Goal: Information Seeking & Learning: Learn about a topic

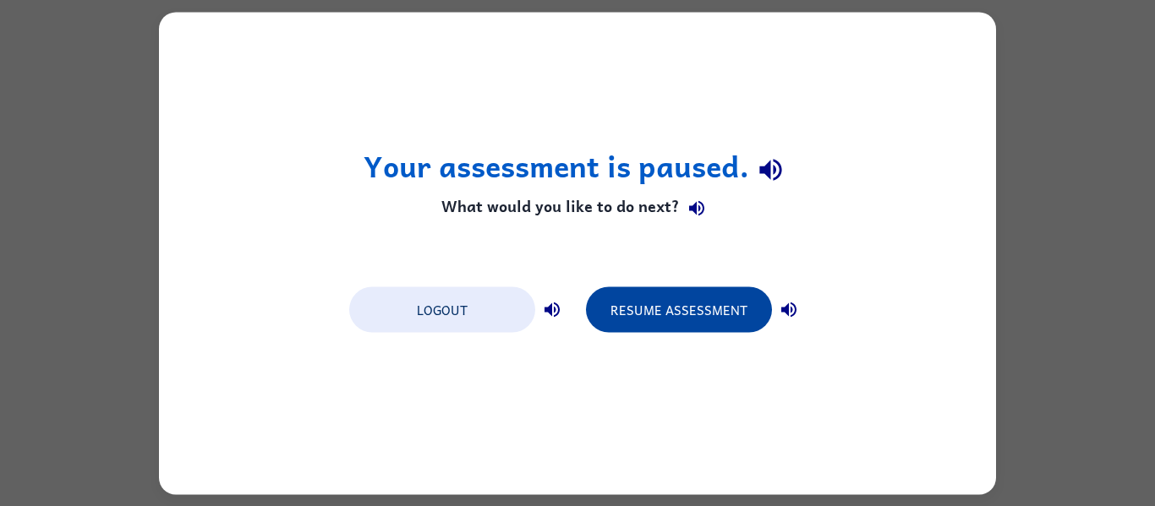
click at [673, 318] on button "Resume Assessment" at bounding box center [679, 310] width 186 height 46
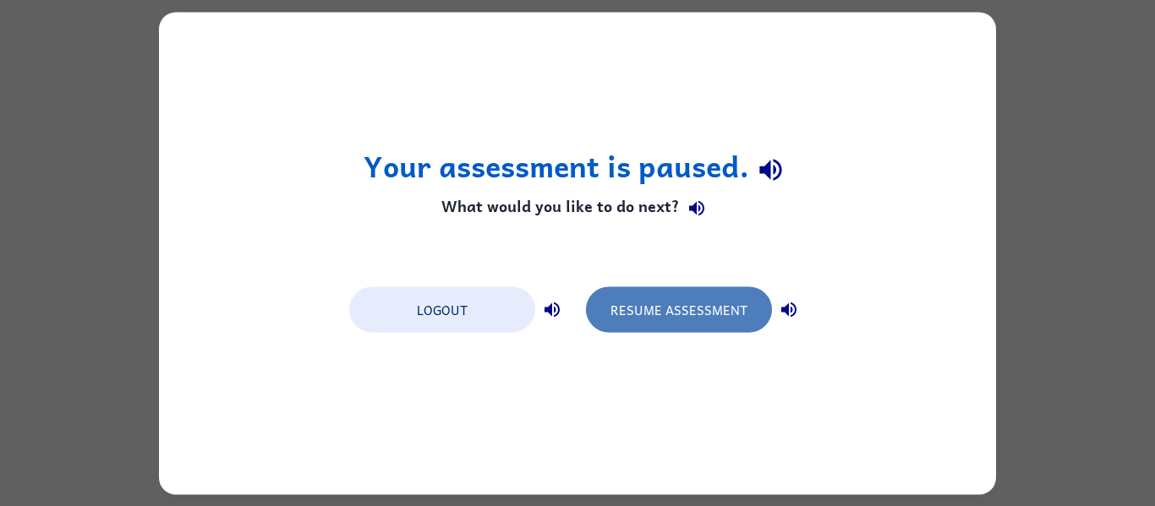
click at [646, 312] on button "Resume Assessment" at bounding box center [679, 310] width 186 height 46
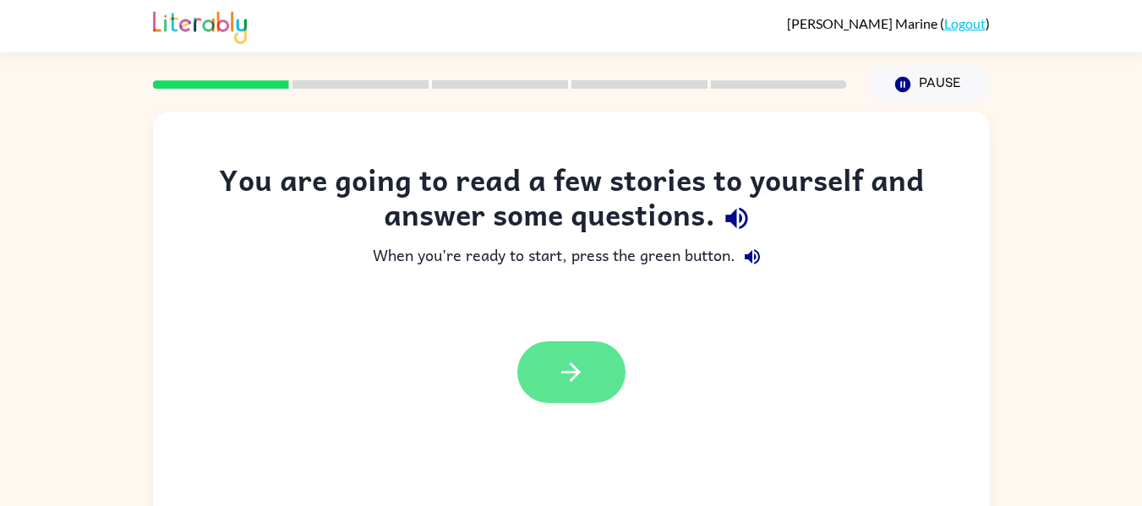
click at [582, 364] on icon "button" at bounding box center [571, 373] width 30 height 30
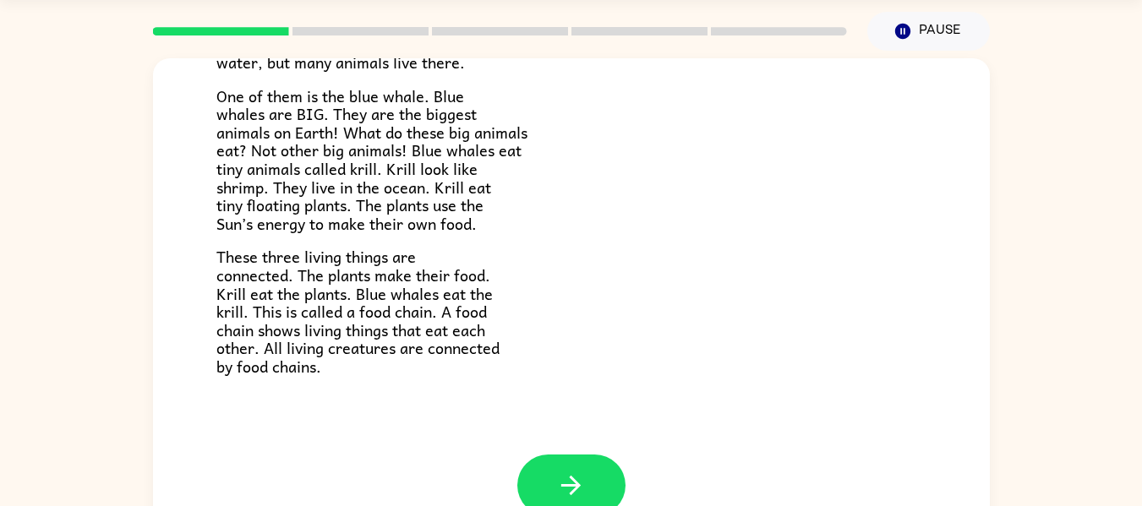
scroll to position [88, 0]
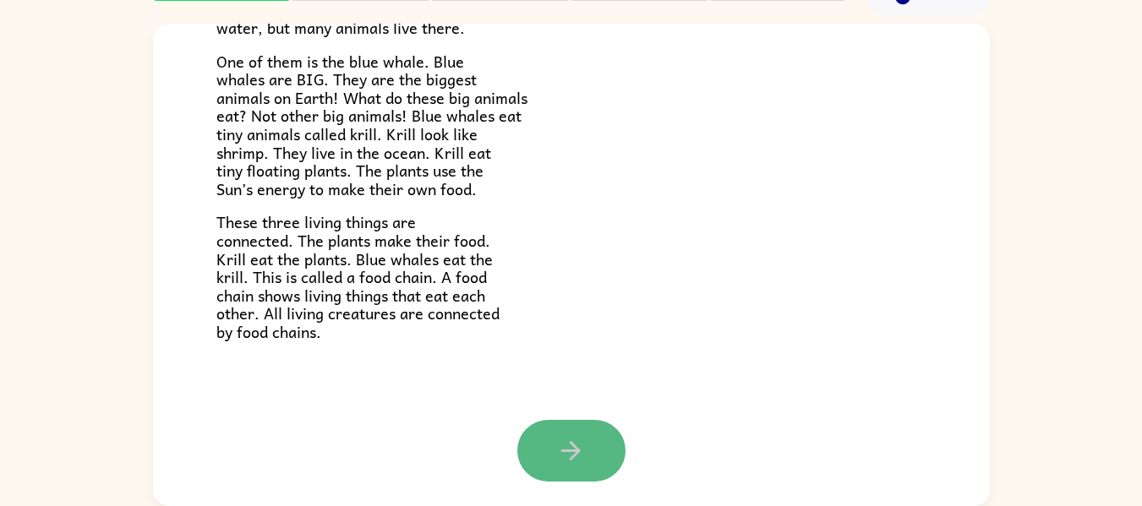
click at [587, 448] on button "button" at bounding box center [571, 451] width 108 height 62
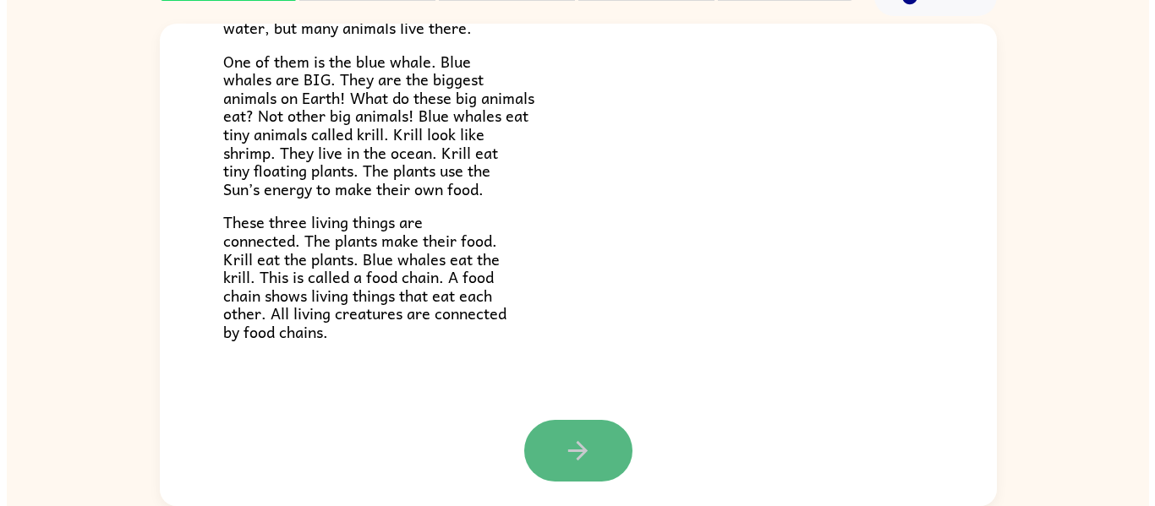
scroll to position [0, 0]
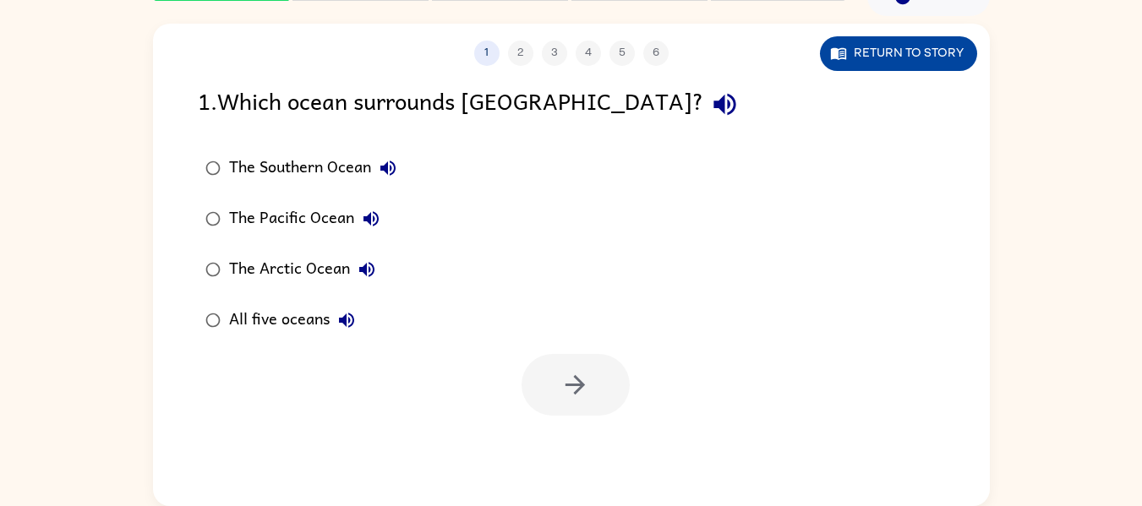
click at [840, 59] on icon "button" at bounding box center [837, 54] width 15 height 12
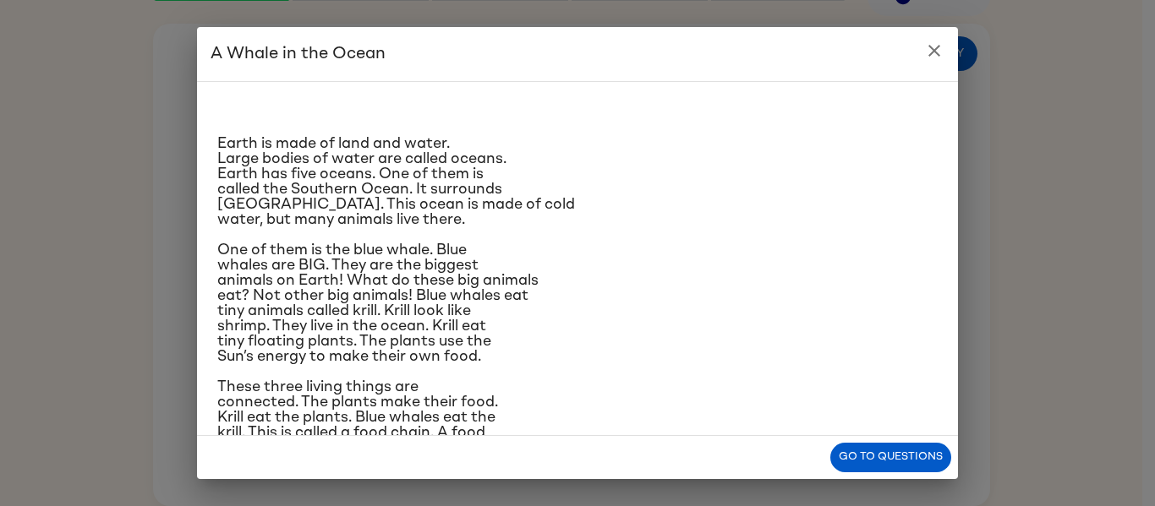
click at [929, 50] on icon "close" at bounding box center [934, 51] width 20 height 20
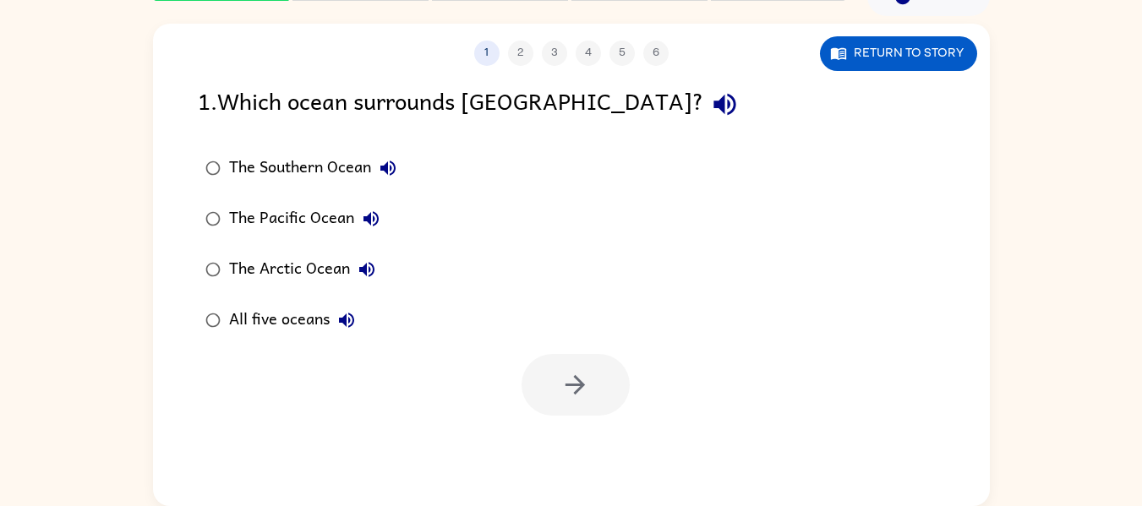
click at [338, 163] on div "The Southern Ocean" at bounding box center [317, 168] width 176 height 34
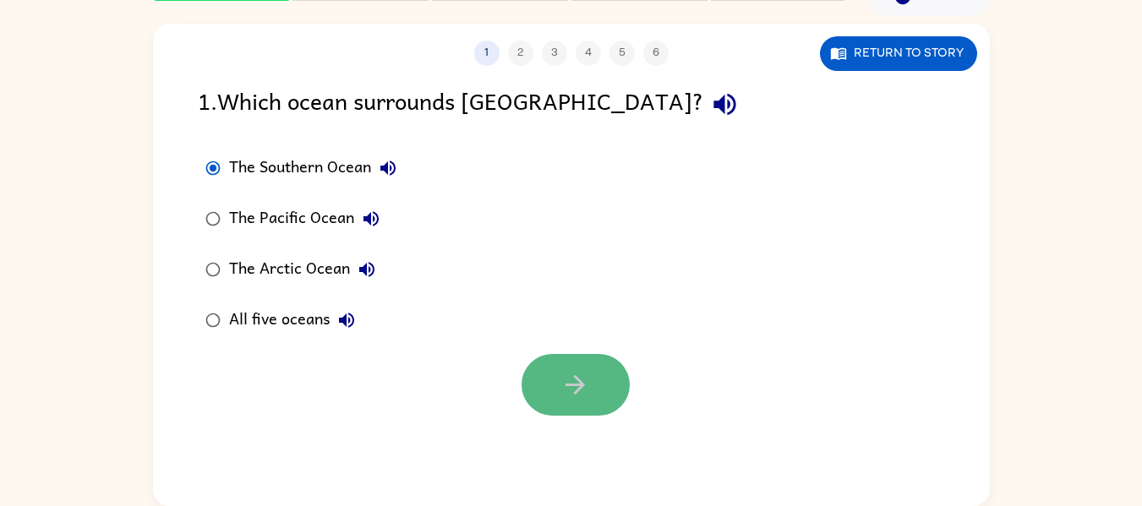
click at [551, 367] on button "button" at bounding box center [576, 385] width 108 height 62
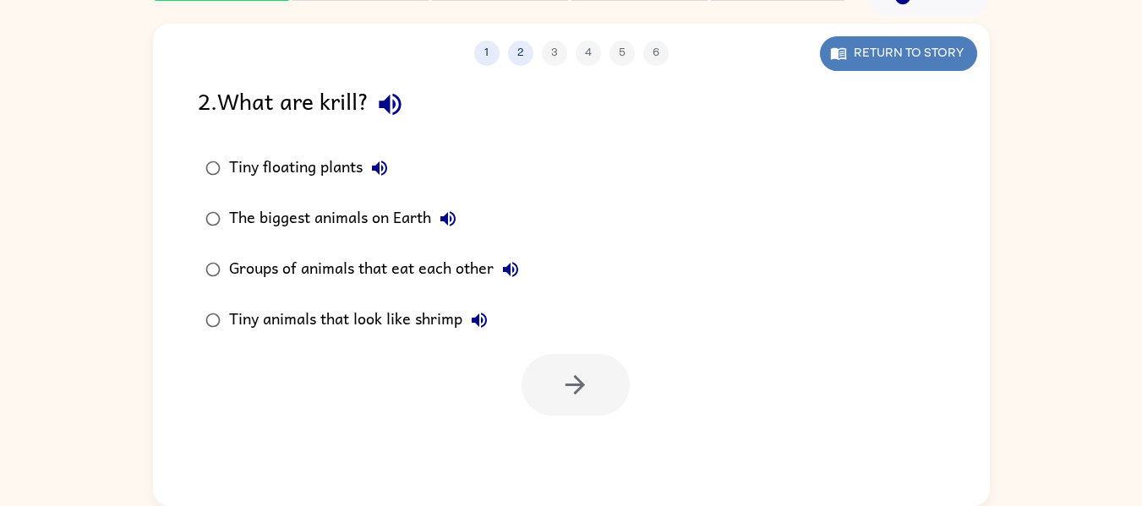
click at [894, 49] on button "Return to story" at bounding box center [898, 53] width 157 height 35
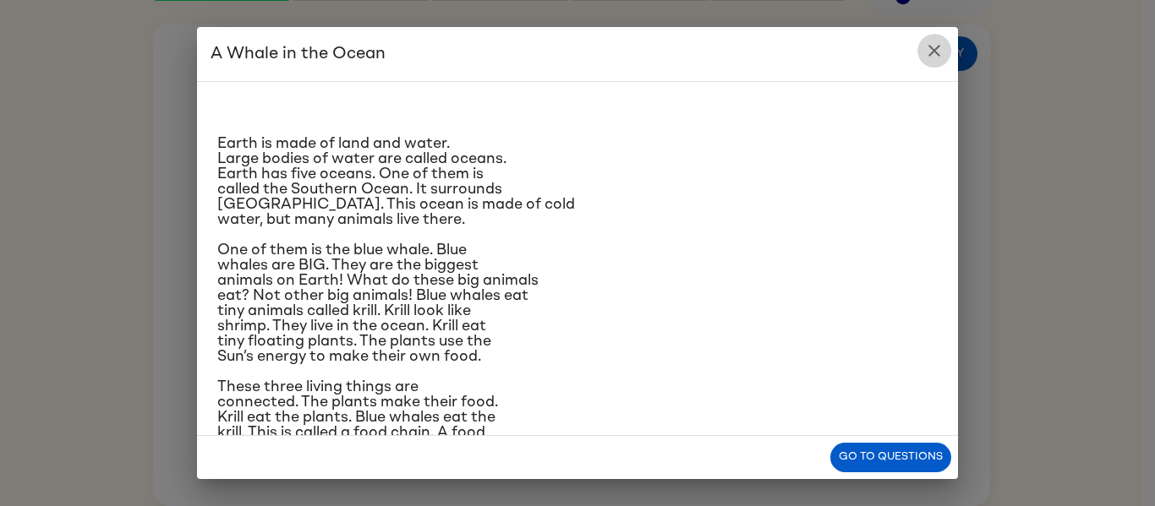
click at [927, 49] on icon "close" at bounding box center [934, 51] width 20 height 20
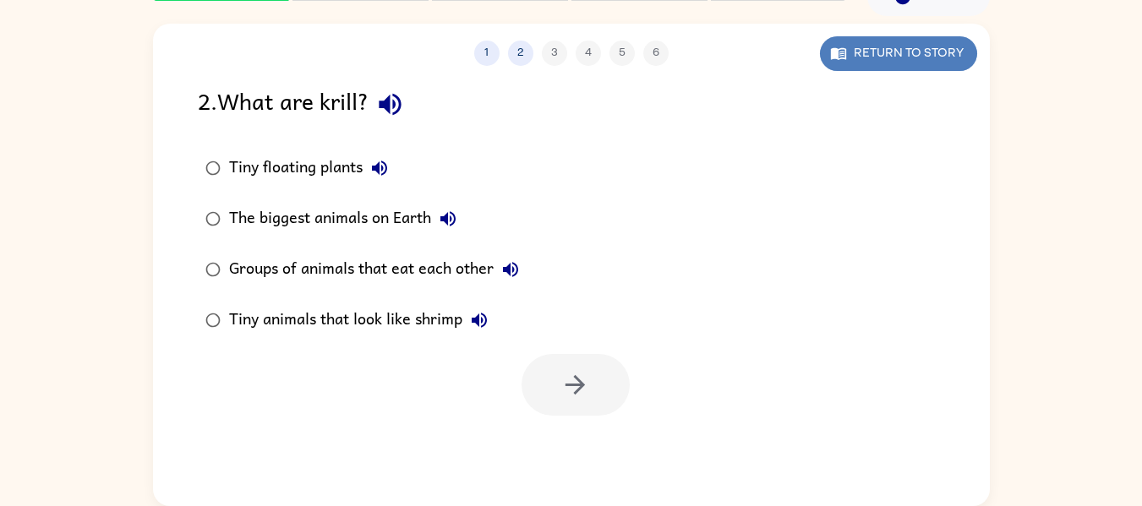
click at [841, 50] on icon "button" at bounding box center [838, 53] width 17 height 17
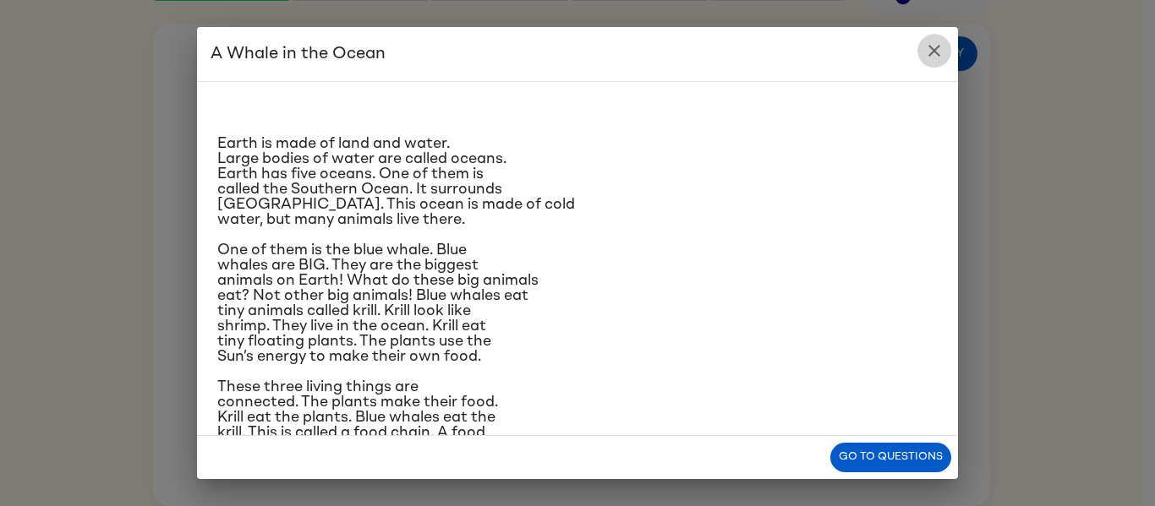
click at [935, 50] on icon "close" at bounding box center [934, 51] width 20 height 20
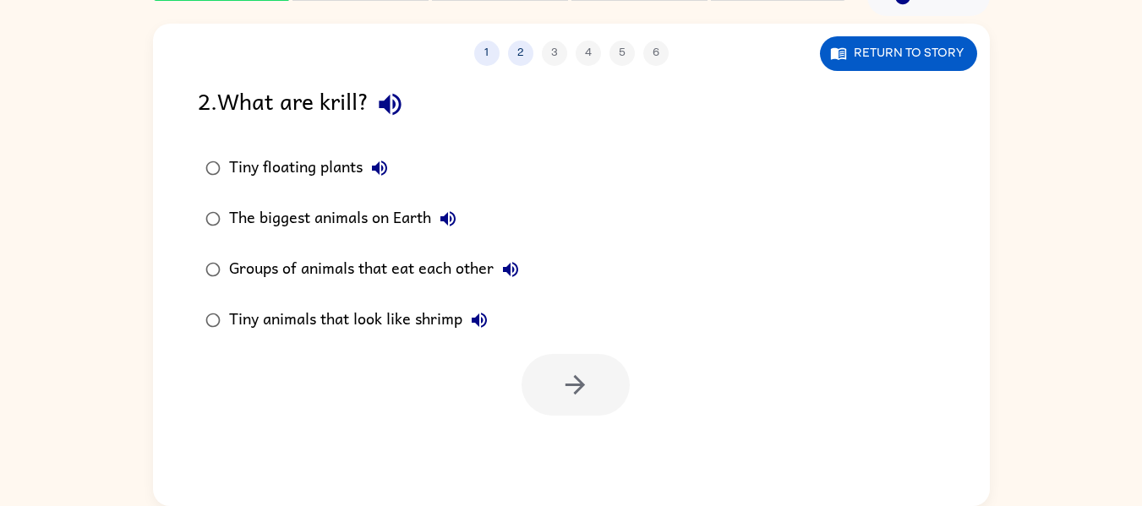
click at [386, 211] on div "The biggest animals on Earth" at bounding box center [347, 219] width 236 height 34
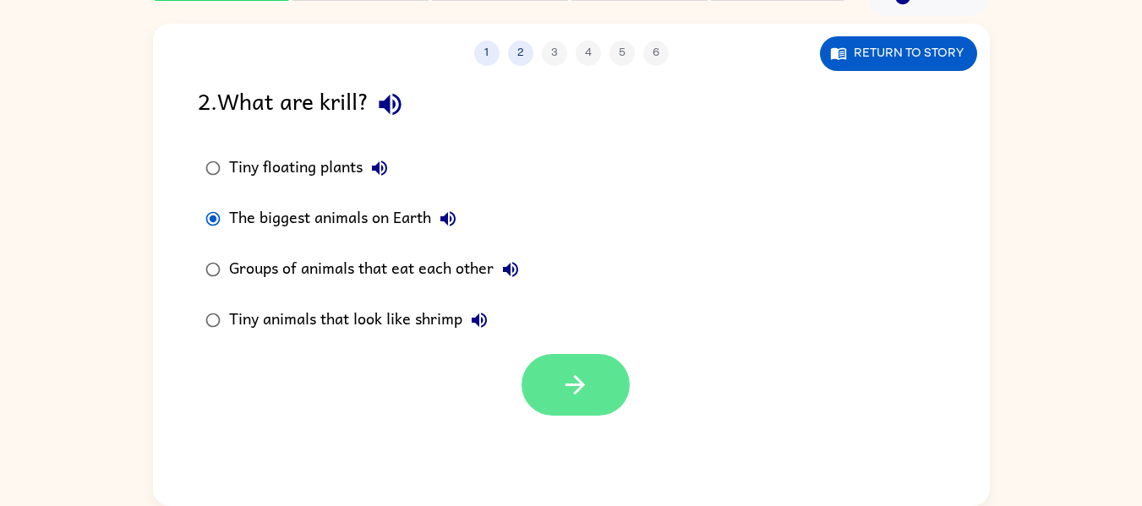
click at [573, 380] on icon "button" at bounding box center [575, 385] width 30 height 30
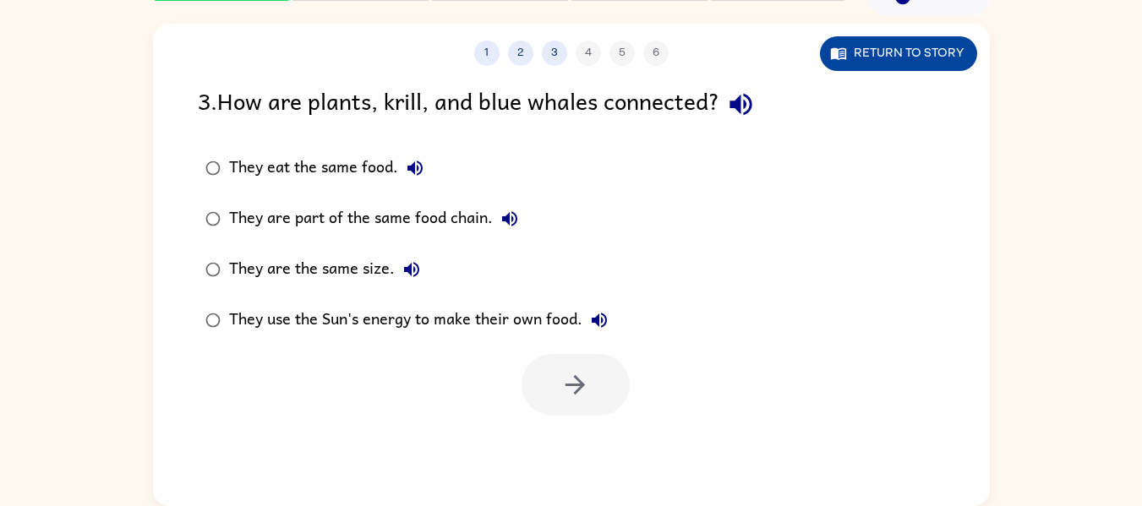
click at [850, 61] on button "Return to story" at bounding box center [898, 53] width 157 height 35
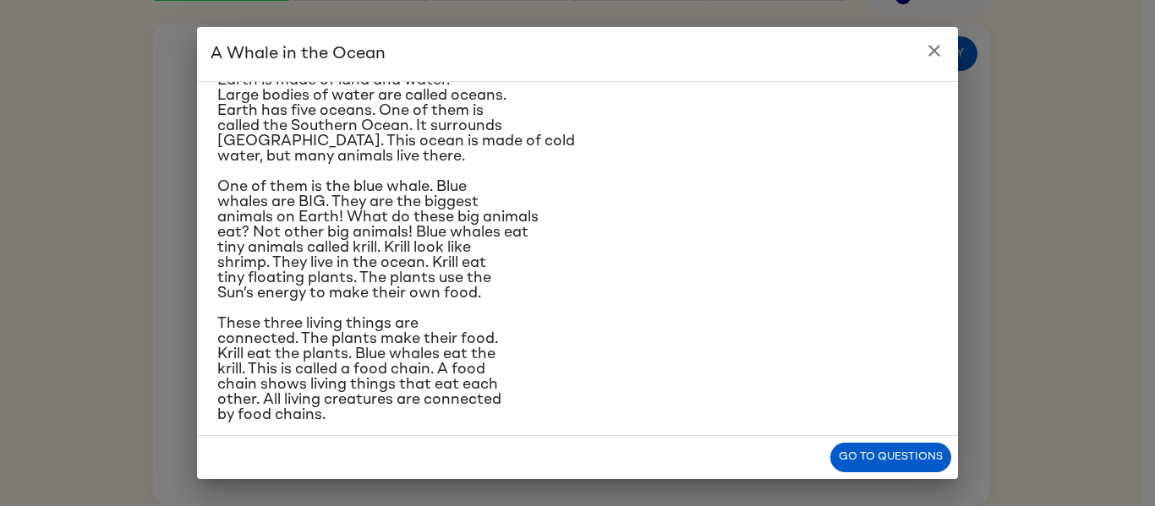
scroll to position [64, 0]
click at [933, 44] on icon "close" at bounding box center [934, 51] width 20 height 20
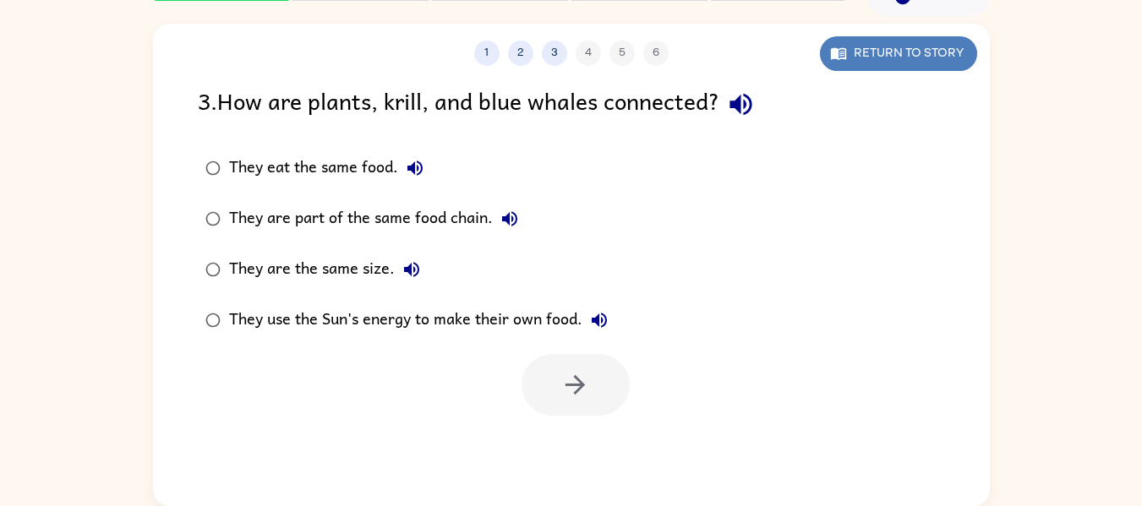
click at [869, 63] on button "Return to story" at bounding box center [898, 53] width 157 height 35
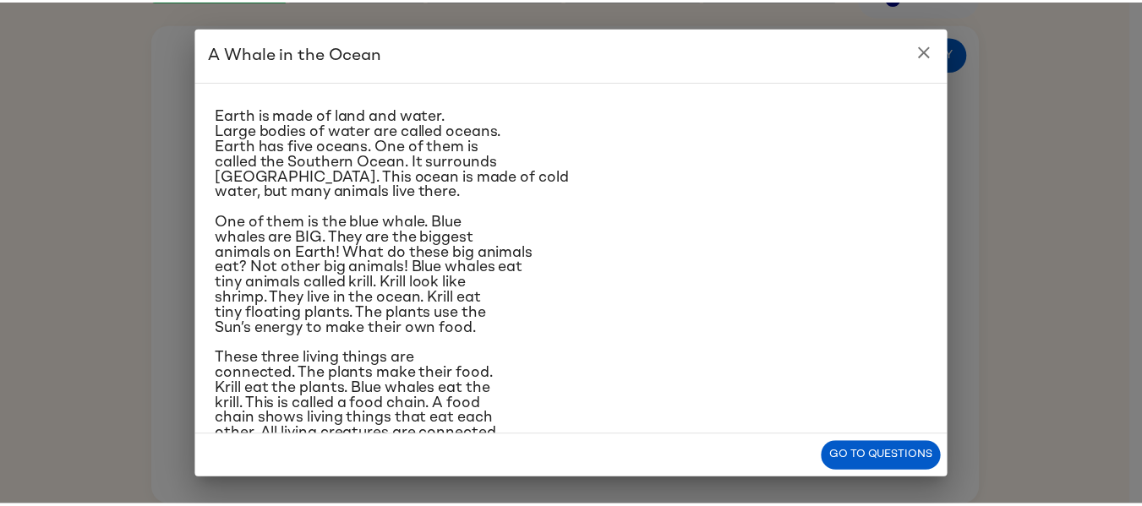
scroll to position [28, 0]
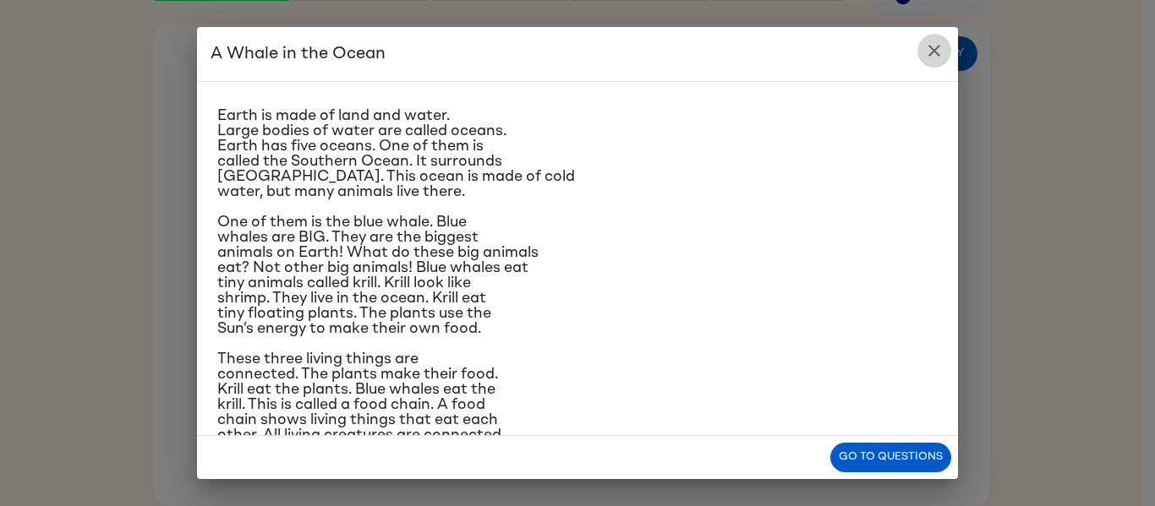
click at [927, 52] on icon "close" at bounding box center [934, 51] width 20 height 20
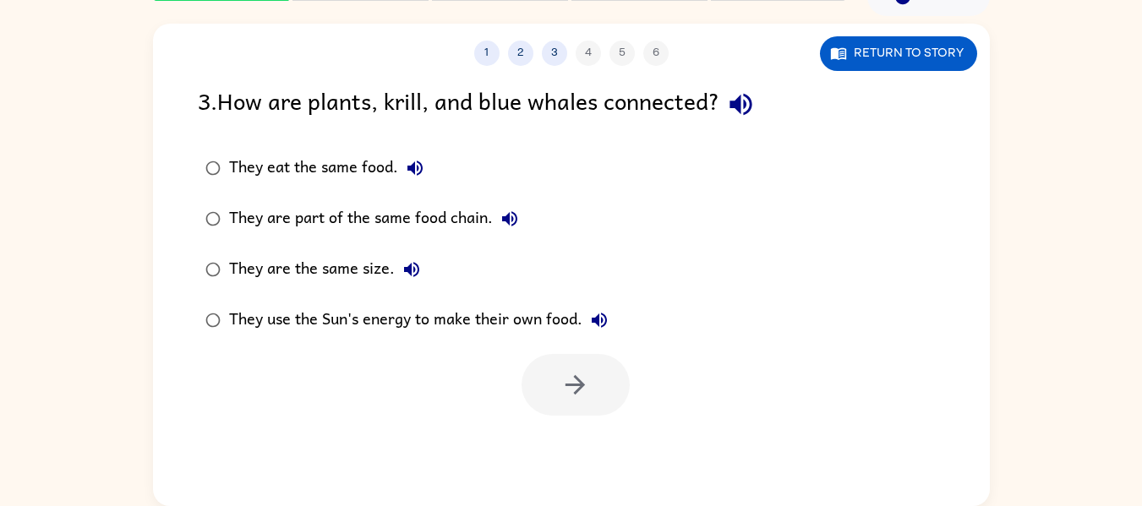
click at [421, 206] on div "They are part of the same food chain." at bounding box center [378, 219] width 298 height 34
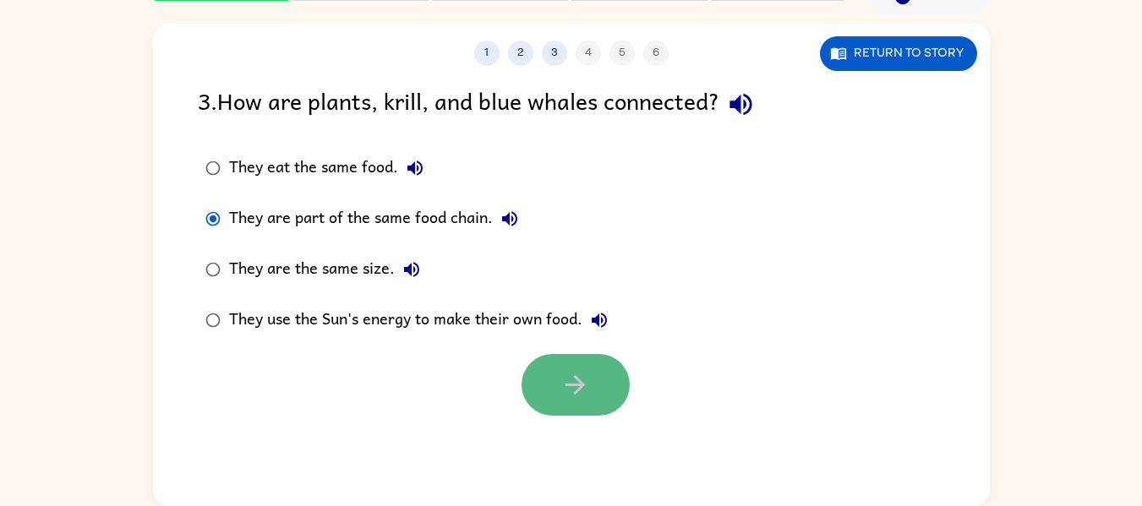
click at [582, 387] on icon "button" at bounding box center [575, 384] width 19 height 19
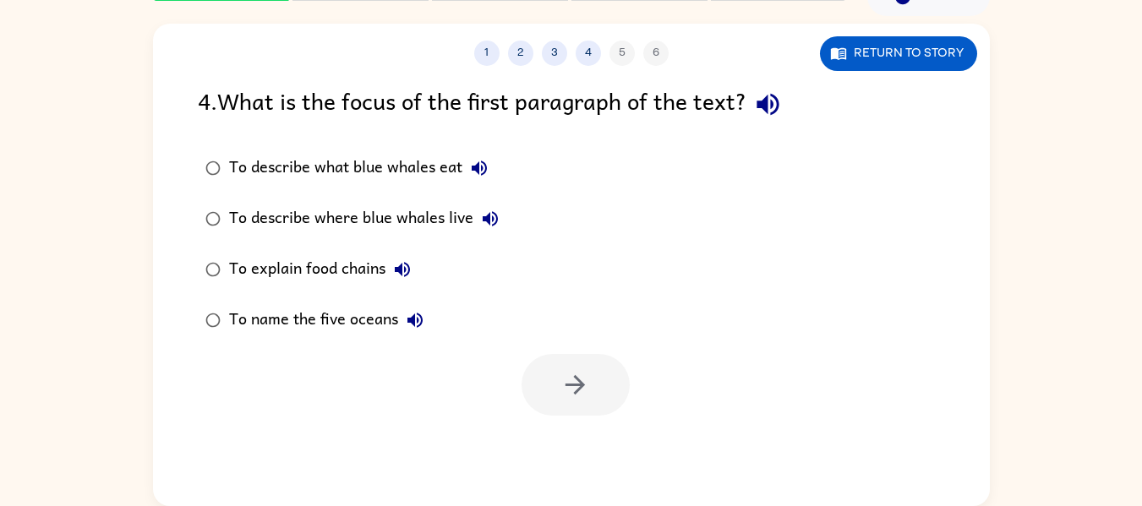
click at [428, 218] on div "To describe where blue whales live" at bounding box center [368, 219] width 278 height 34
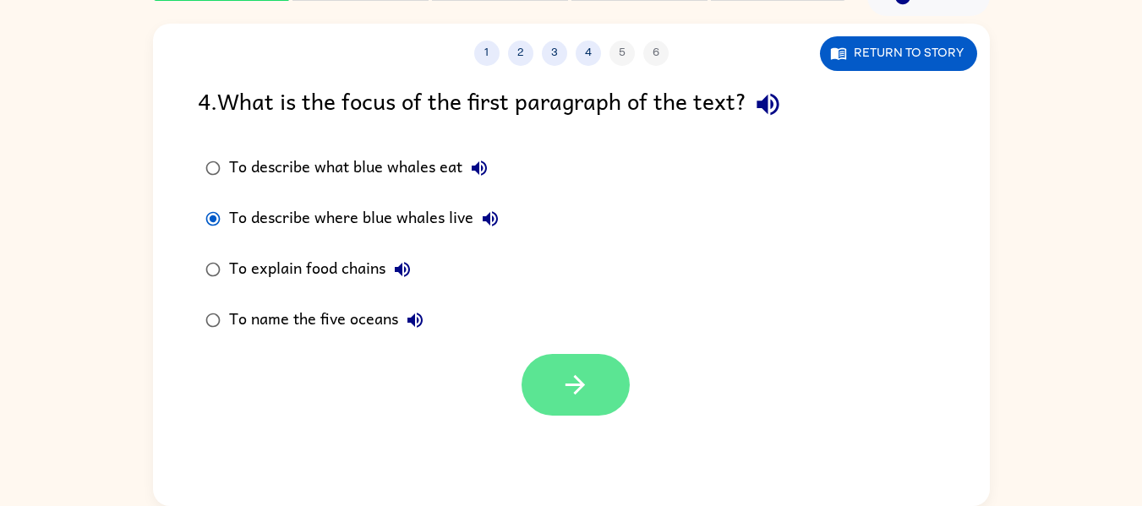
click at [581, 373] on icon "button" at bounding box center [575, 385] width 30 height 30
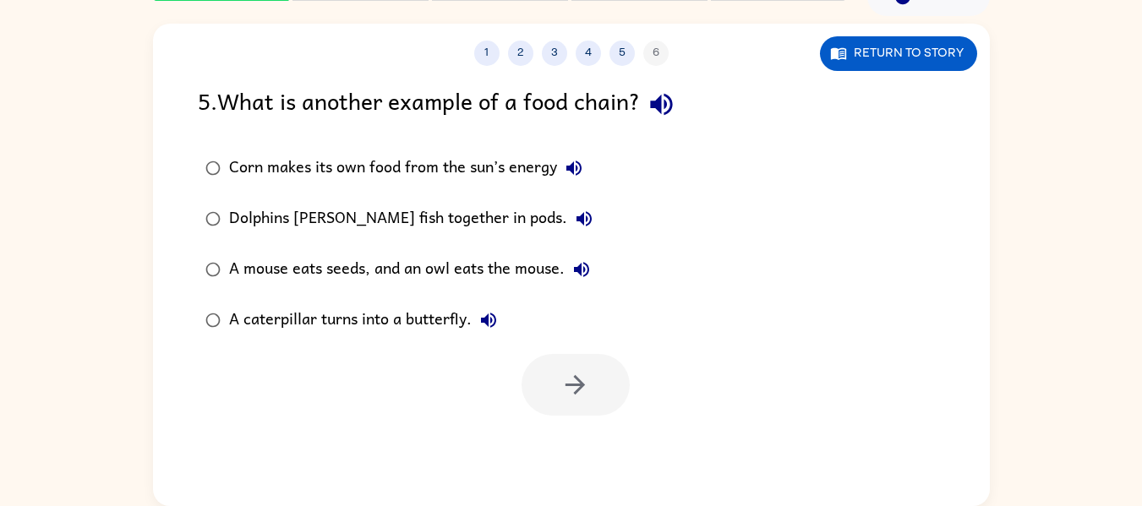
click at [512, 164] on div "Corn makes its own food from the sun’s energy" at bounding box center [410, 168] width 362 height 34
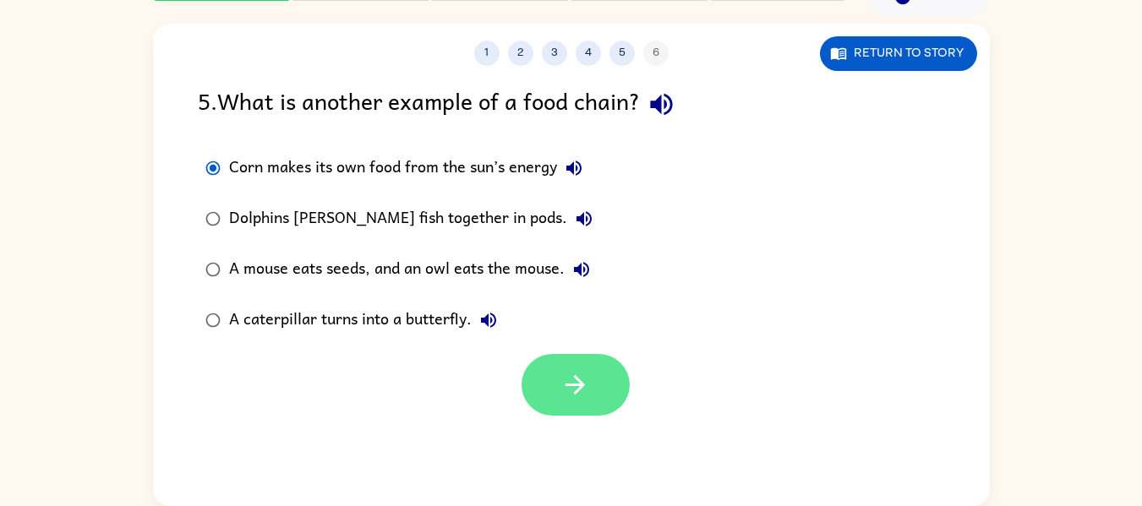
click at [573, 382] on icon "button" at bounding box center [575, 385] width 30 height 30
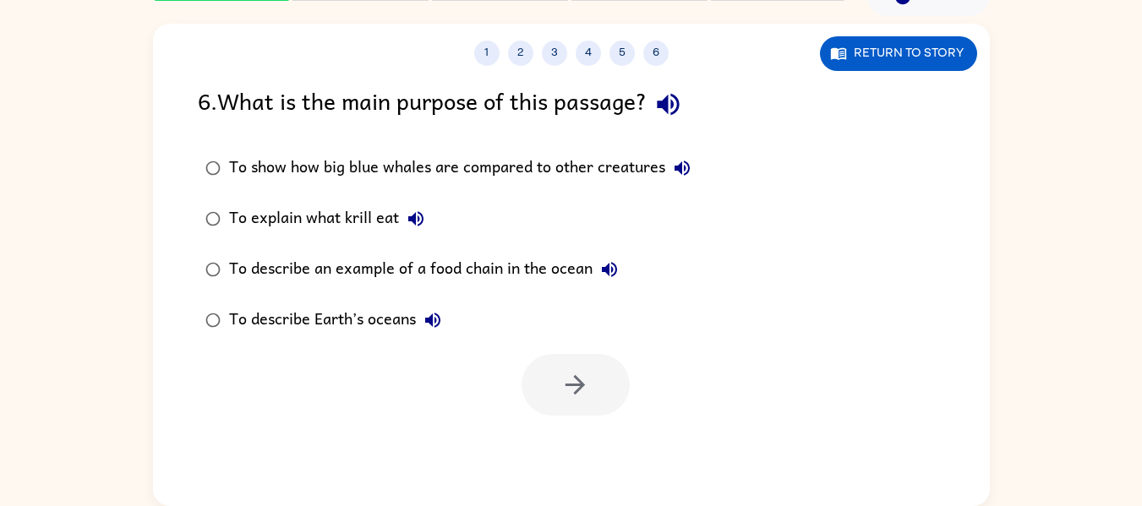
click at [375, 215] on div "To explain what krill eat" at bounding box center [331, 219] width 204 height 34
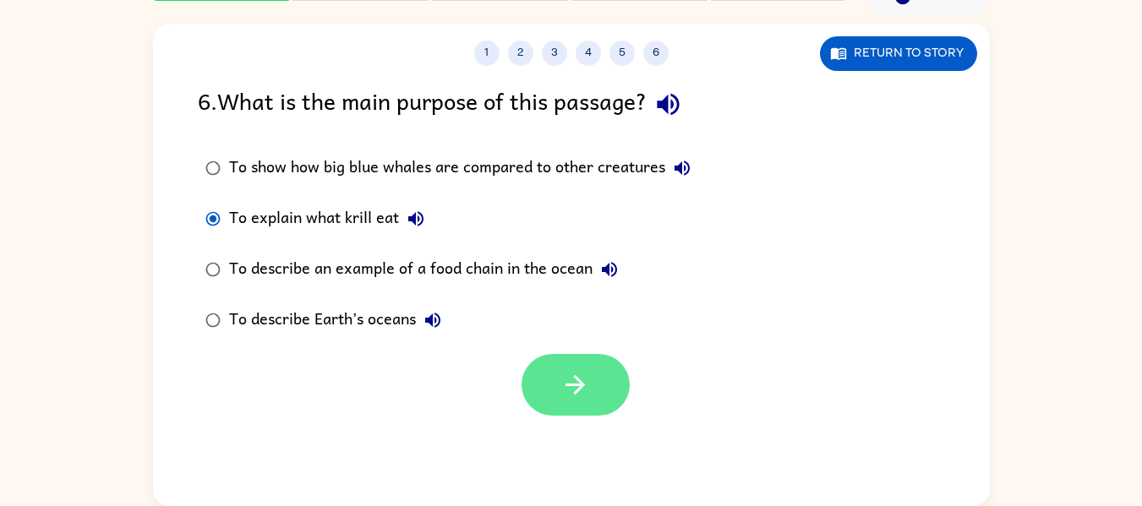
click at [592, 382] on button "button" at bounding box center [576, 385] width 108 height 62
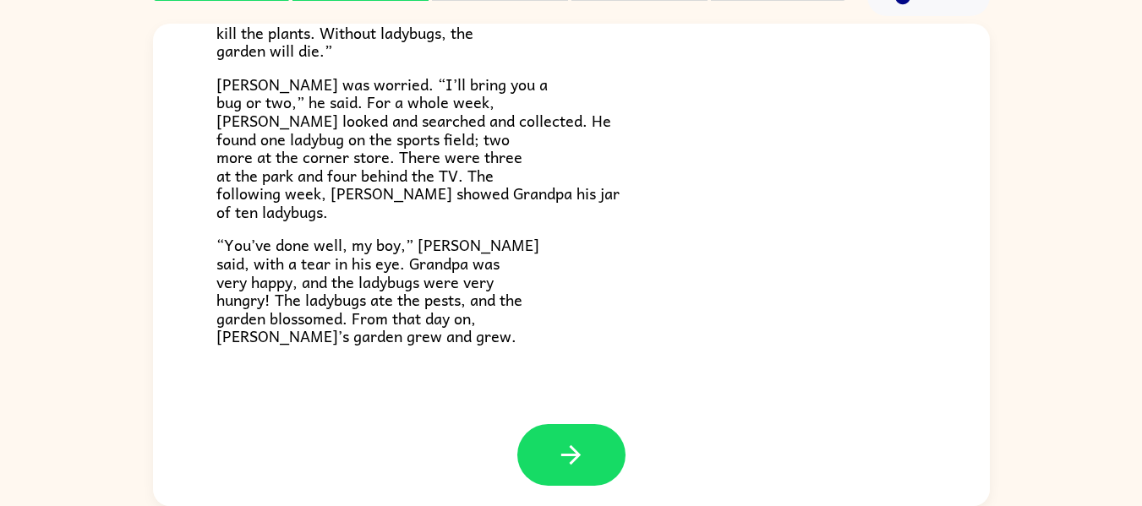
scroll to position [482, 0]
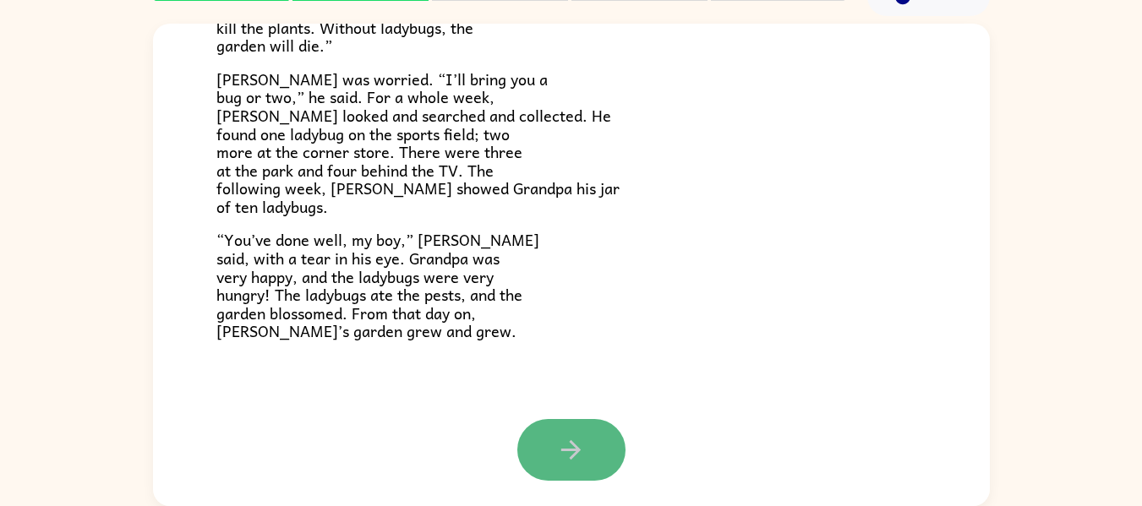
click at [586, 440] on button "button" at bounding box center [571, 450] width 108 height 62
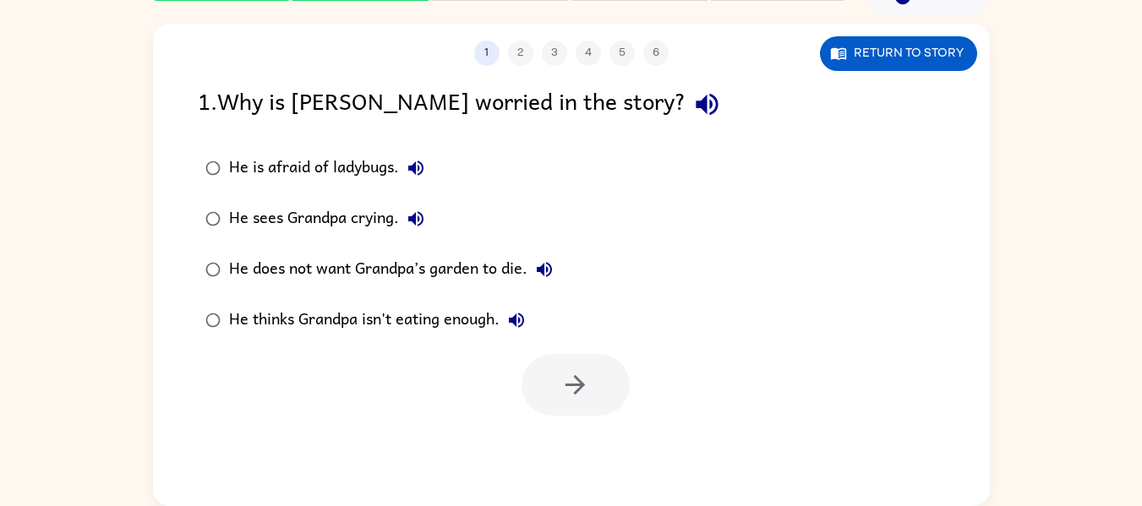
click at [603, 404] on div at bounding box center [576, 385] width 108 height 62
click at [857, 62] on button "Return to story" at bounding box center [898, 53] width 157 height 35
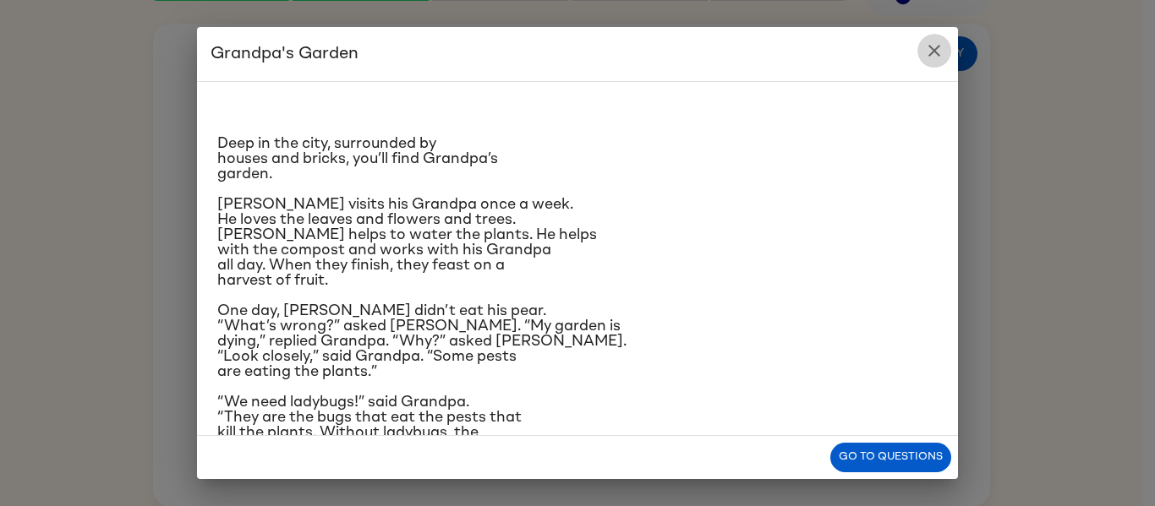
click at [931, 54] on icon "close" at bounding box center [934, 51] width 12 height 12
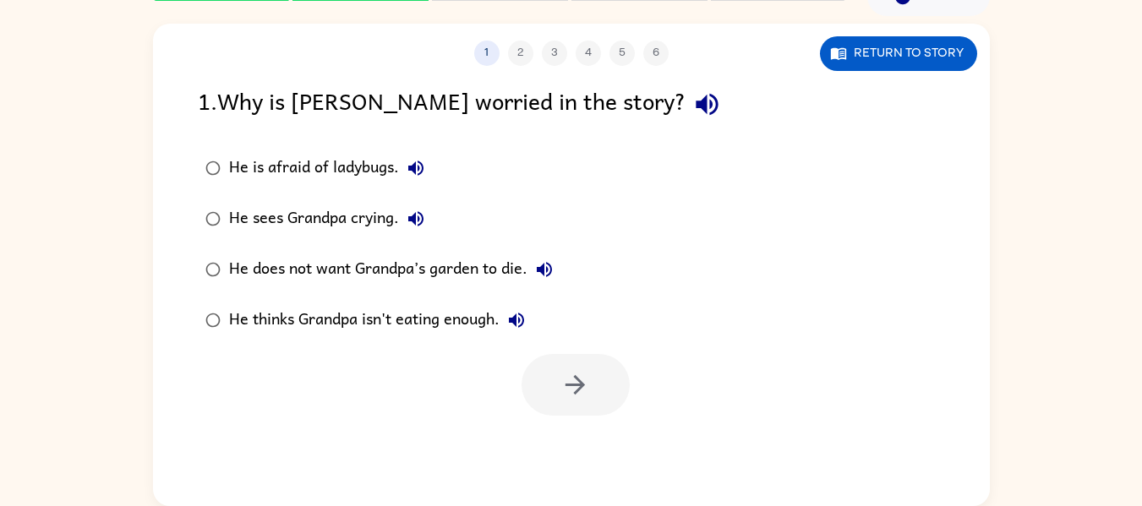
click at [468, 265] on div "He does not want Grandpa’s garden to die." at bounding box center [395, 270] width 332 height 34
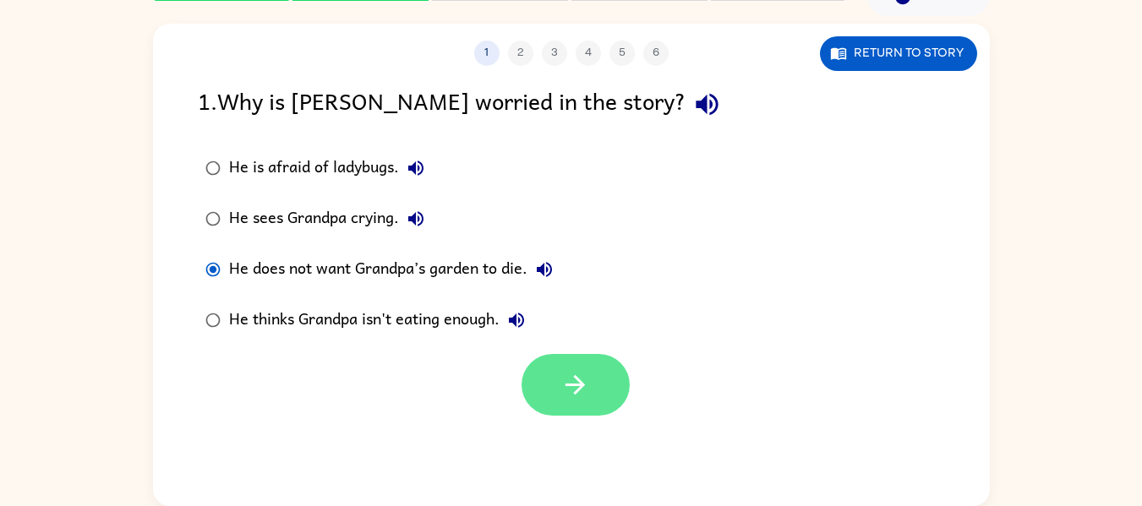
click at [577, 377] on icon "button" at bounding box center [575, 385] width 30 height 30
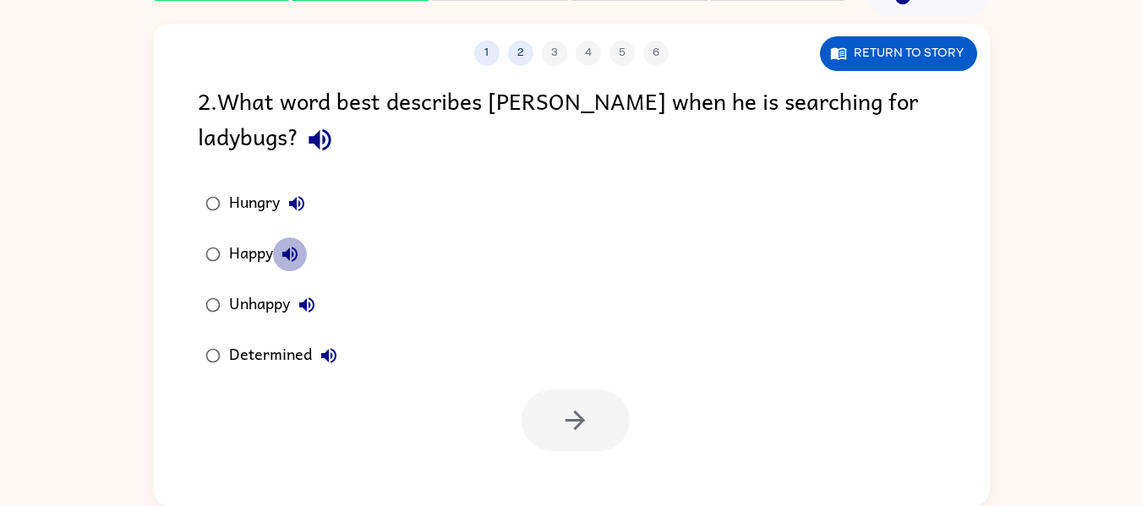
click at [274, 257] on button "Happy" at bounding box center [290, 255] width 34 height 34
click at [256, 254] on div "Happy" at bounding box center [268, 255] width 78 height 34
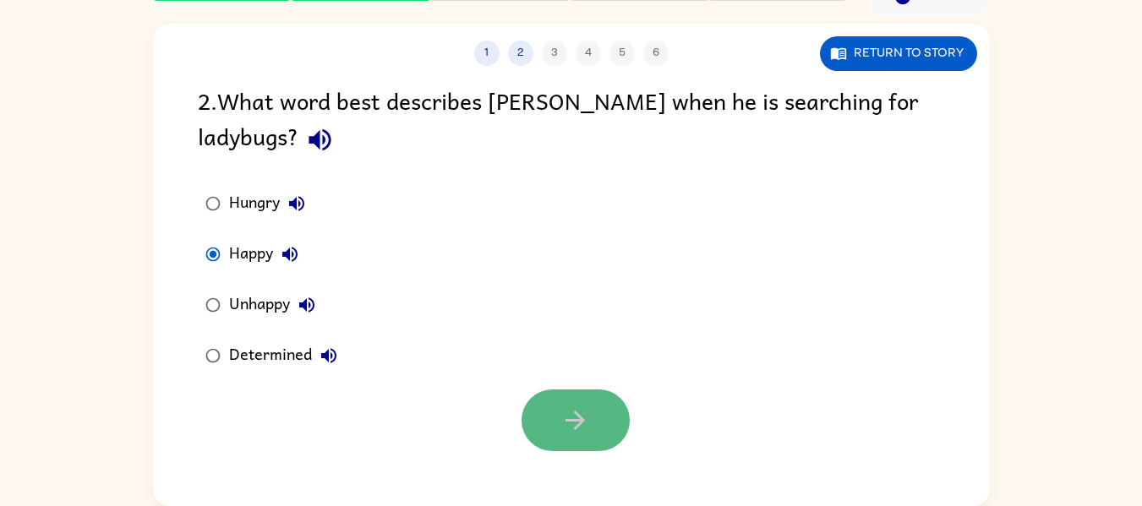
click at [559, 406] on button "button" at bounding box center [576, 421] width 108 height 62
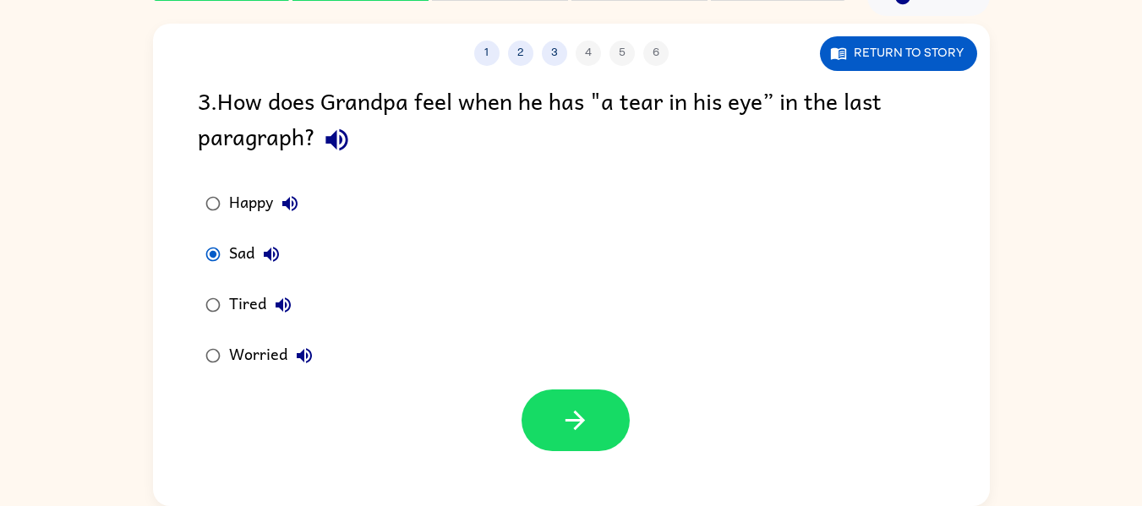
click at [277, 353] on div "Worried" at bounding box center [275, 356] width 92 height 34
click at [583, 413] on icon "button" at bounding box center [575, 421] width 30 height 30
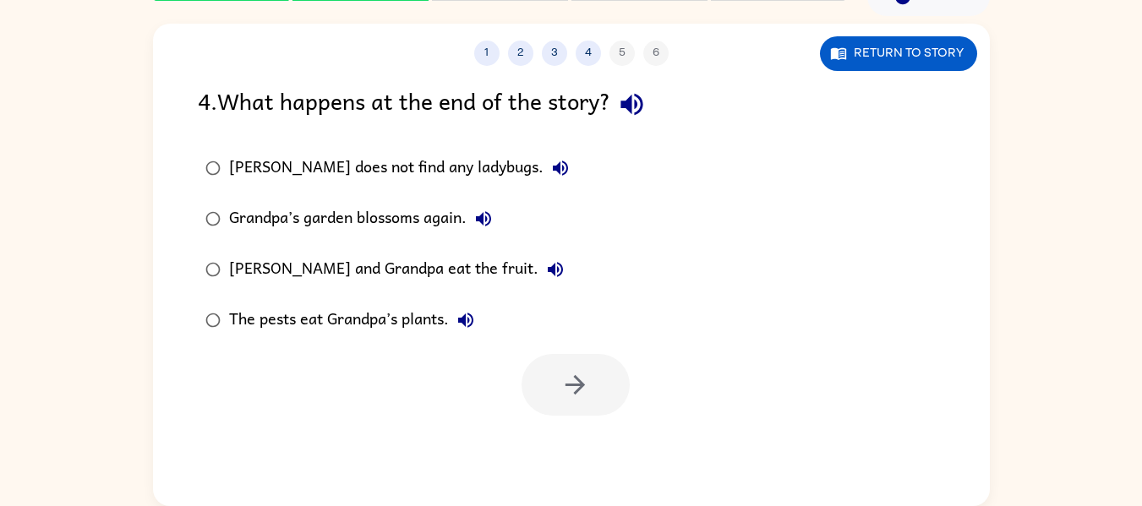
click at [432, 211] on div "Grandpa’s garden blossoms again." at bounding box center [364, 219] width 271 height 34
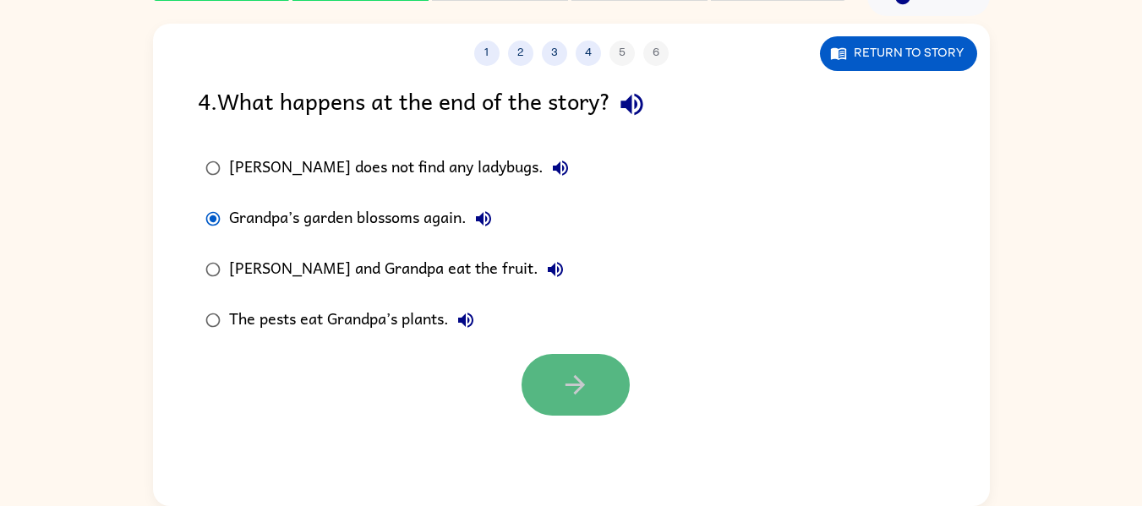
click at [578, 385] on icon "button" at bounding box center [575, 384] width 19 height 19
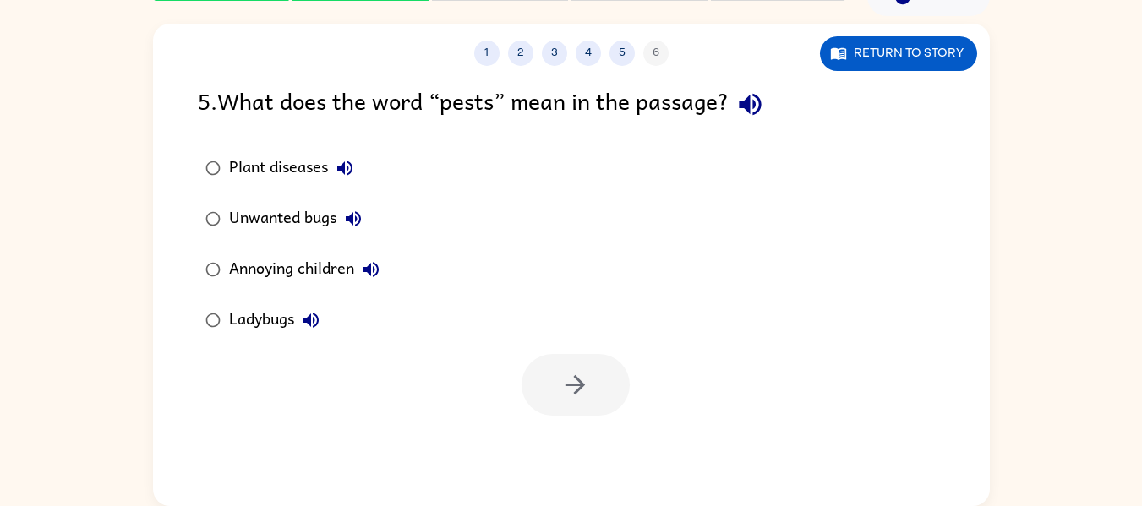
click at [252, 213] on div "Unwanted bugs" at bounding box center [299, 219] width 141 height 34
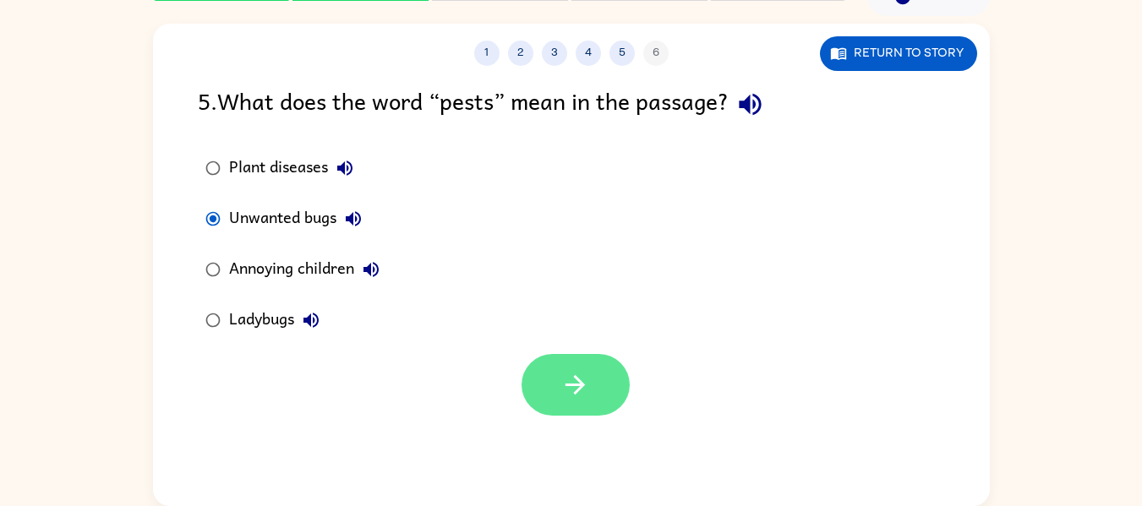
click at [579, 385] on icon "button" at bounding box center [575, 384] width 19 height 19
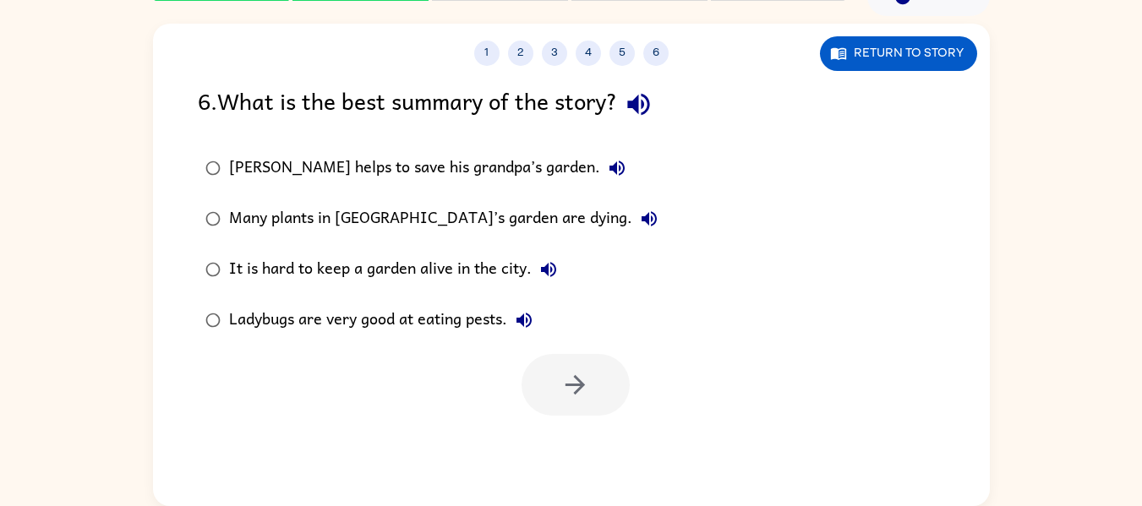
click at [446, 332] on div "Ladybugs are very good at eating pests." at bounding box center [385, 320] width 312 height 34
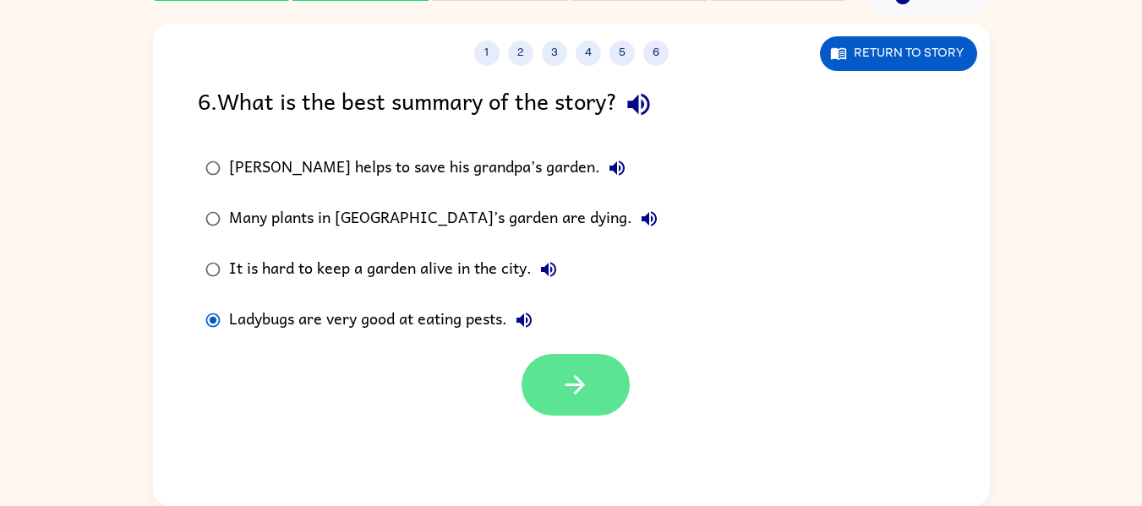
click at [559, 371] on button "button" at bounding box center [576, 385] width 108 height 62
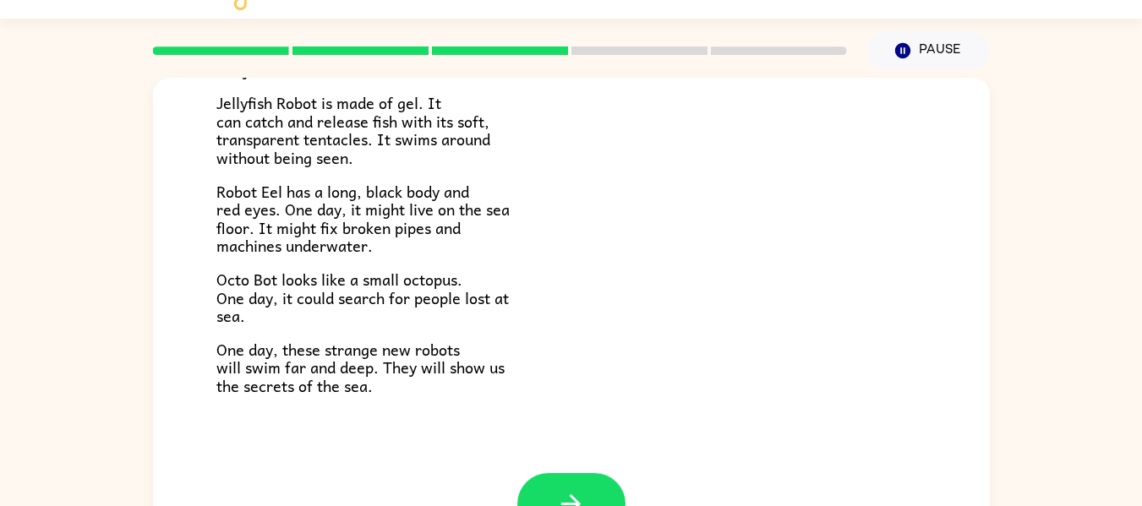
scroll to position [88, 0]
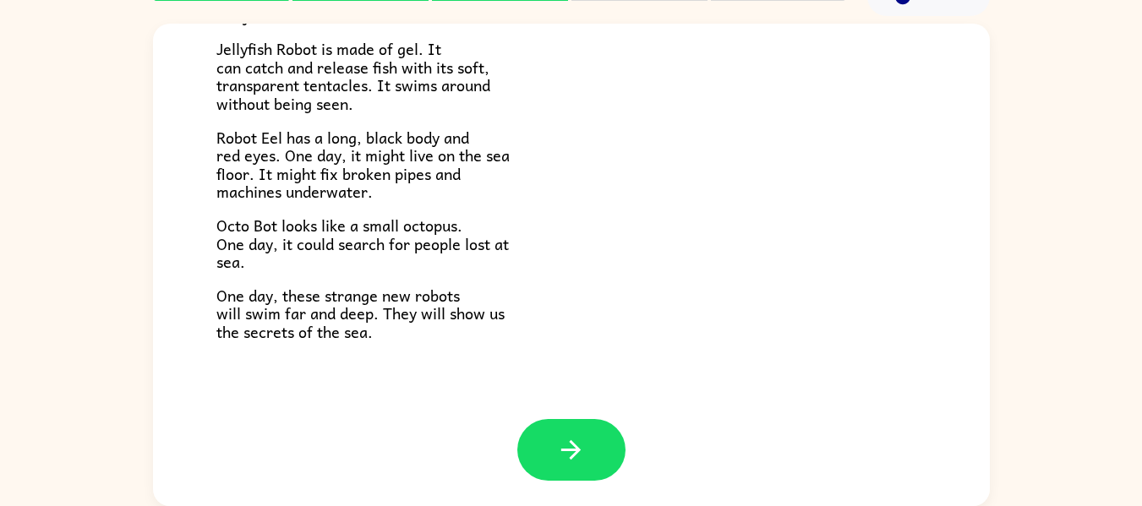
drag, startPoint x: 569, startPoint y: 461, endPoint x: 492, endPoint y: 423, distance: 85.8
click at [492, 423] on div at bounding box center [571, 462] width 837 height 87
click at [539, 444] on button "button" at bounding box center [571, 450] width 108 height 62
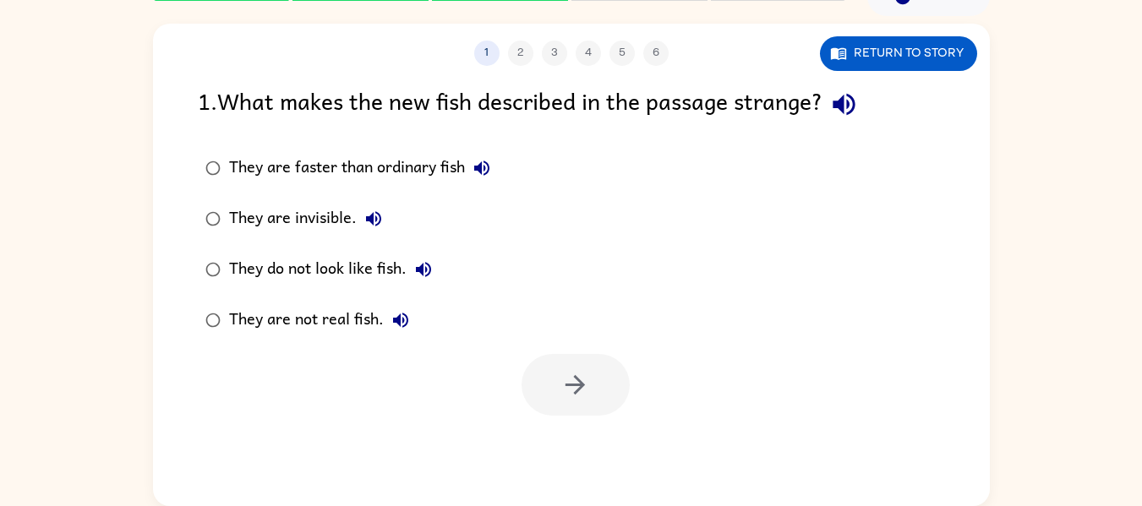
click at [357, 164] on div "They are faster than ordinary fish" at bounding box center [364, 168] width 270 height 34
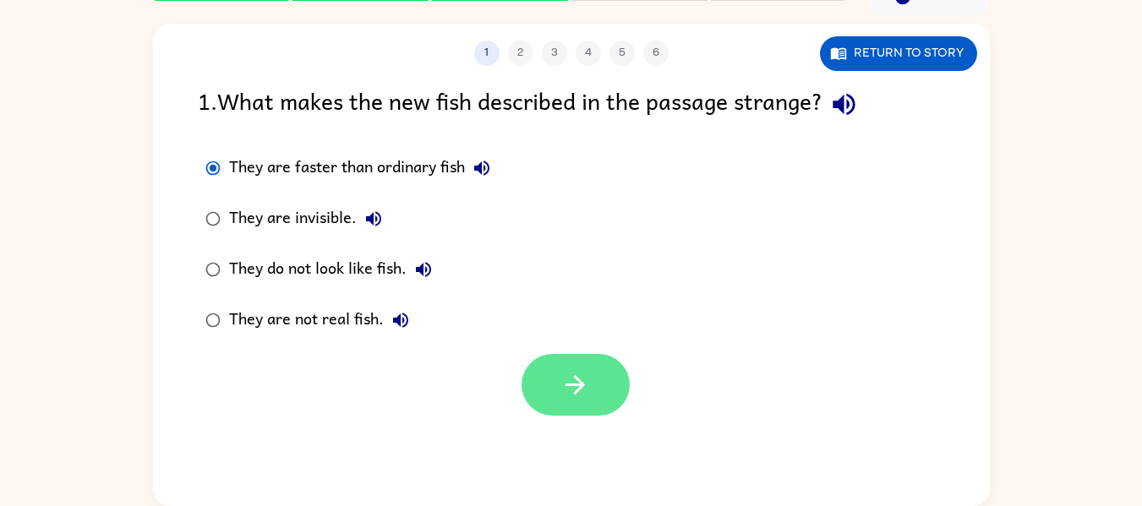
click at [615, 370] on button "button" at bounding box center [576, 385] width 108 height 62
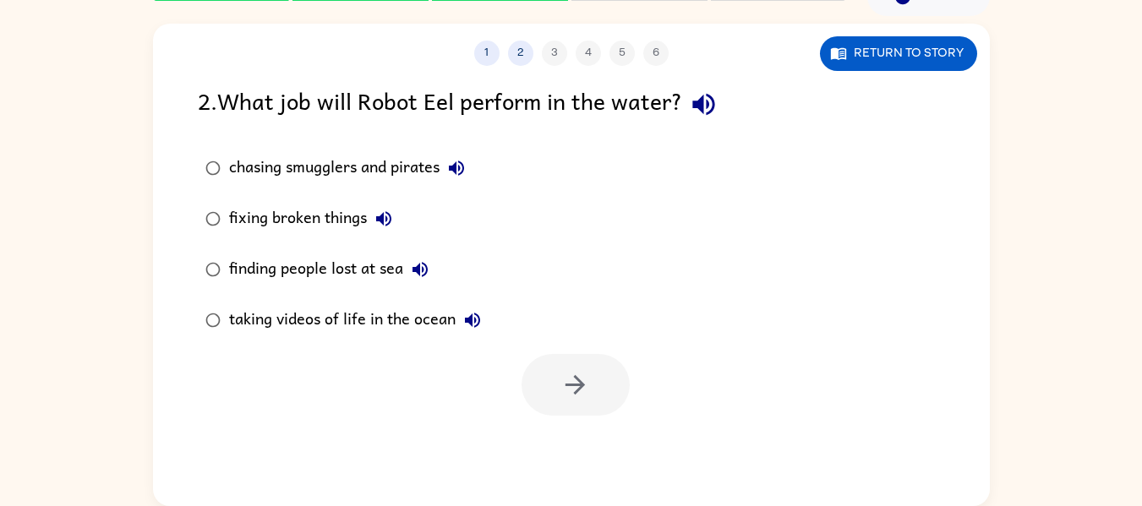
click at [330, 215] on div "fixing broken things" at bounding box center [315, 219] width 172 height 34
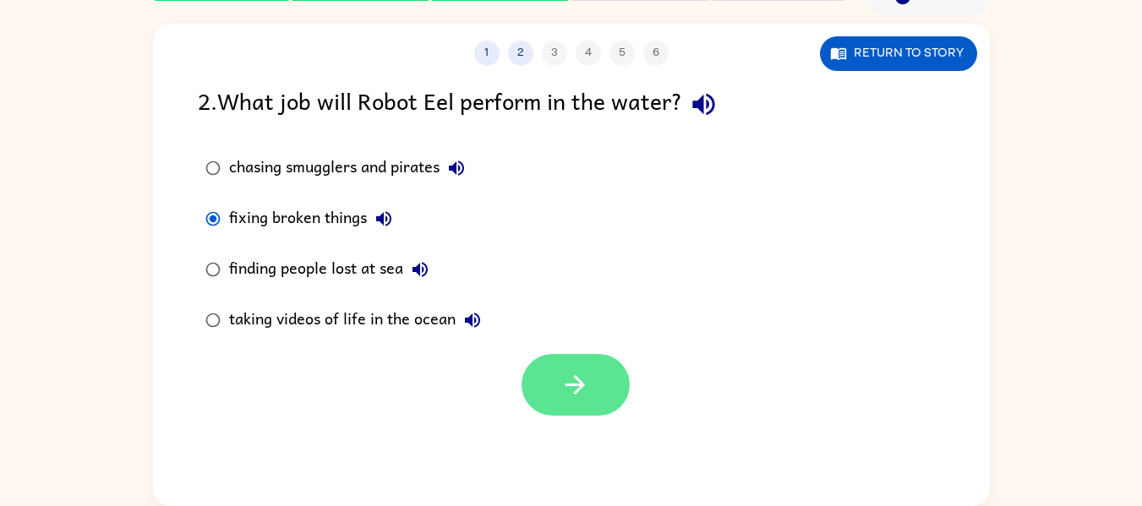
click at [566, 360] on button "button" at bounding box center [576, 385] width 108 height 62
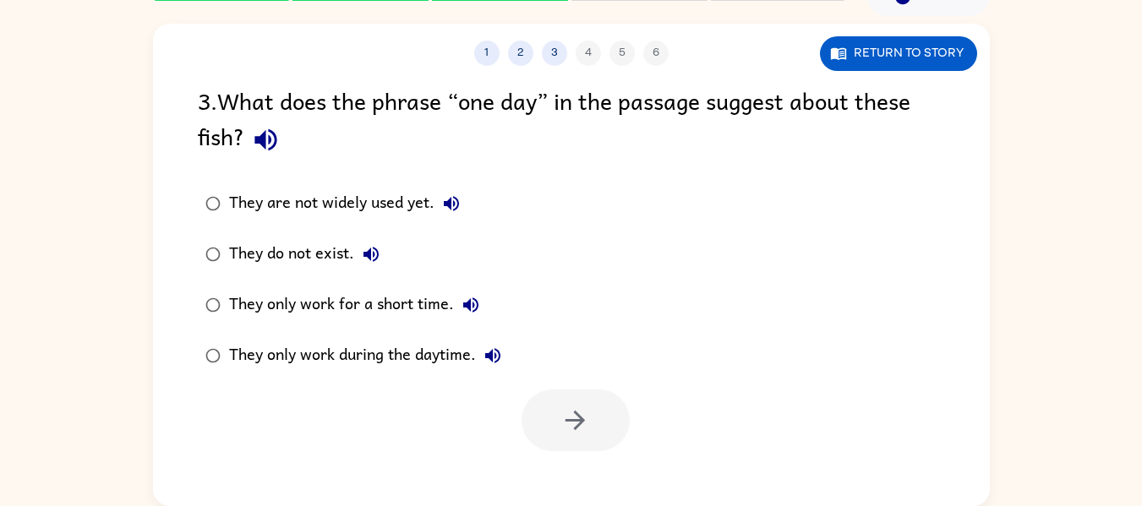
click at [411, 357] on div "They only work during the daytime." at bounding box center [369, 356] width 281 height 34
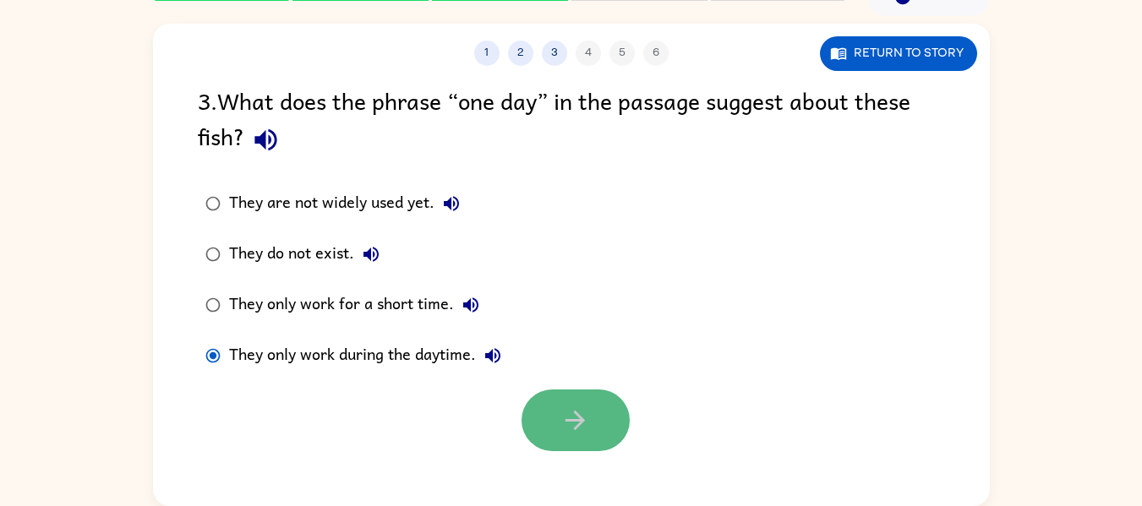
click at [584, 406] on icon "button" at bounding box center [575, 421] width 30 height 30
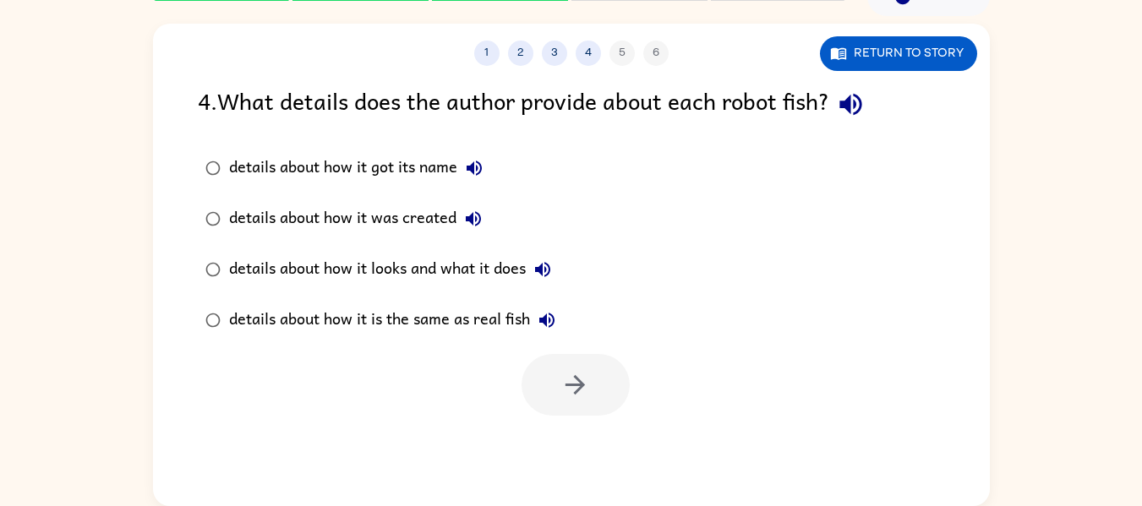
click at [415, 212] on div "details about how it was created" at bounding box center [359, 219] width 261 height 34
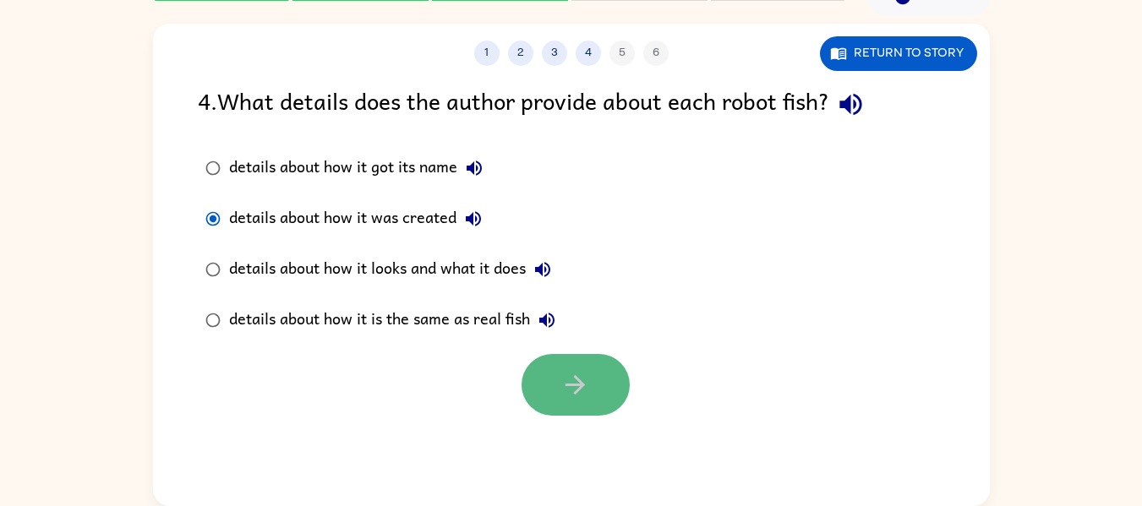
click at [602, 383] on button "button" at bounding box center [576, 385] width 108 height 62
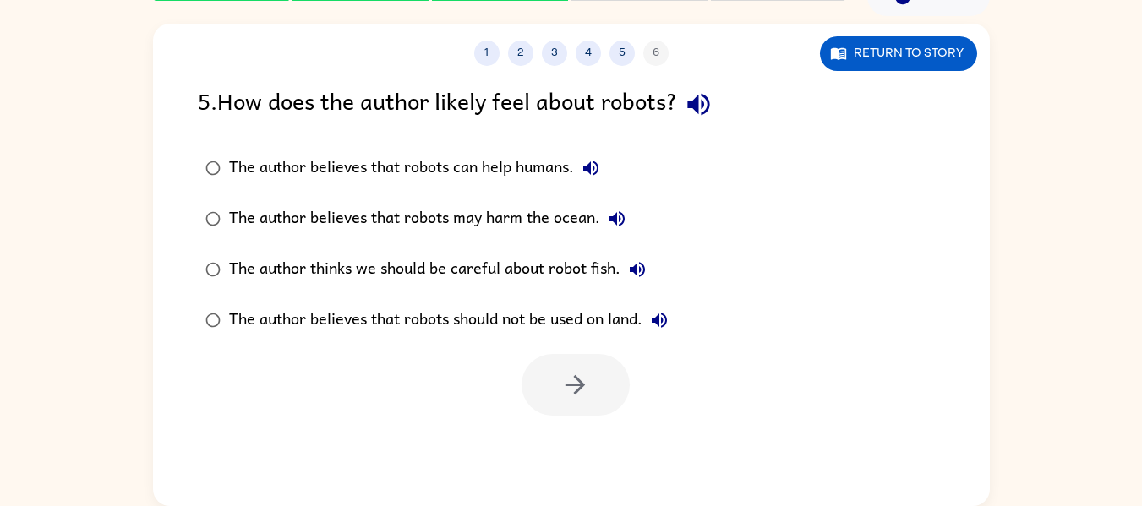
click at [582, 320] on div "The author believes that robots should not be used on land." at bounding box center [452, 320] width 447 height 34
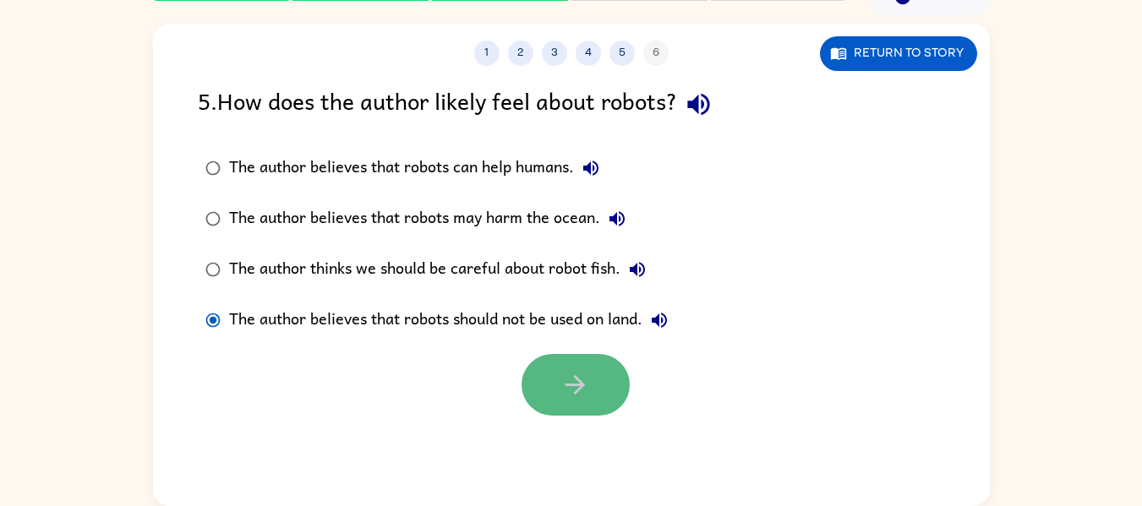
click at [590, 392] on button "button" at bounding box center [576, 385] width 108 height 62
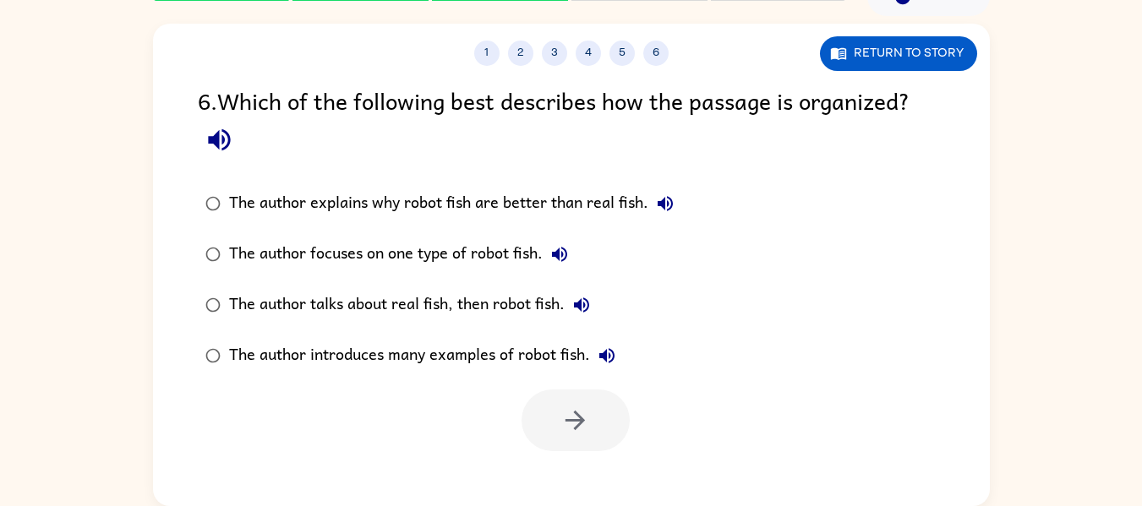
click at [533, 347] on div "The author introduces many examples of robot fish." at bounding box center [426, 356] width 395 height 34
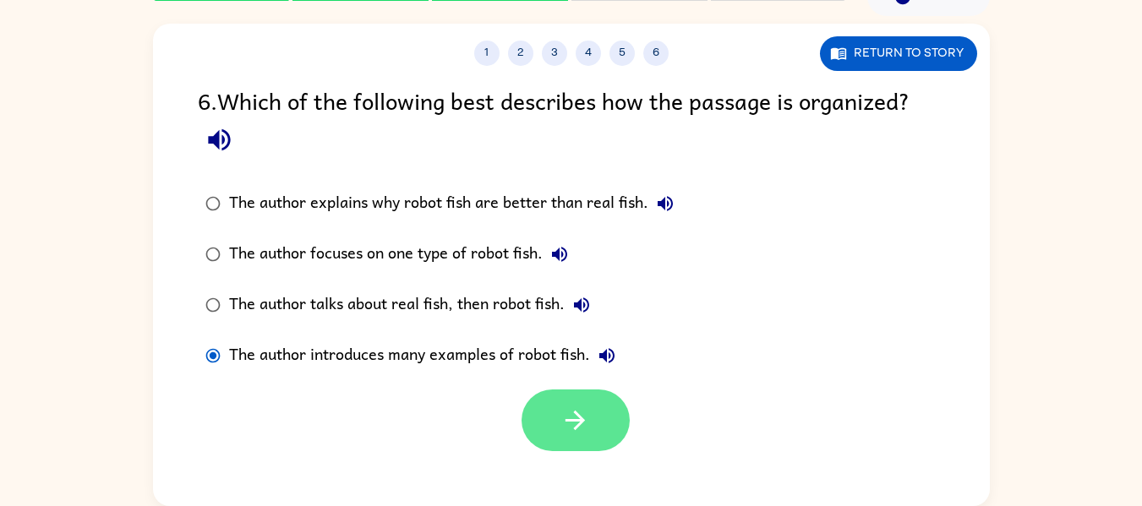
click at [571, 401] on button "button" at bounding box center [576, 421] width 108 height 62
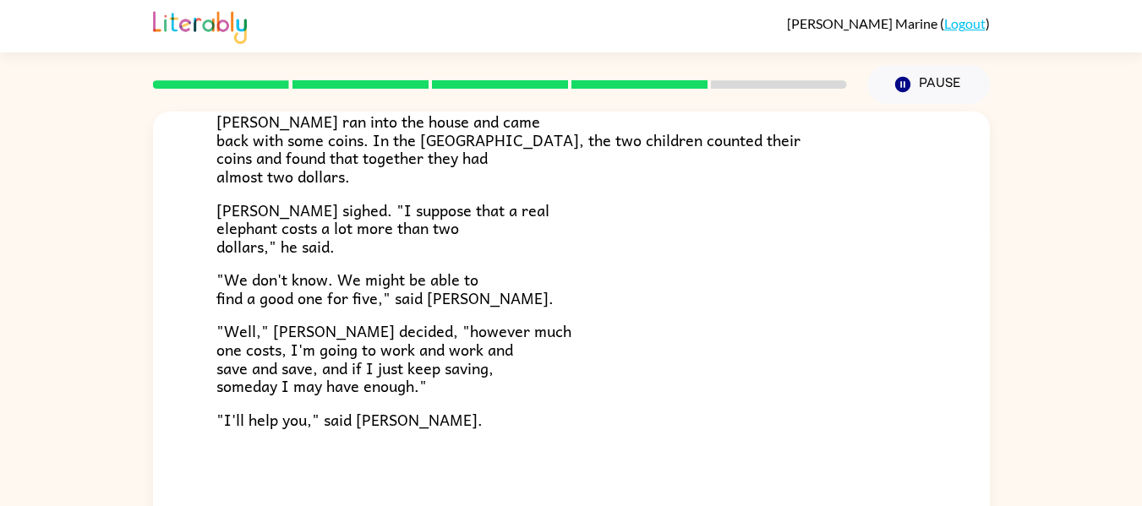
scroll to position [88, 0]
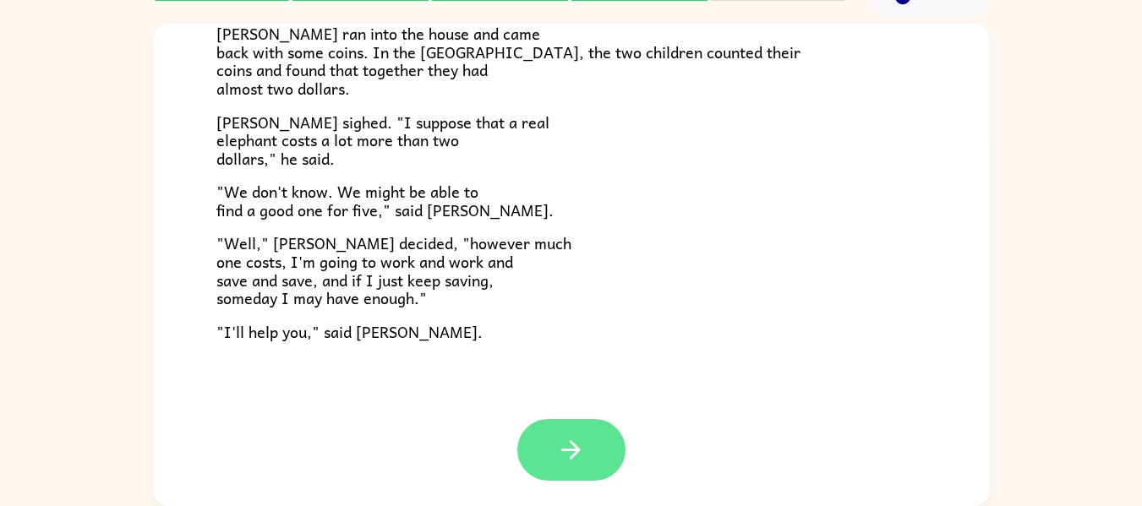
click at [571, 439] on icon "button" at bounding box center [571, 450] width 30 height 30
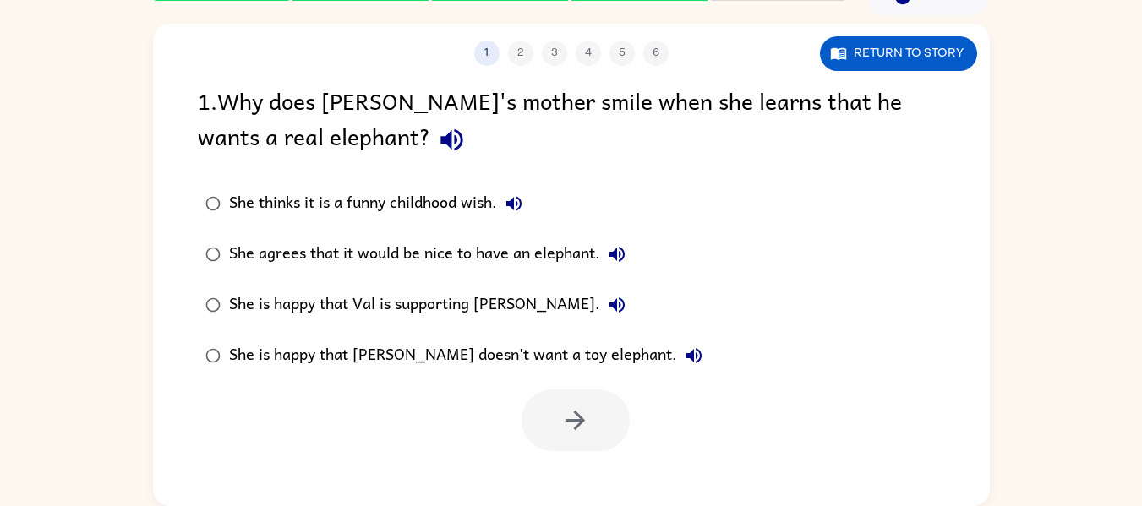
scroll to position [0, 0]
click at [521, 376] on label "She is happy that [PERSON_NAME] doesn't want a toy elephant." at bounding box center [454, 356] width 531 height 51
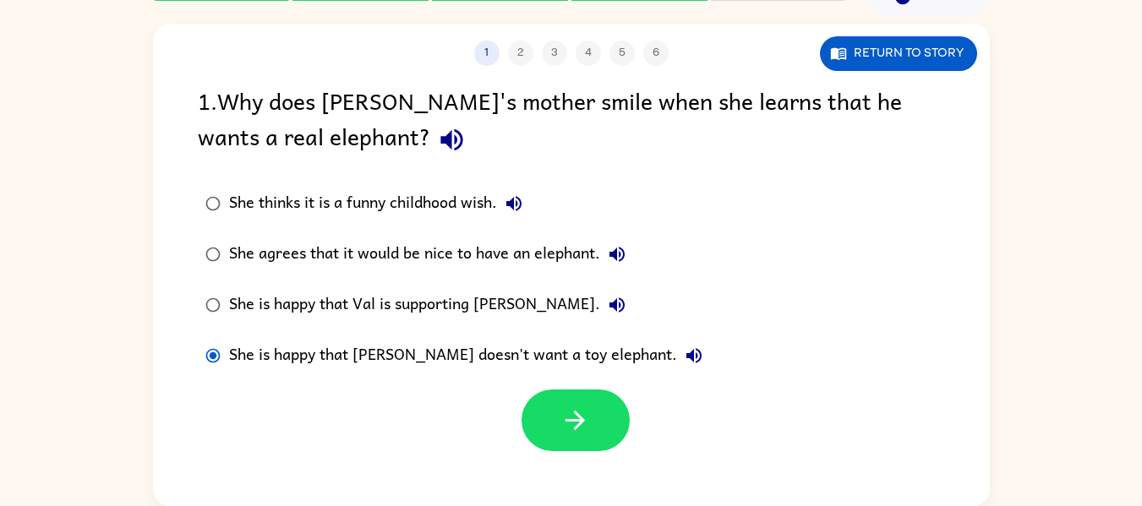
click at [514, 367] on div "She is happy that [PERSON_NAME] doesn't want a toy elephant." at bounding box center [470, 356] width 482 height 34
click at [574, 418] on icon "button" at bounding box center [575, 421] width 30 height 30
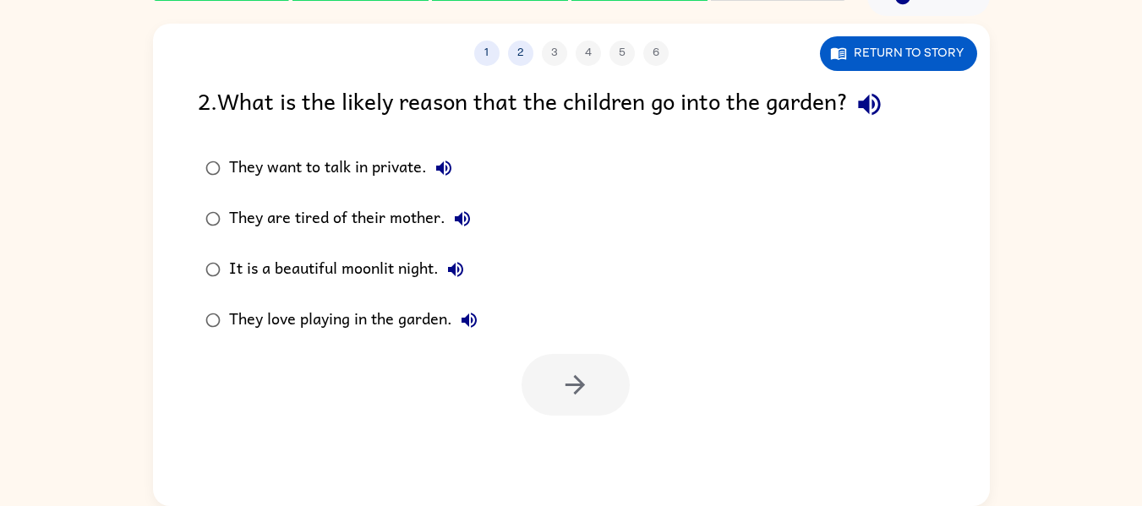
click at [410, 265] on div "It is a beautiful moonlit night." at bounding box center [350, 270] width 243 height 34
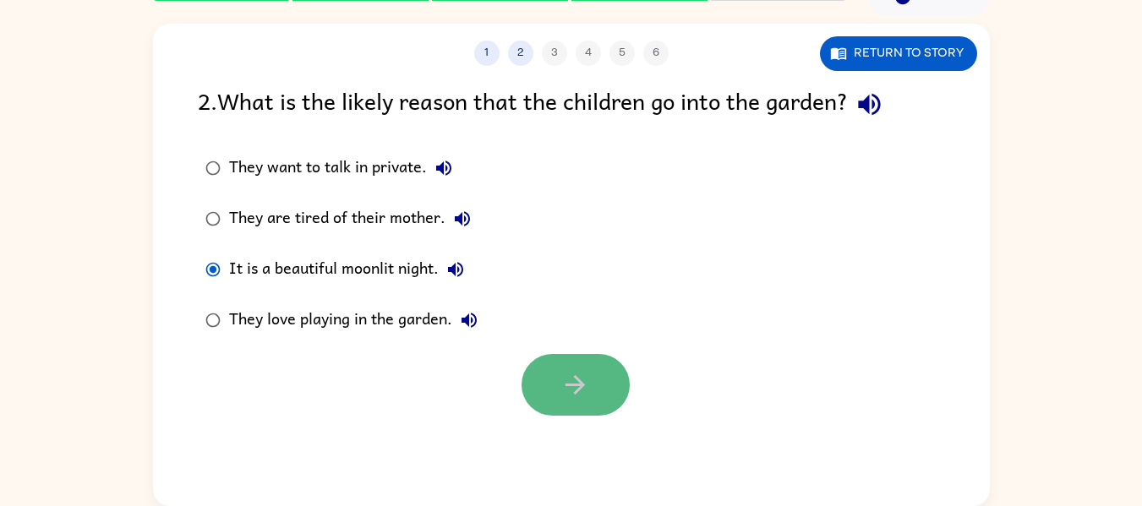
click at [582, 369] on button "button" at bounding box center [576, 385] width 108 height 62
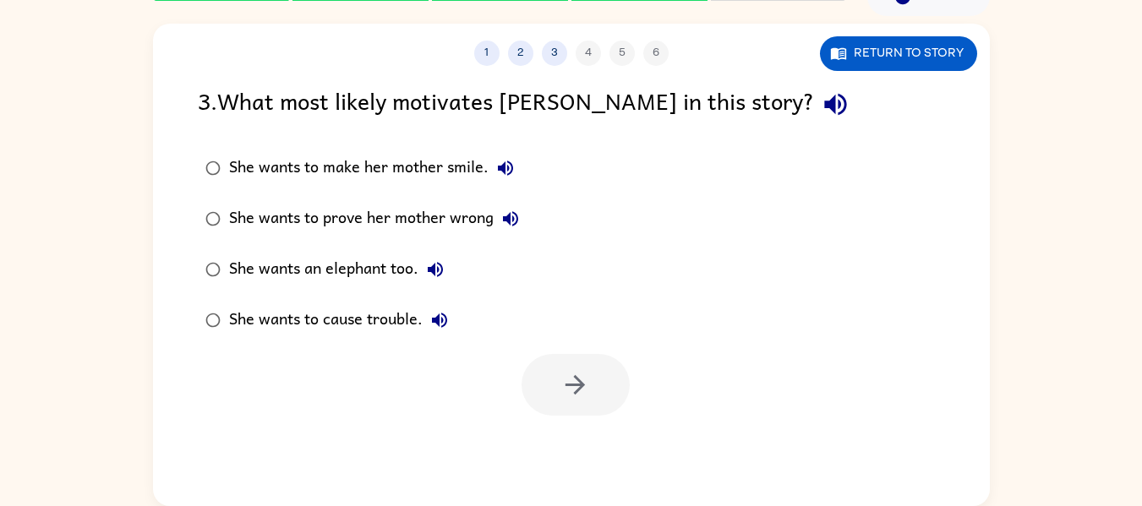
click at [442, 223] on div "She wants to prove her mother wrong" at bounding box center [378, 219] width 298 height 34
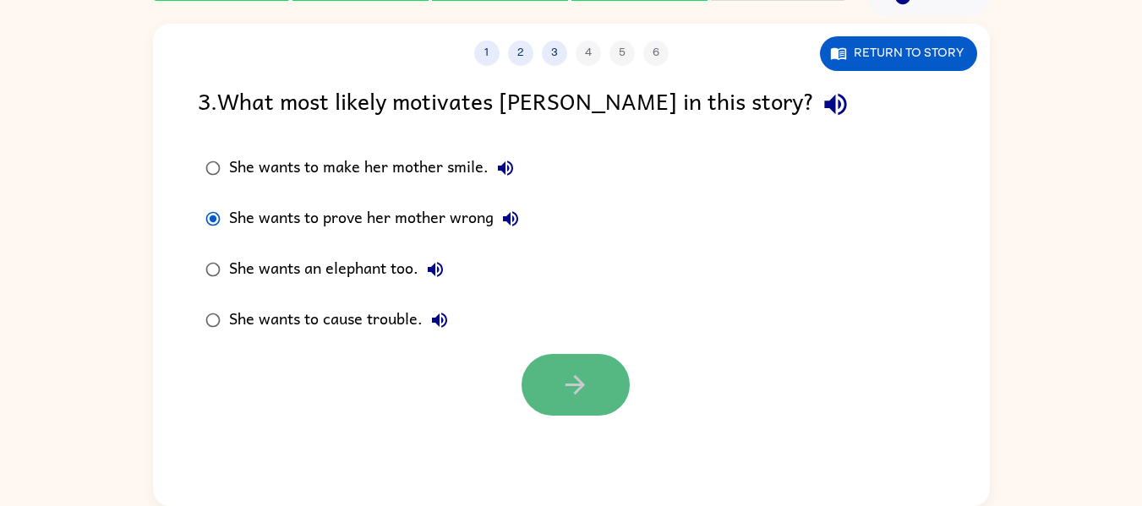
click at [581, 359] on button "button" at bounding box center [576, 385] width 108 height 62
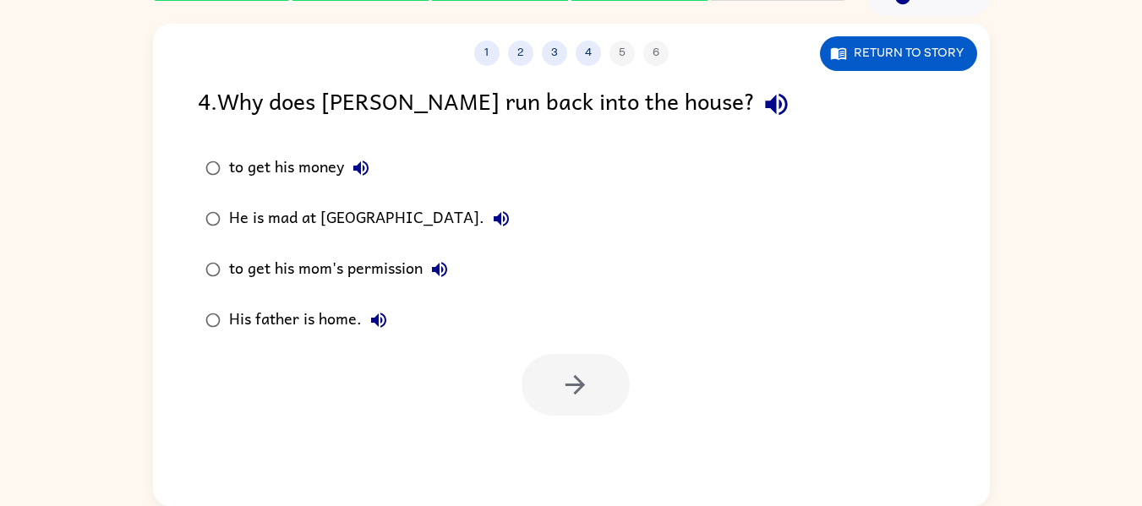
click at [363, 265] on div "to get his mom's permission" at bounding box center [342, 270] width 227 height 34
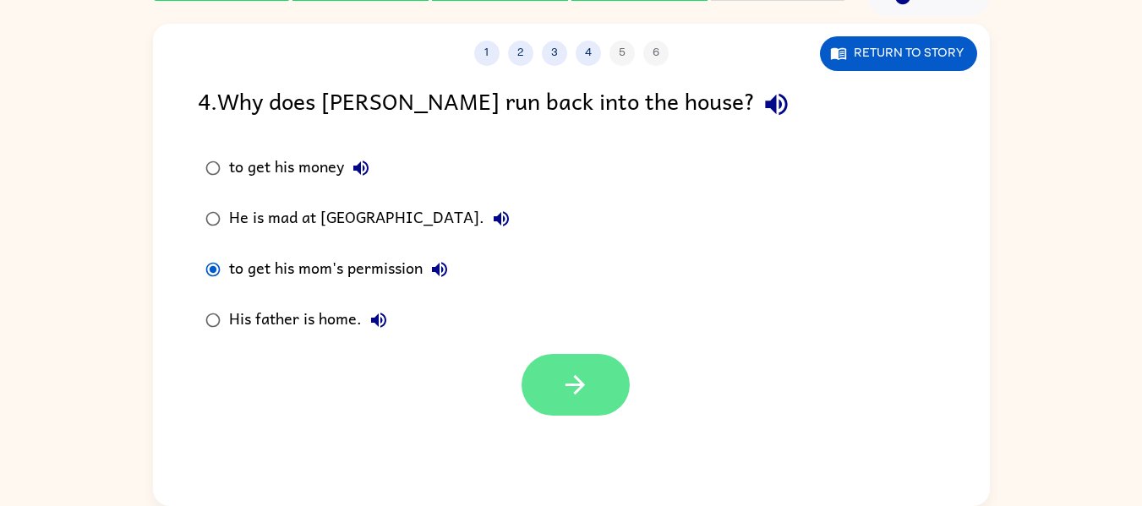
click at [587, 373] on icon "button" at bounding box center [575, 385] width 30 height 30
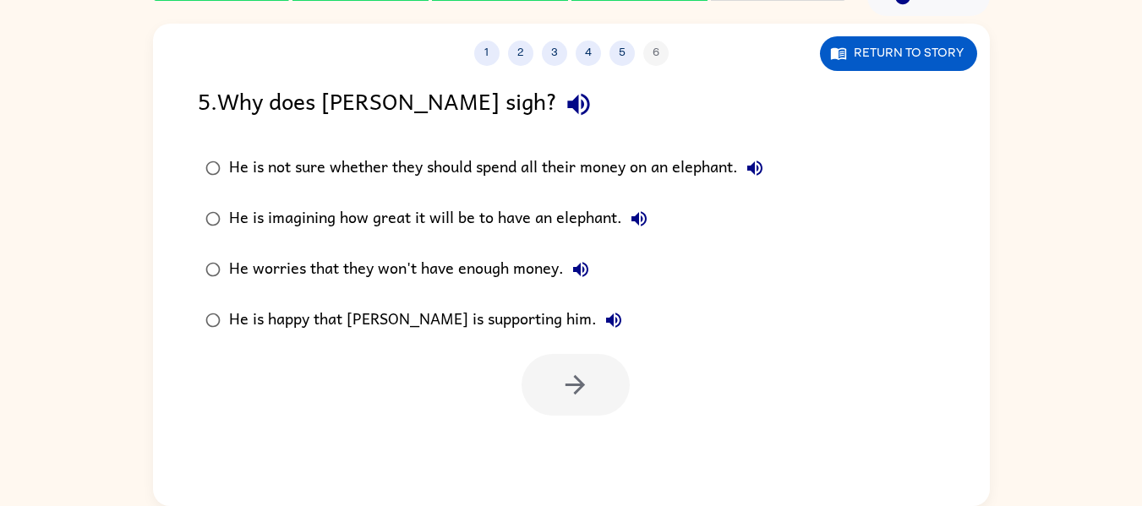
click at [412, 314] on div "He is happy that [PERSON_NAME] is supporting him." at bounding box center [430, 320] width 402 height 34
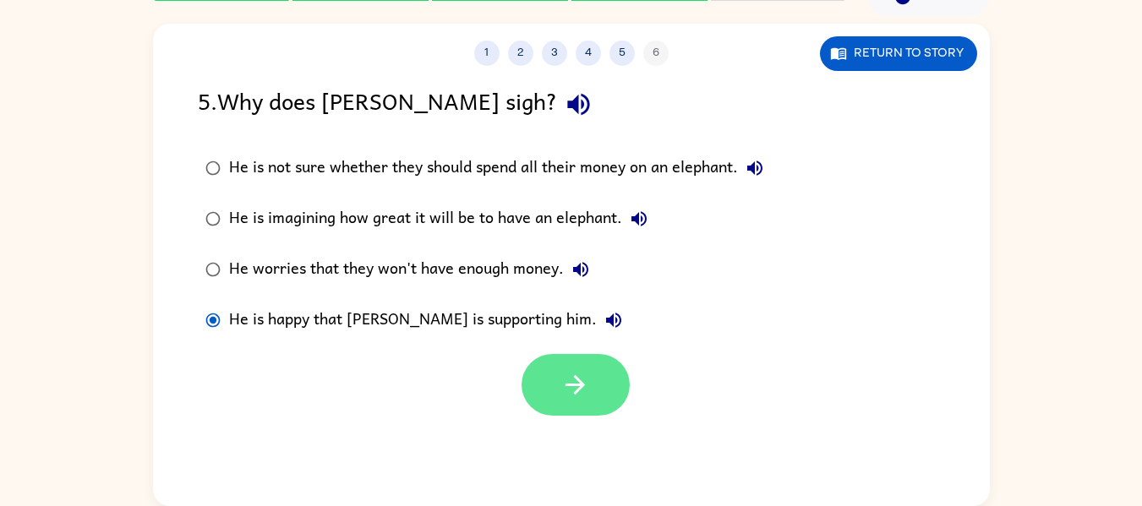
click at [551, 370] on button "button" at bounding box center [576, 385] width 108 height 62
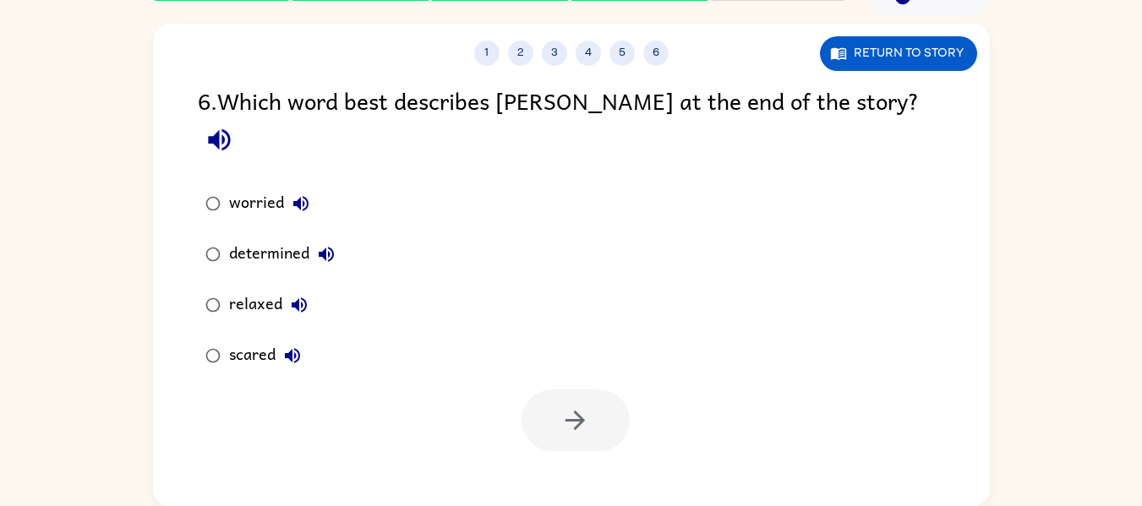
click at [245, 288] on div "relaxed" at bounding box center [272, 305] width 87 height 34
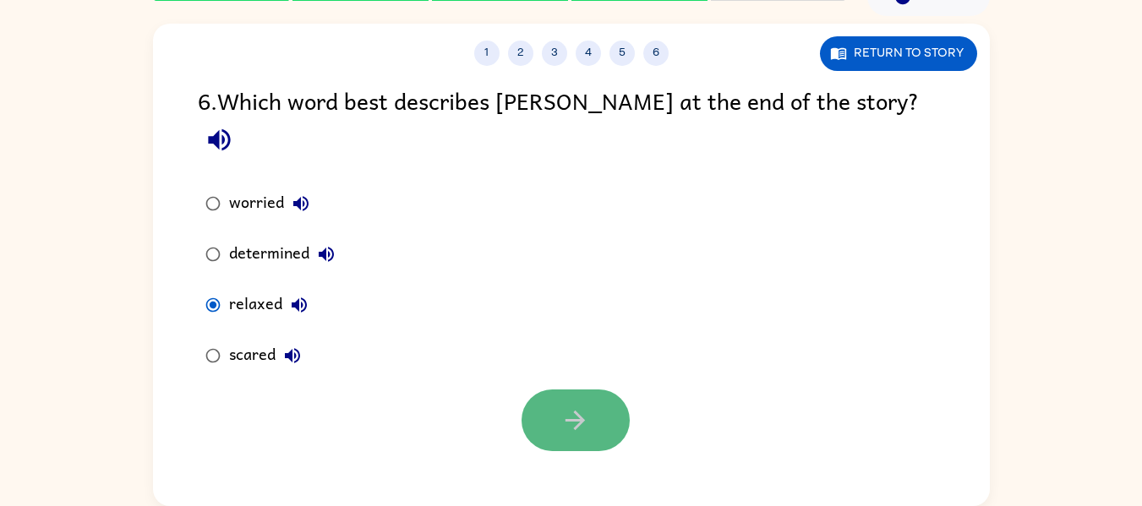
click at [562, 402] on button "button" at bounding box center [576, 421] width 108 height 62
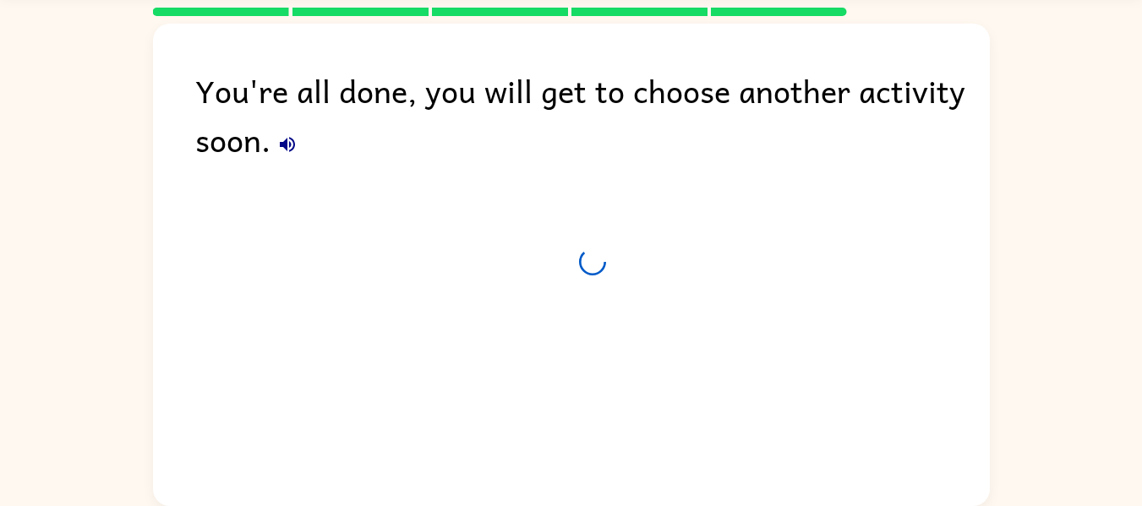
scroll to position [57, 0]
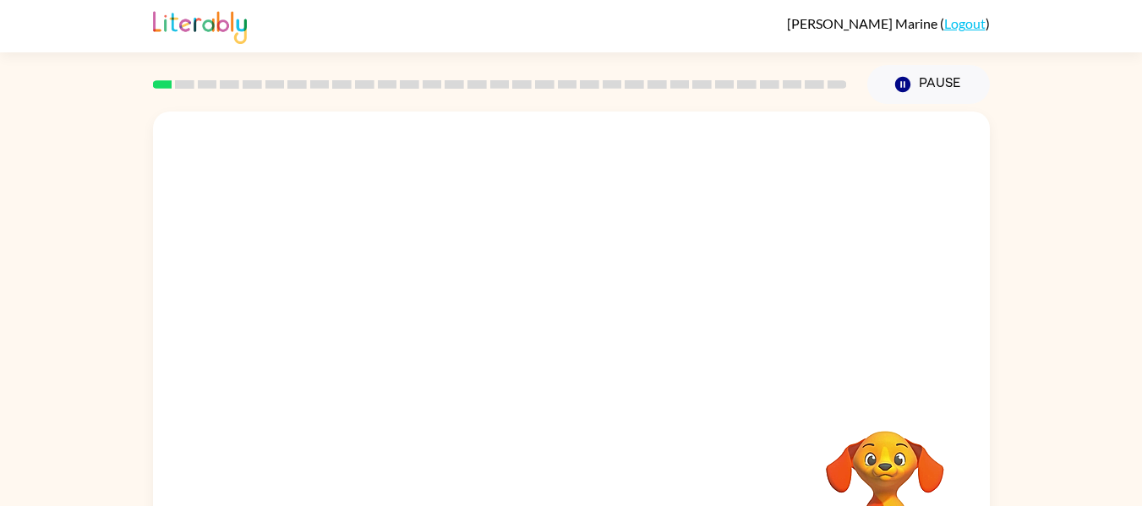
click at [376, 314] on video "Your browser must support playing .mp4 files to use Literably. Please try using…" at bounding box center [571, 254] width 837 height 284
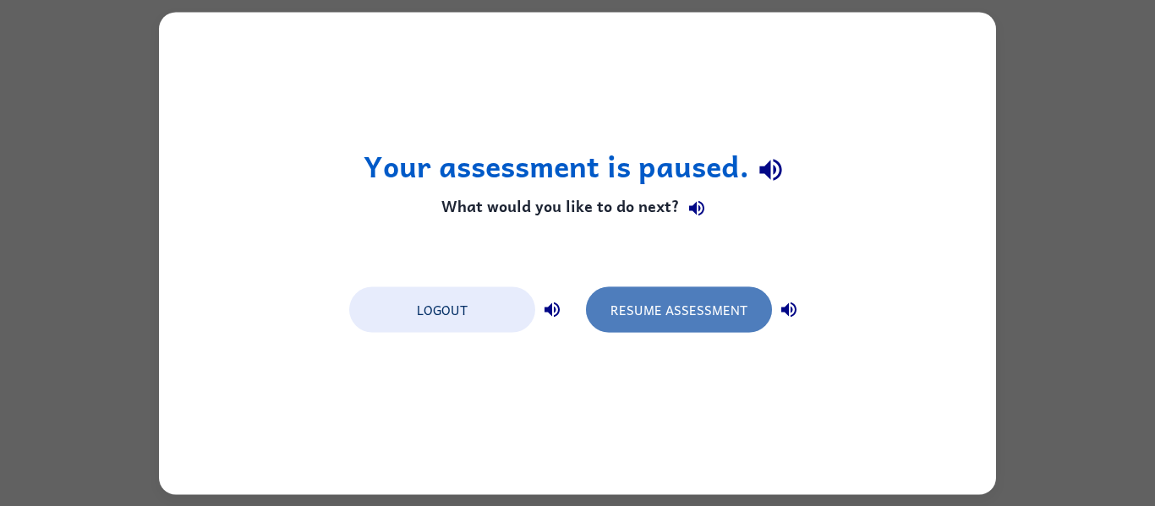
drag, startPoint x: 656, startPoint y: 292, endPoint x: 653, endPoint y: 305, distance: 13.8
click at [653, 305] on button "Resume Assessment" at bounding box center [679, 310] width 186 height 46
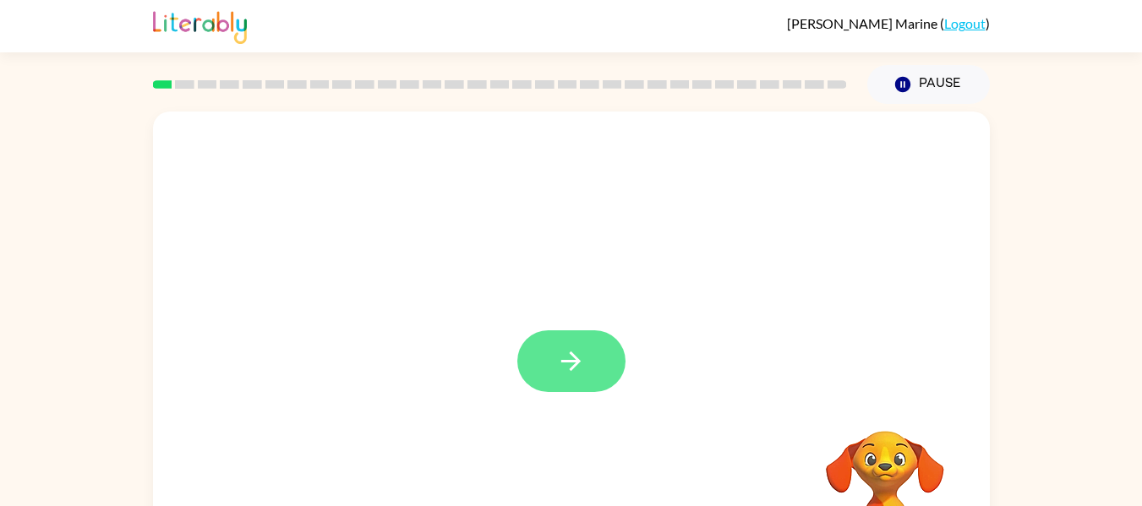
click at [571, 360] on icon "button" at bounding box center [571, 362] width 30 height 30
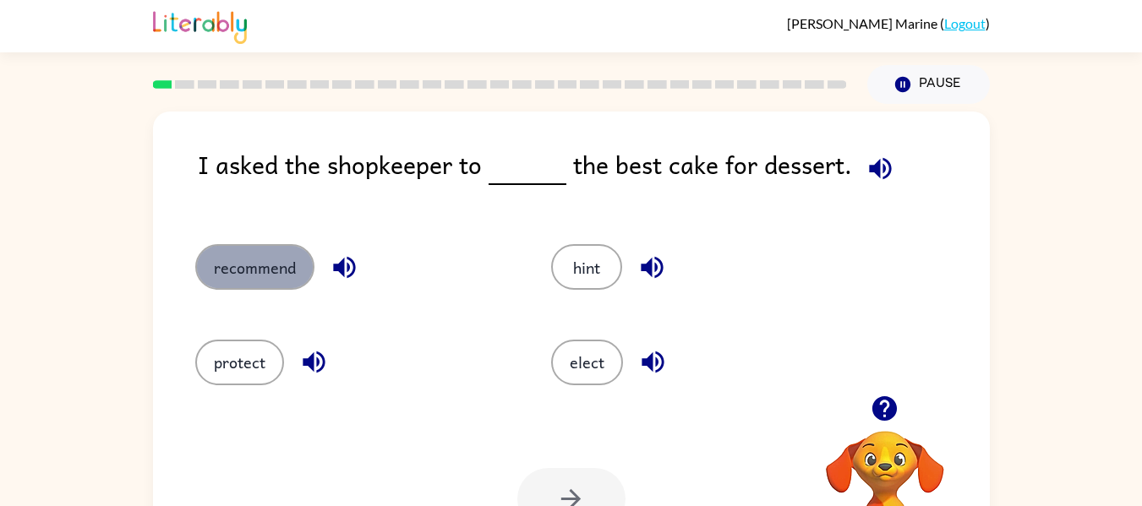
click at [255, 271] on button "recommend" at bounding box center [254, 267] width 119 height 46
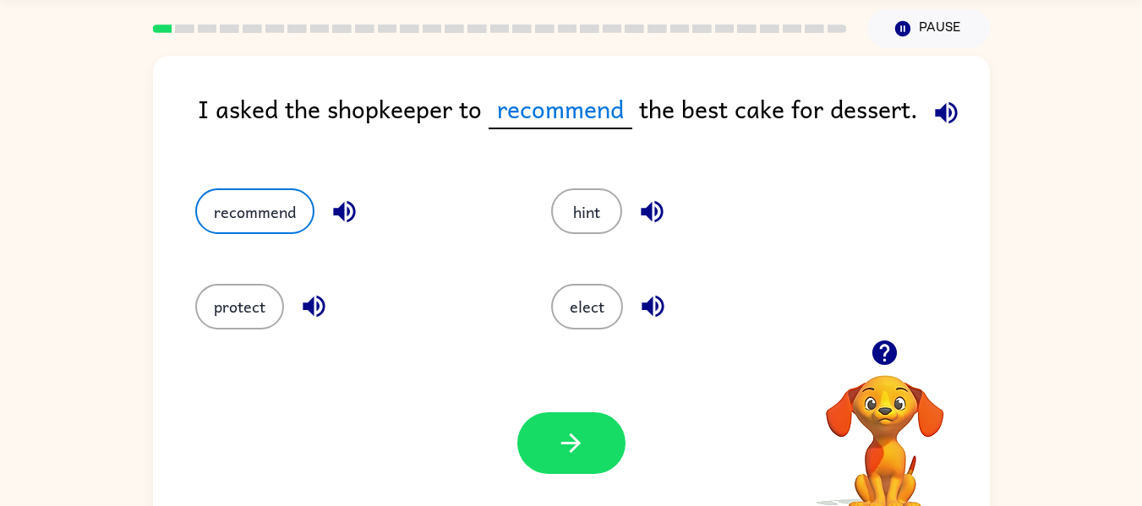
scroll to position [57, 0]
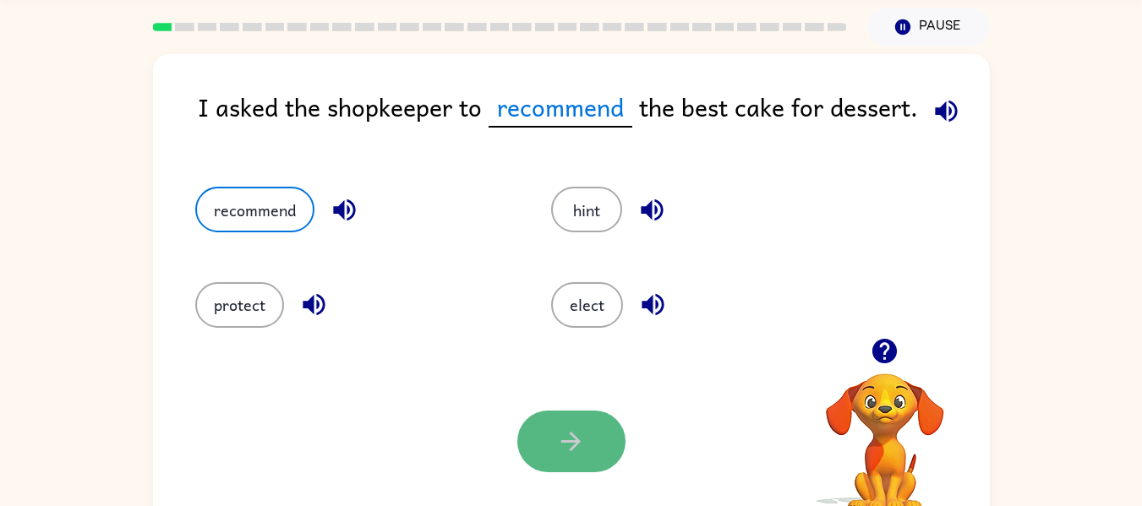
click at [559, 424] on button "button" at bounding box center [571, 442] width 108 height 62
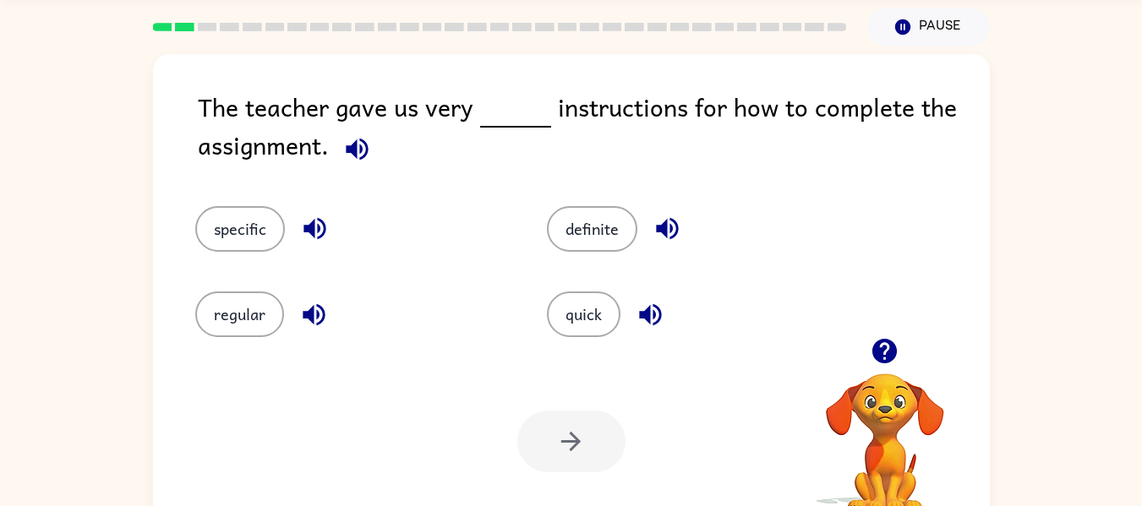
drag, startPoint x: 244, startPoint y: 304, endPoint x: 194, endPoint y: 232, distance: 88.2
click at [195, 232] on div "specific" at bounding box center [352, 229] width 314 height 46
click at [206, 232] on button "specific" at bounding box center [240, 229] width 90 height 46
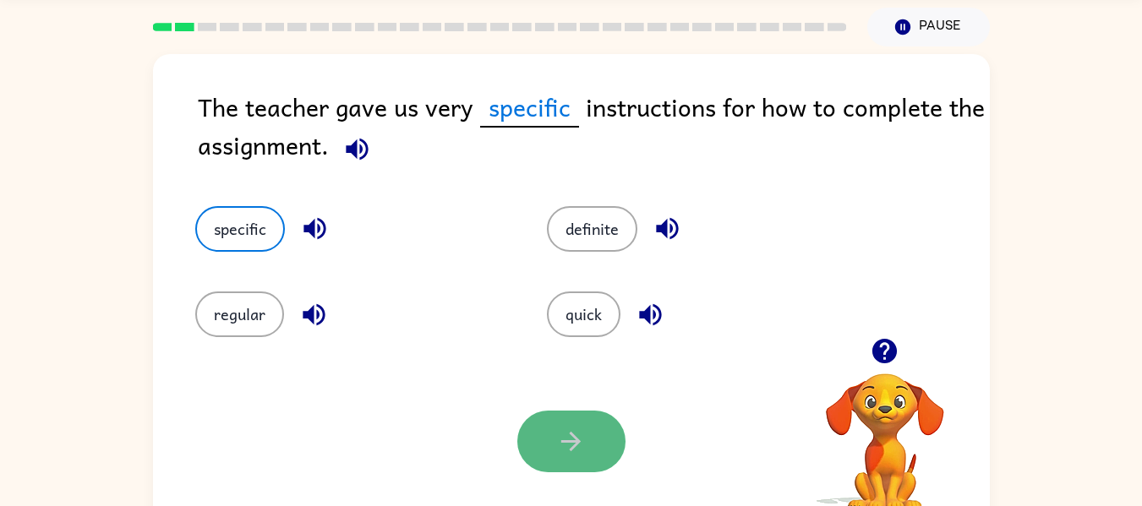
drag, startPoint x: 564, startPoint y: 446, endPoint x: 537, endPoint y: 446, distance: 27.1
click at [537, 446] on button "button" at bounding box center [571, 442] width 108 height 62
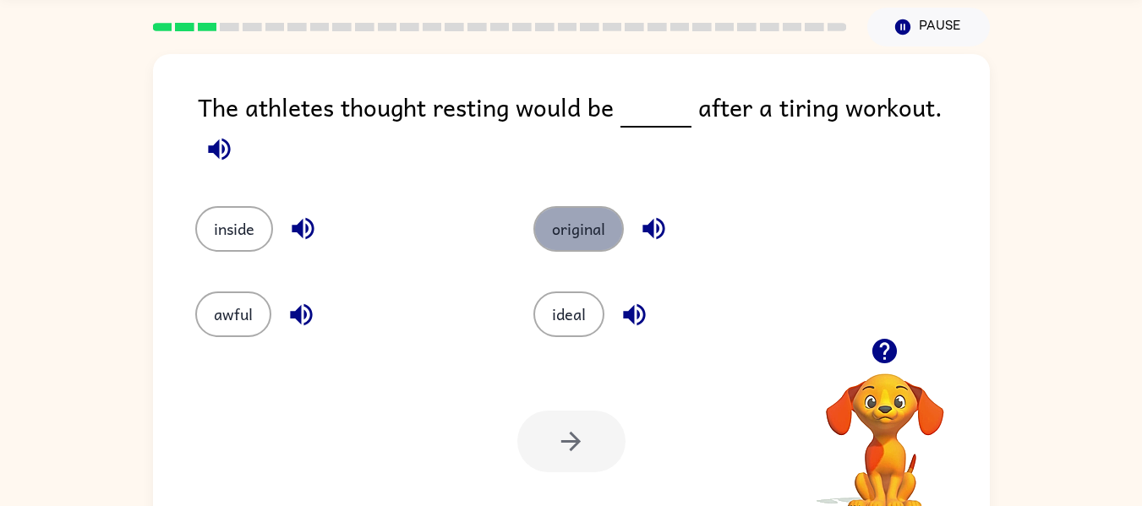
click at [568, 213] on button "original" at bounding box center [578, 229] width 90 height 46
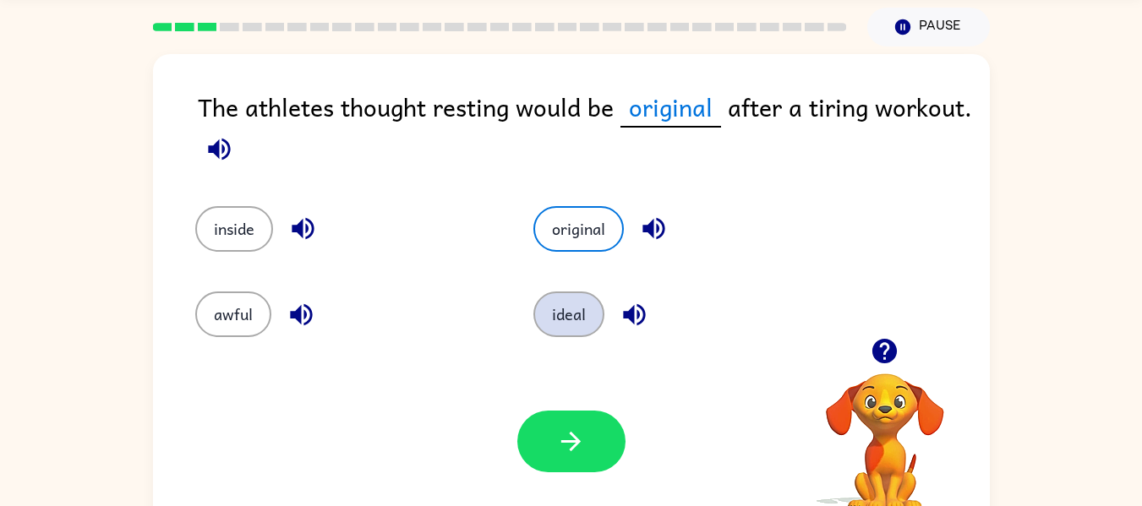
click at [586, 314] on button "ideal" at bounding box center [568, 315] width 71 height 46
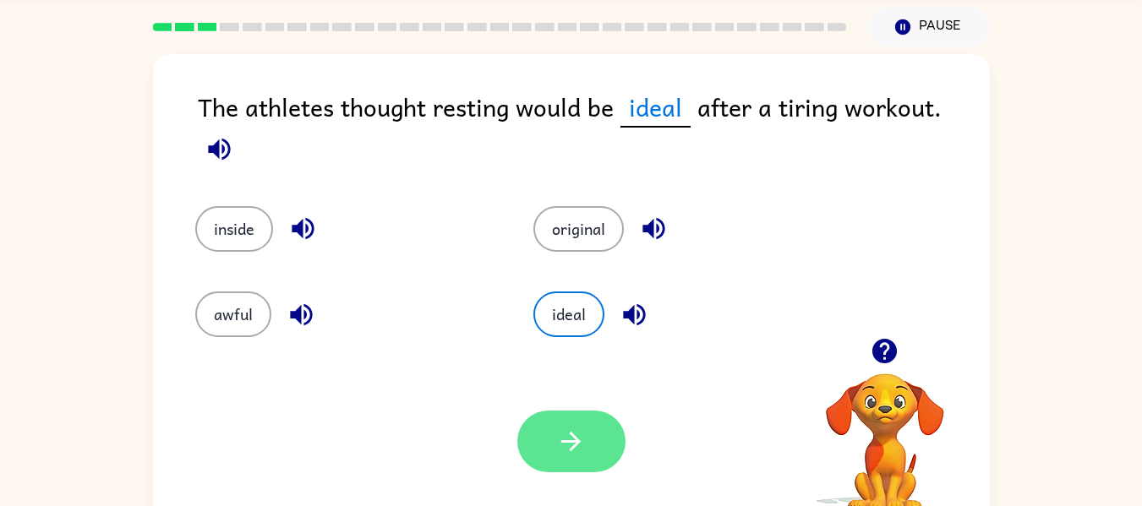
click at [572, 448] on icon "button" at bounding box center [570, 441] width 19 height 19
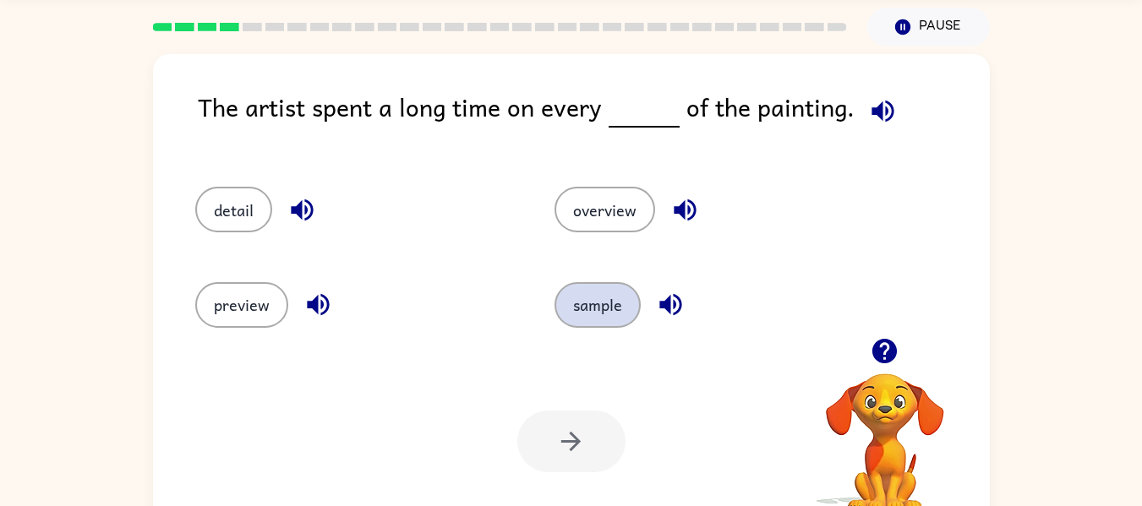
click at [620, 302] on button "sample" at bounding box center [598, 305] width 86 height 46
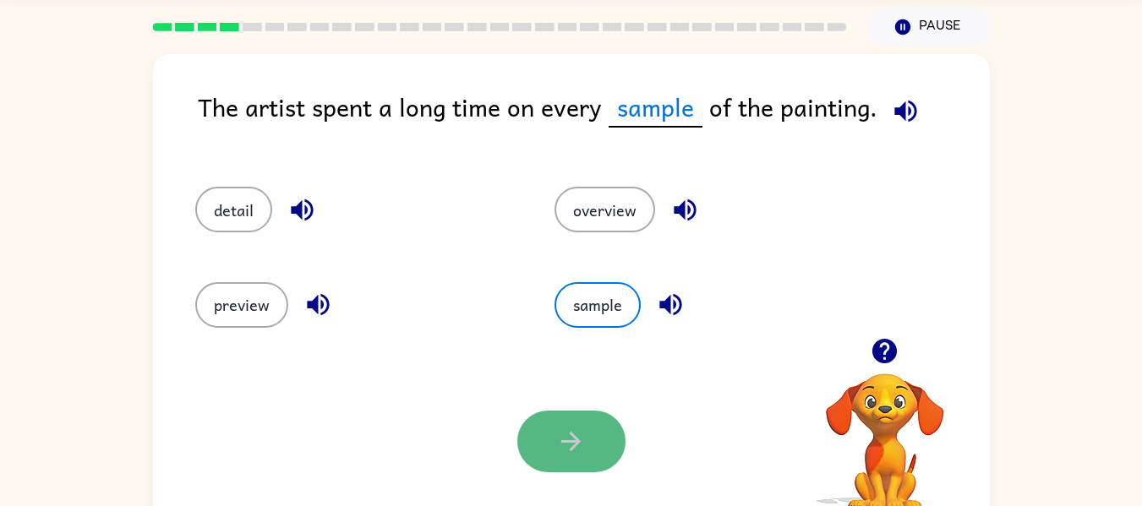
click at [571, 425] on button "button" at bounding box center [571, 442] width 108 height 62
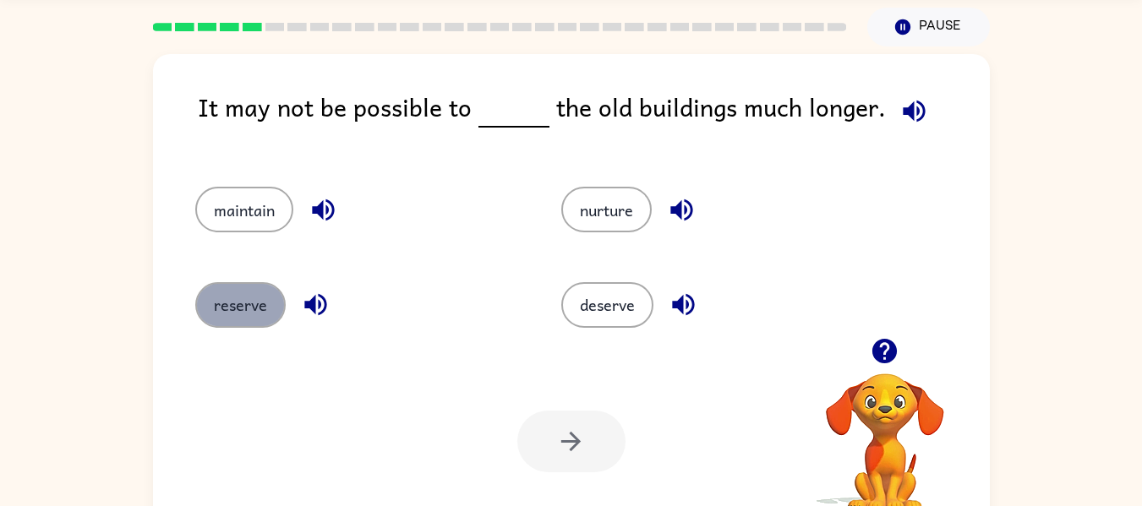
click at [245, 295] on button "reserve" at bounding box center [240, 305] width 90 height 46
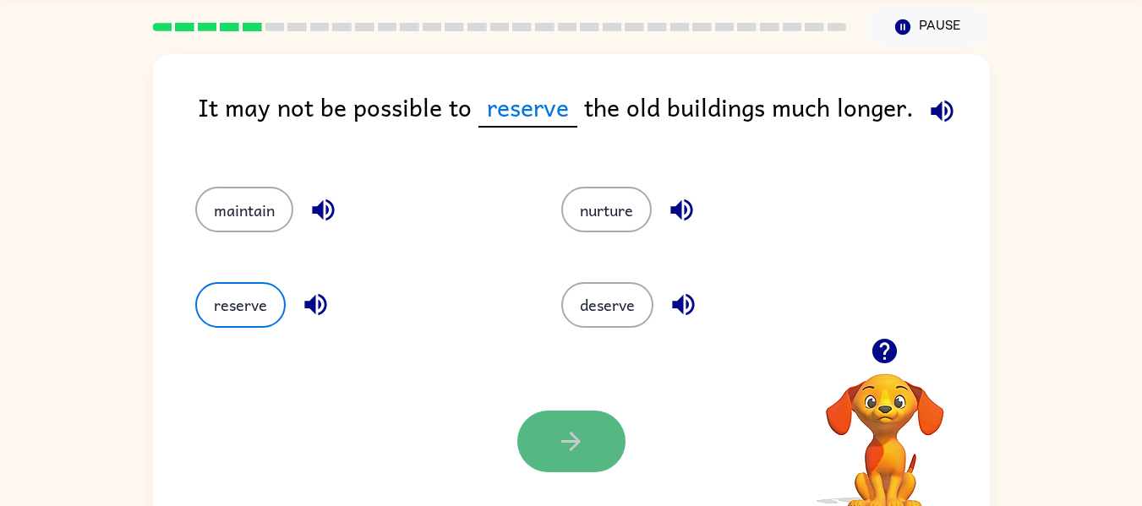
click at [584, 424] on button "button" at bounding box center [571, 442] width 108 height 62
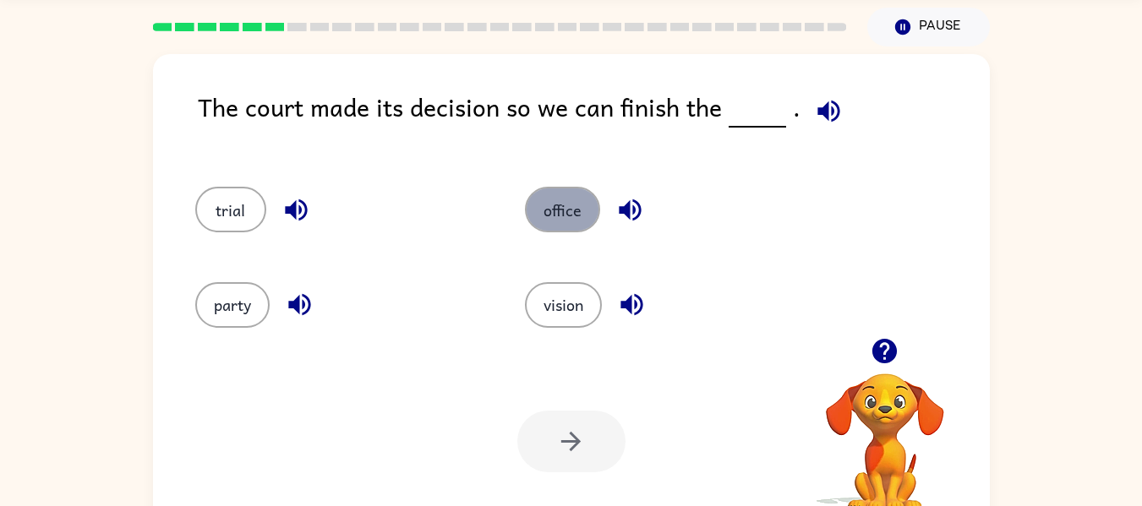
click at [566, 216] on button "office" at bounding box center [562, 210] width 75 height 46
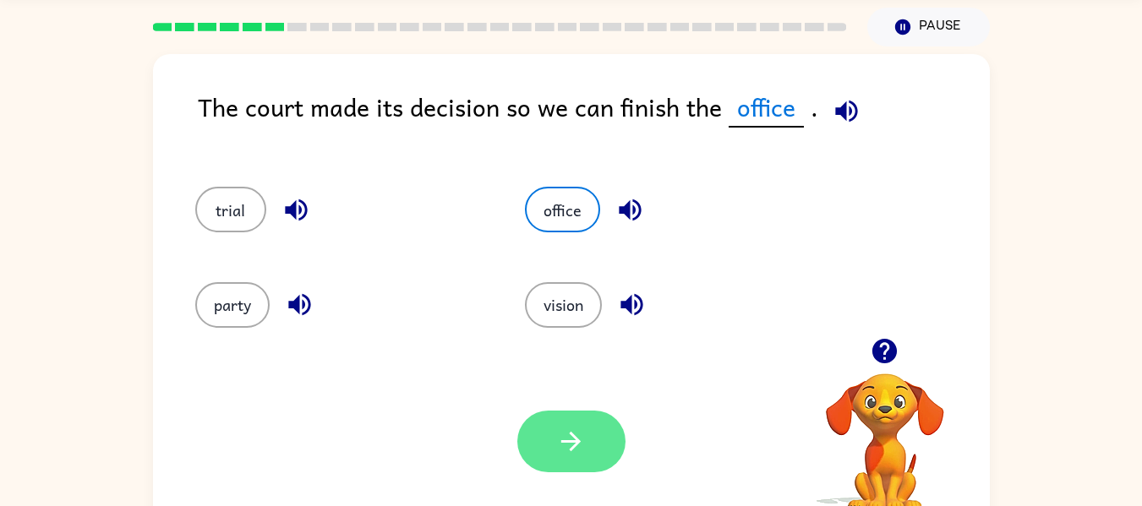
click at [579, 449] on icon "button" at bounding box center [571, 442] width 30 height 30
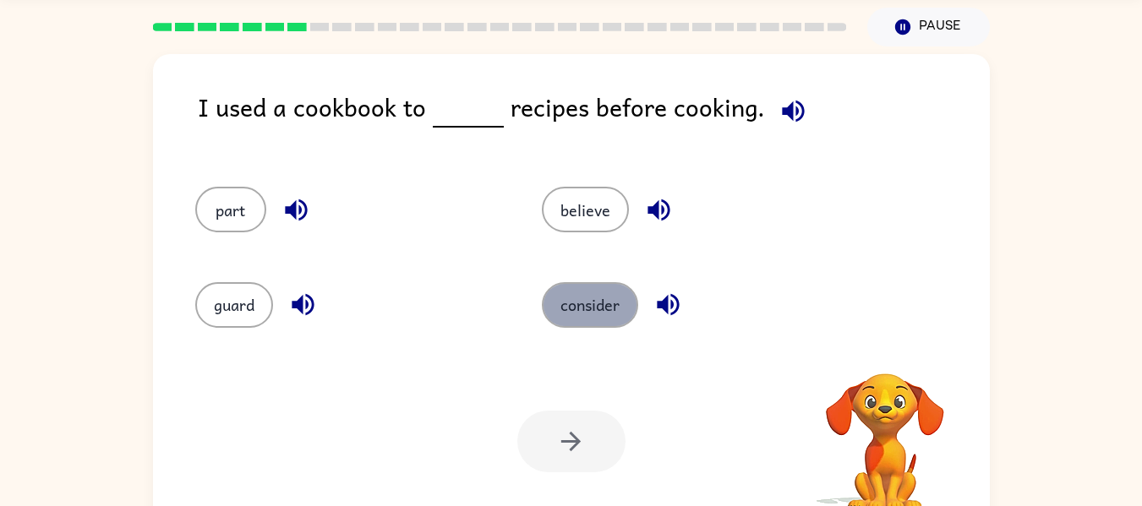
click at [571, 308] on button "consider" at bounding box center [590, 305] width 96 height 46
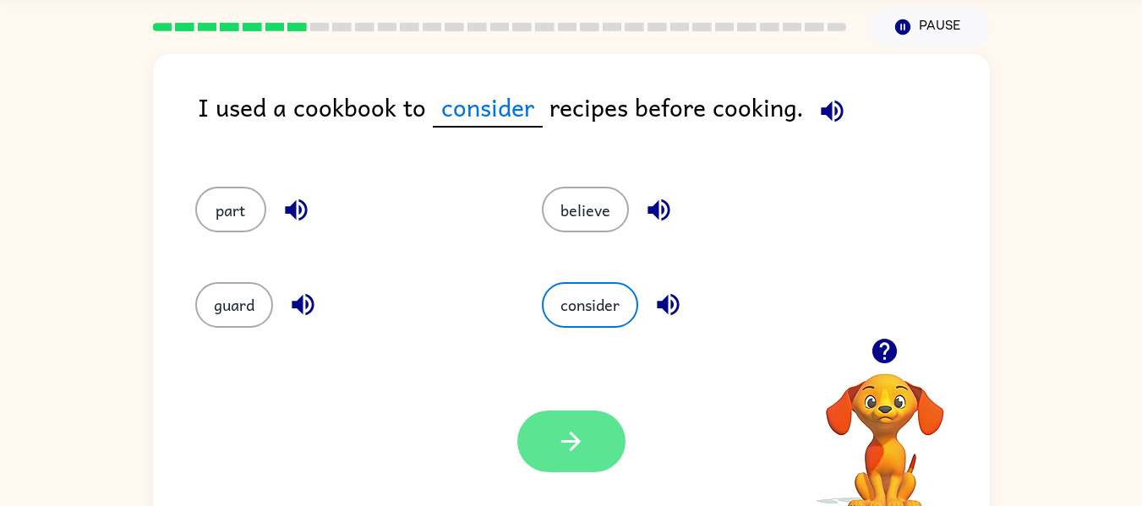
click at [577, 435] on icon "button" at bounding box center [571, 442] width 30 height 30
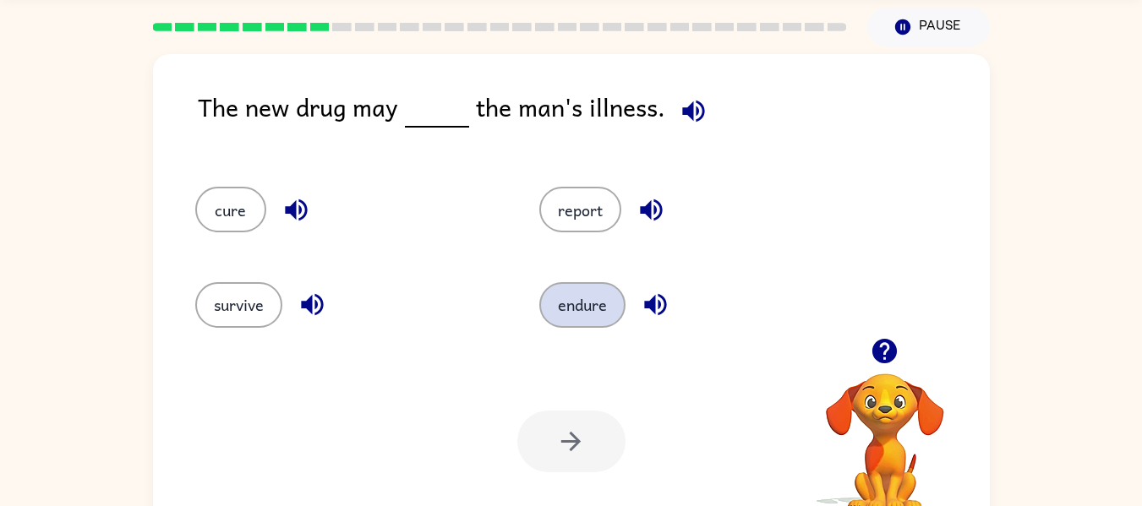
click at [590, 304] on button "endure" at bounding box center [582, 305] width 86 height 46
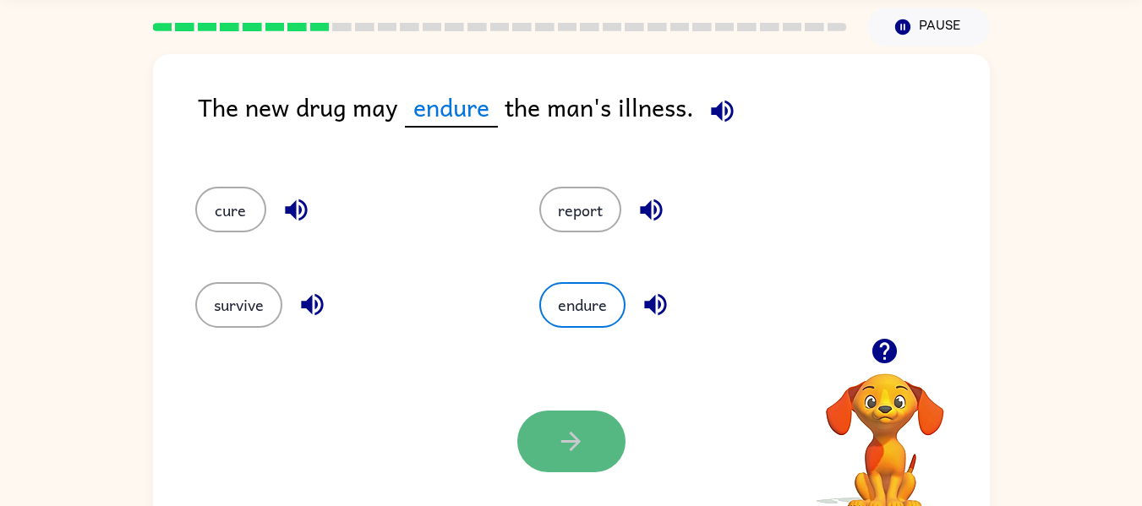
click at [598, 446] on button "button" at bounding box center [571, 442] width 108 height 62
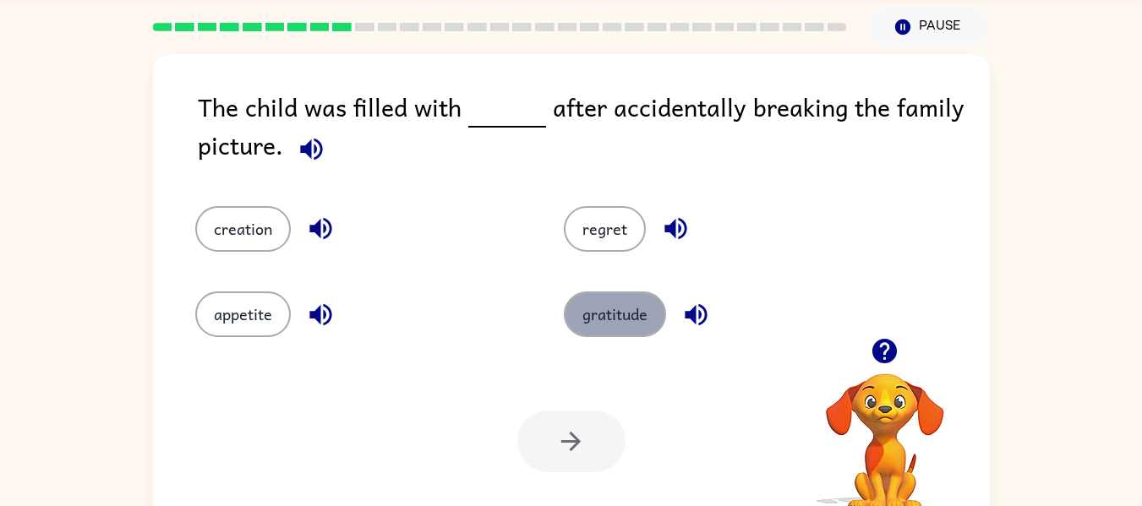
click at [595, 315] on button "gratitude" at bounding box center [615, 315] width 102 height 46
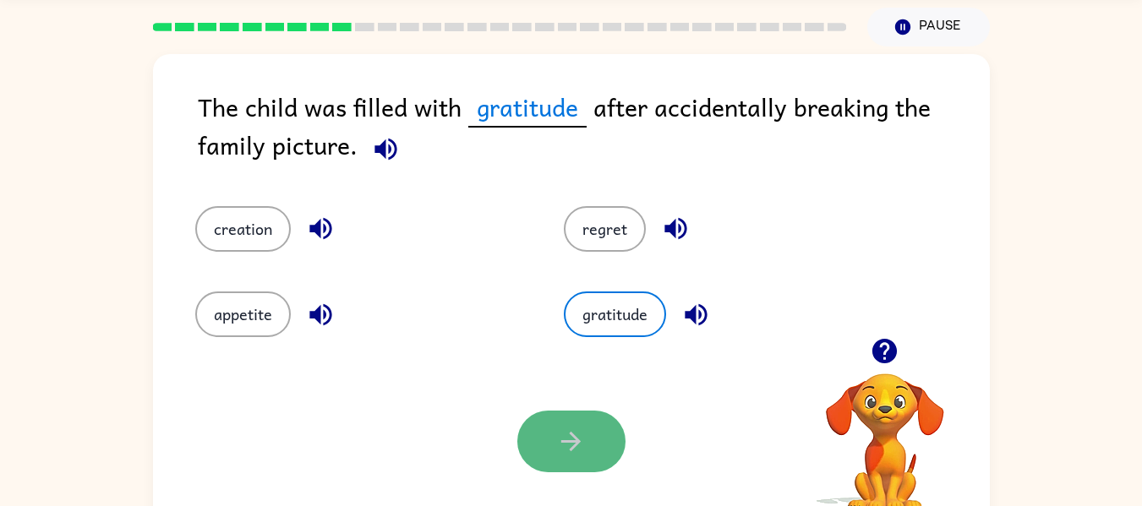
click at [565, 431] on icon "button" at bounding box center [571, 442] width 30 height 30
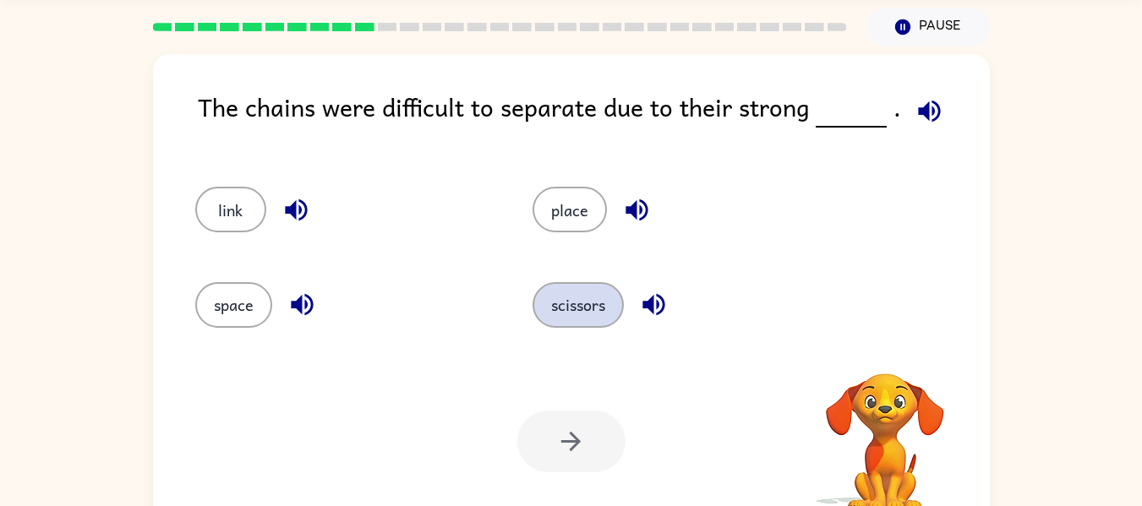
click at [587, 312] on button "scissors" at bounding box center [578, 305] width 91 height 46
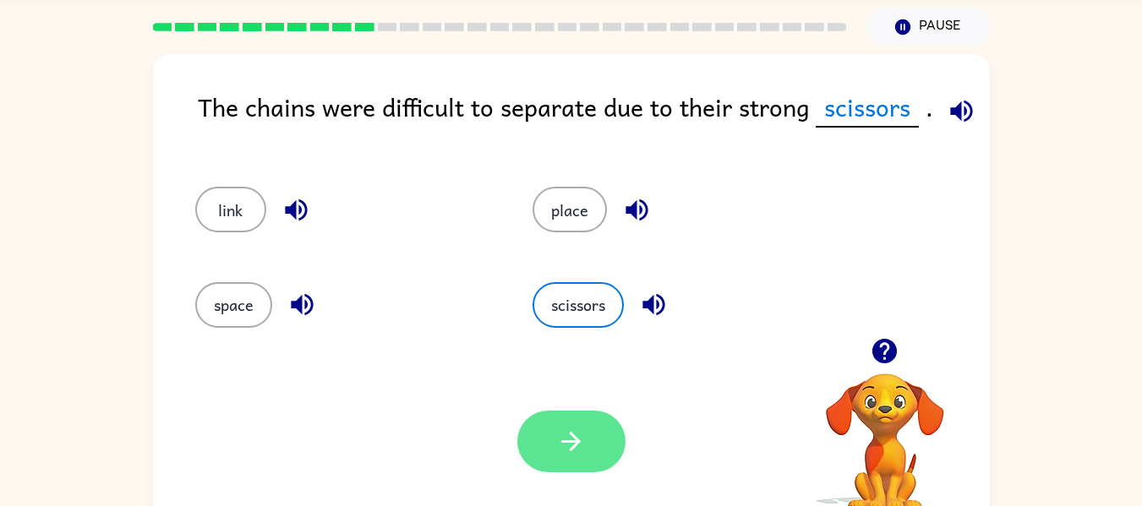
click at [566, 432] on icon "button" at bounding box center [571, 442] width 30 height 30
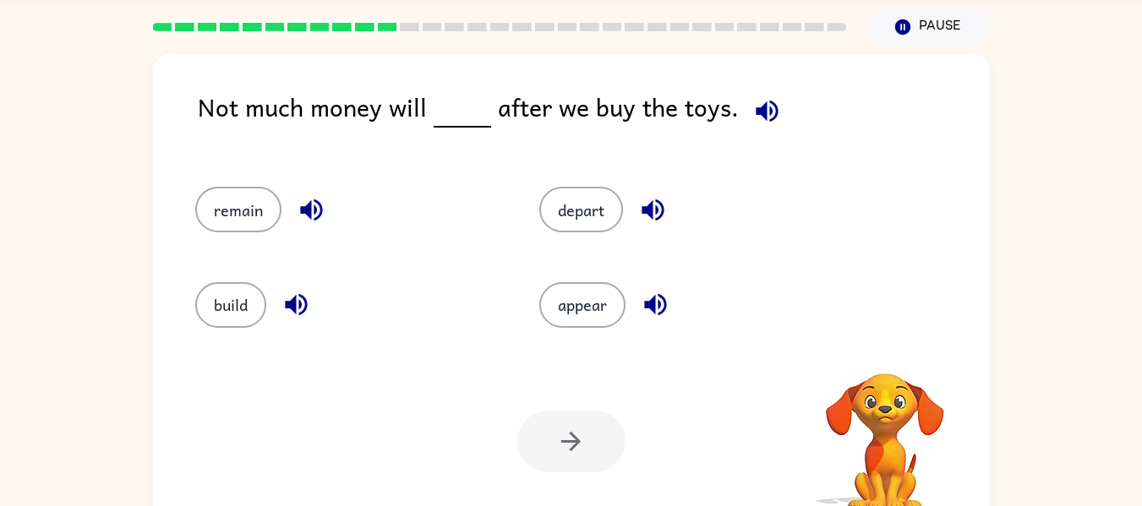
click at [584, 331] on div "appear" at bounding box center [679, 297] width 345 height 95
click at [575, 310] on button "appear" at bounding box center [582, 305] width 86 height 46
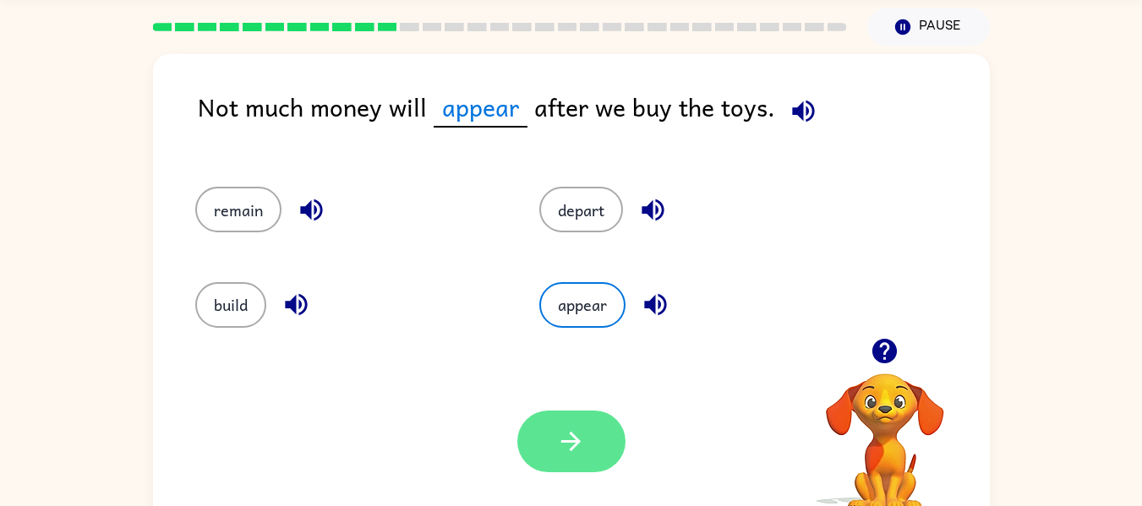
click at [593, 430] on button "button" at bounding box center [571, 442] width 108 height 62
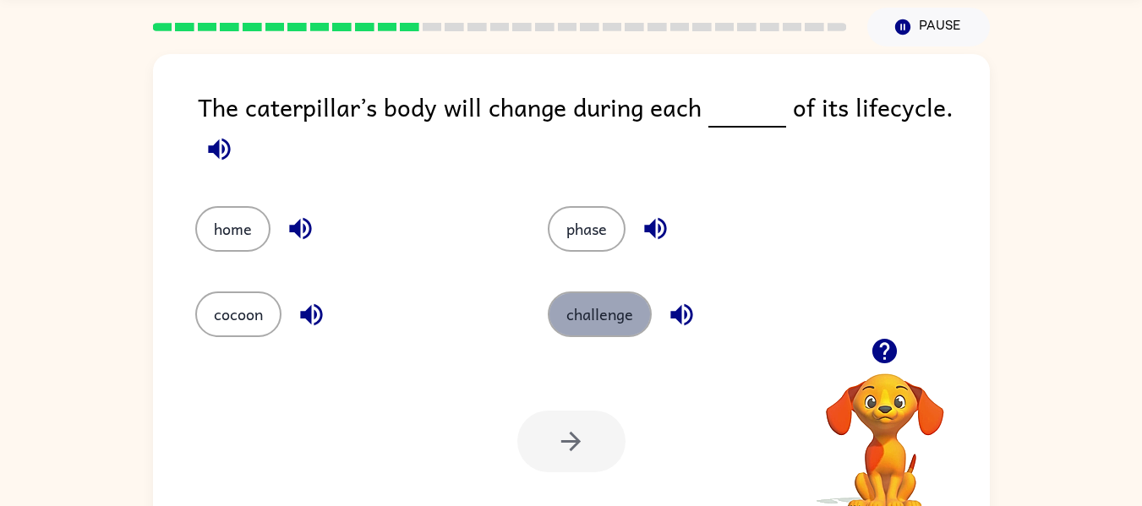
drag, startPoint x: 593, startPoint y: 332, endPoint x: 560, endPoint y: 325, distance: 33.8
click at [560, 325] on button "challenge" at bounding box center [600, 315] width 104 height 46
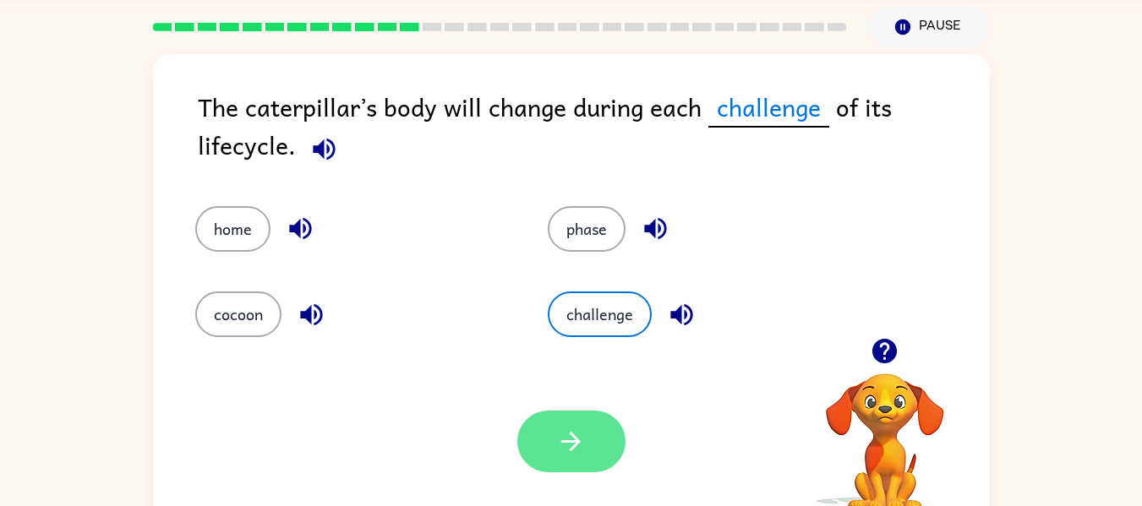
click at [571, 458] on button "button" at bounding box center [571, 442] width 108 height 62
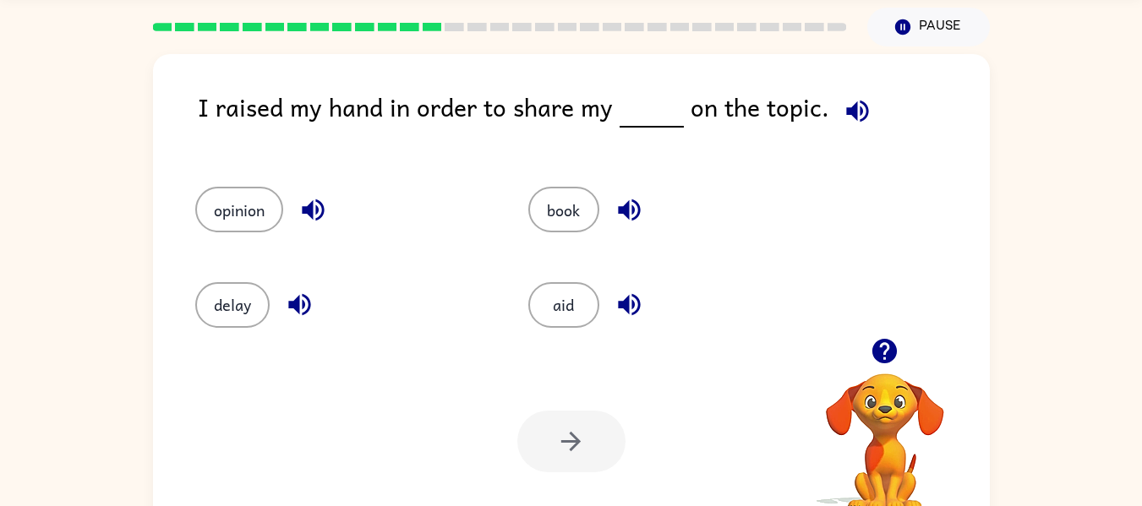
drag, startPoint x: 573, startPoint y: 201, endPoint x: 526, endPoint y: 225, distance: 52.9
click at [526, 225] on div "book" at bounding box center [662, 202] width 333 height 95
click at [546, 216] on button "book" at bounding box center [563, 210] width 71 height 46
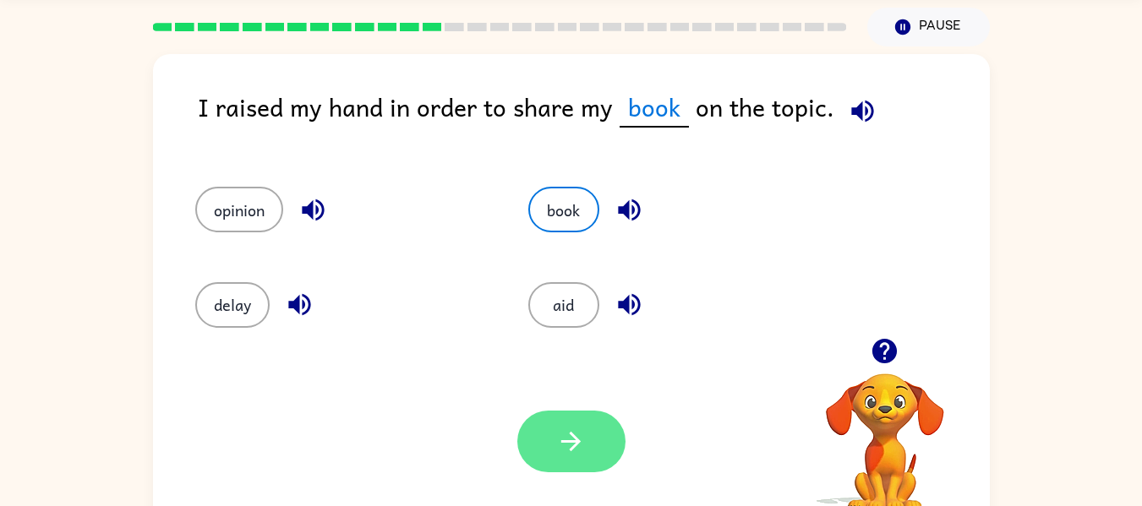
click at [604, 443] on button "button" at bounding box center [571, 442] width 108 height 62
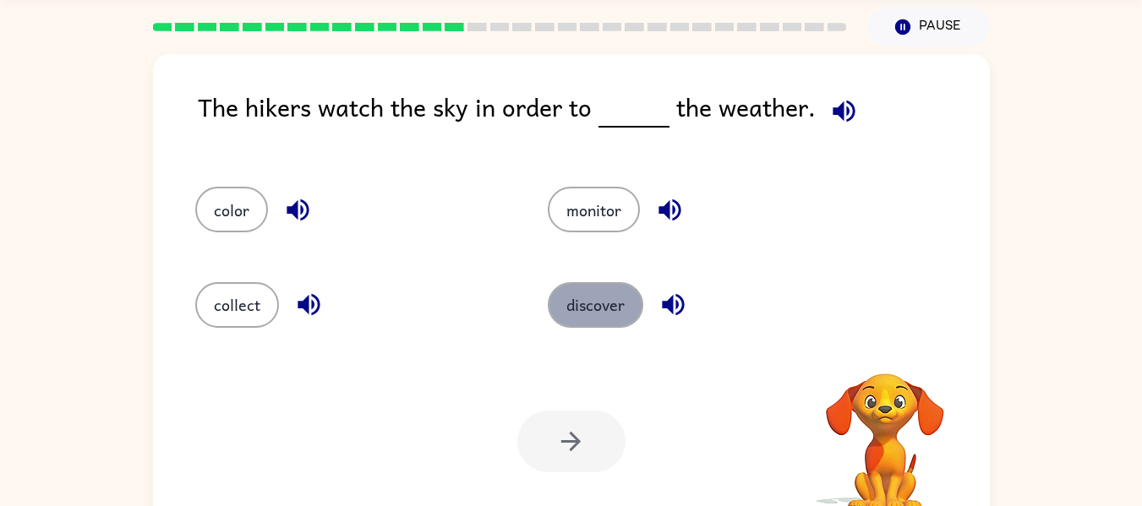
click at [579, 321] on button "discover" at bounding box center [596, 305] width 96 height 46
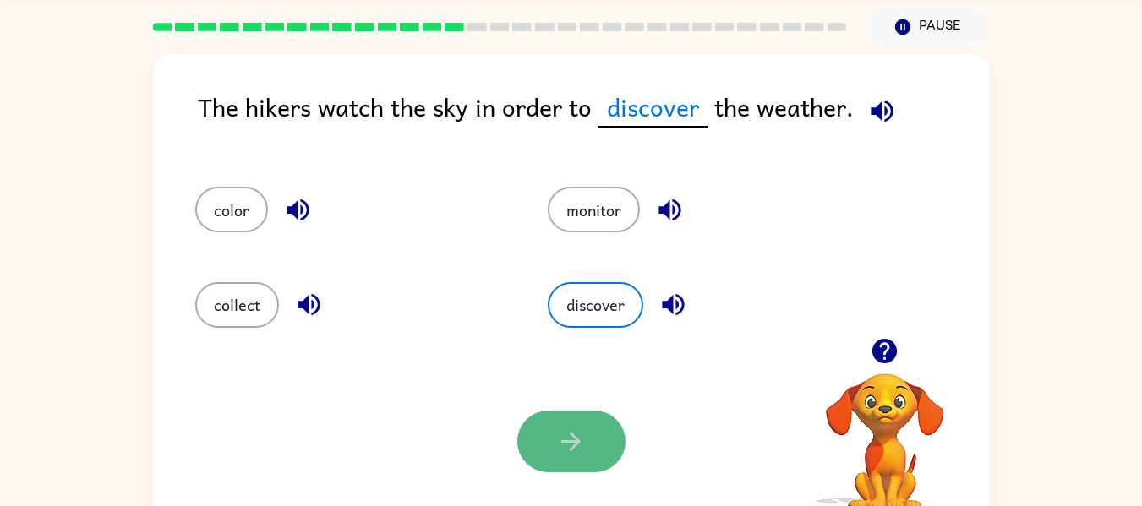
click at [582, 419] on button "button" at bounding box center [571, 442] width 108 height 62
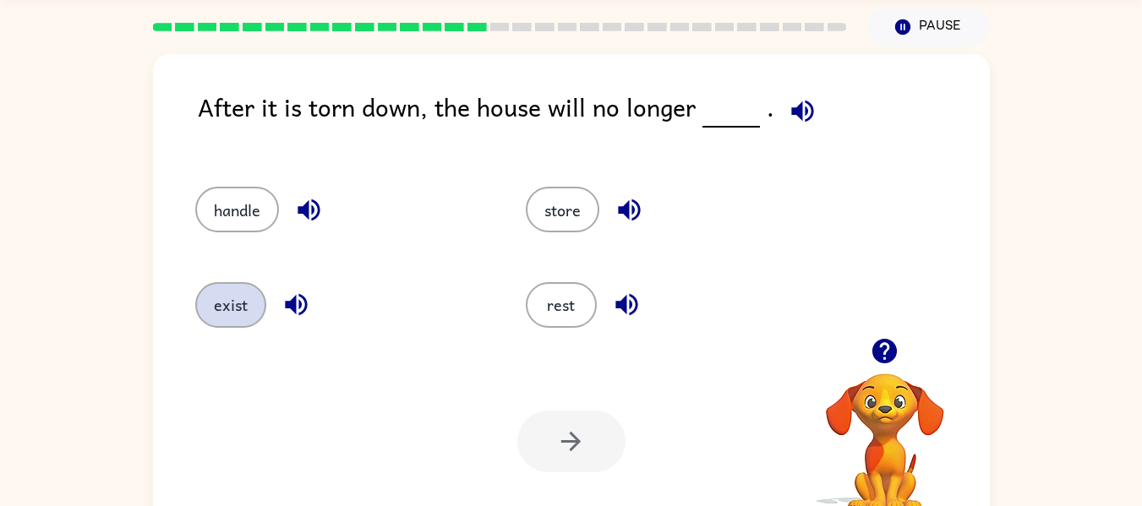
click at [226, 320] on button "exist" at bounding box center [230, 305] width 71 height 46
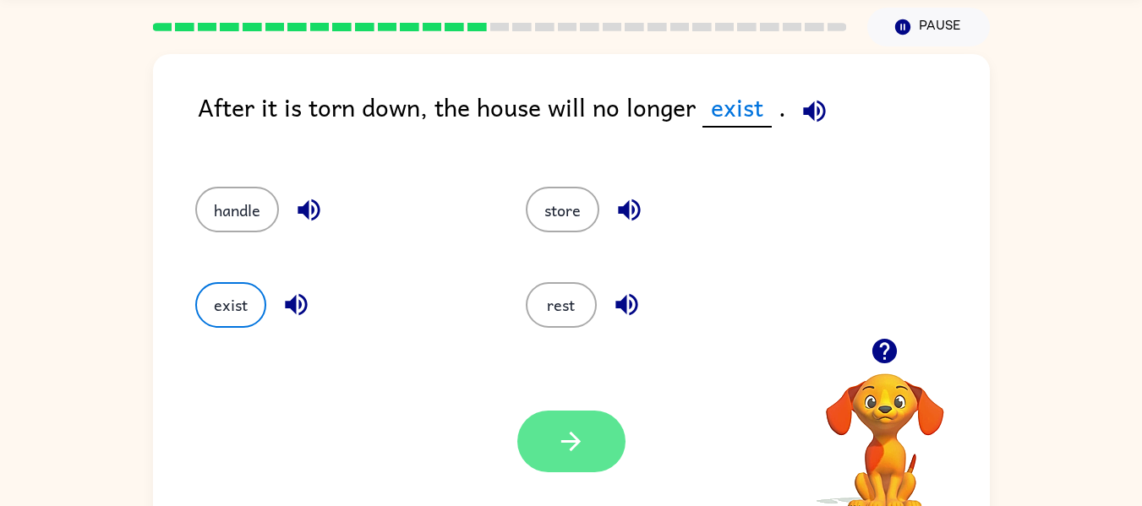
click at [562, 444] on icon "button" at bounding box center [571, 442] width 30 height 30
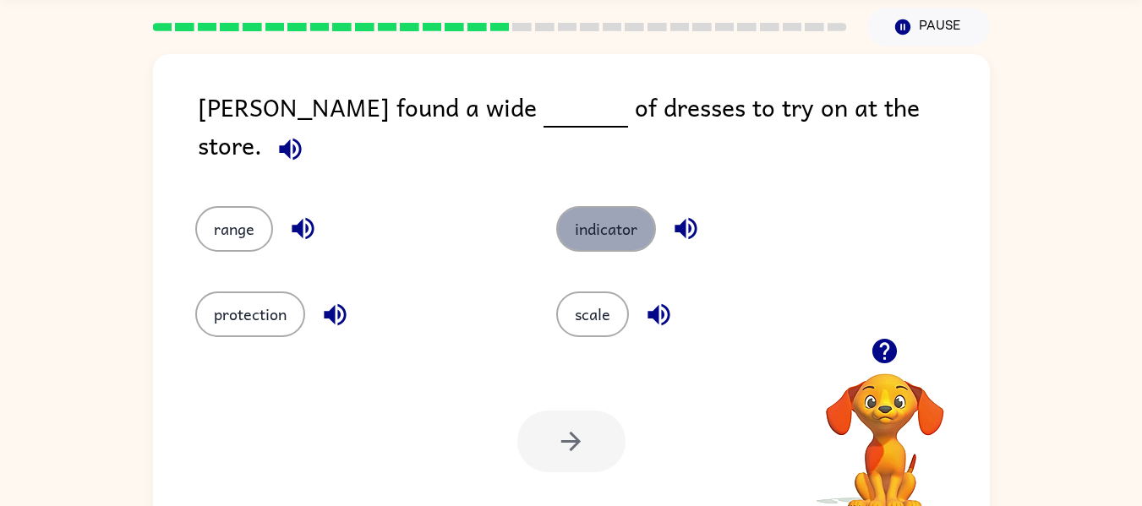
click at [604, 206] on button "indicator" at bounding box center [606, 229] width 100 height 46
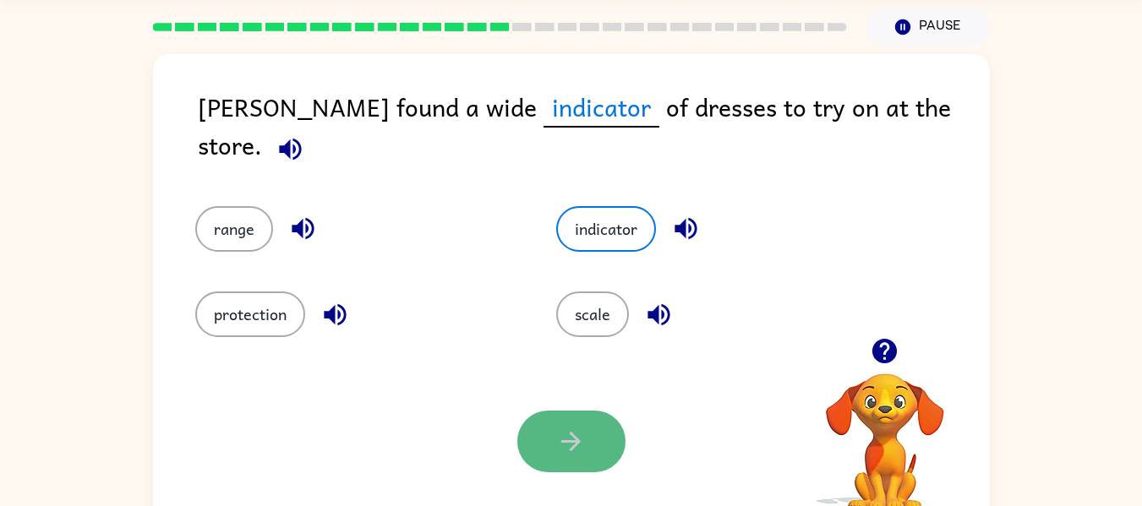
click at [606, 428] on button "button" at bounding box center [571, 442] width 108 height 62
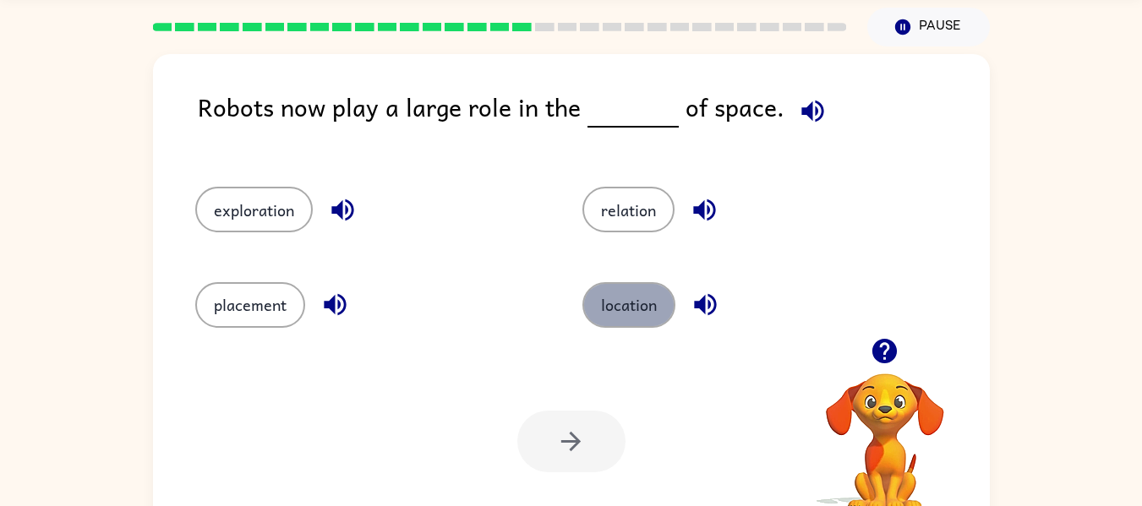
click at [626, 300] on button "location" at bounding box center [628, 305] width 93 height 46
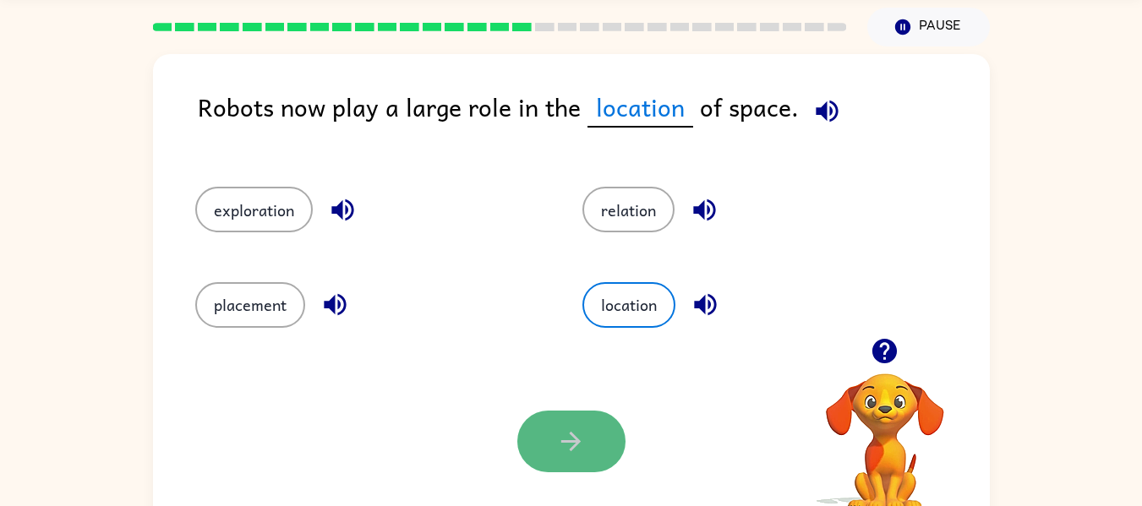
click at [579, 435] on icon "button" at bounding box center [571, 442] width 30 height 30
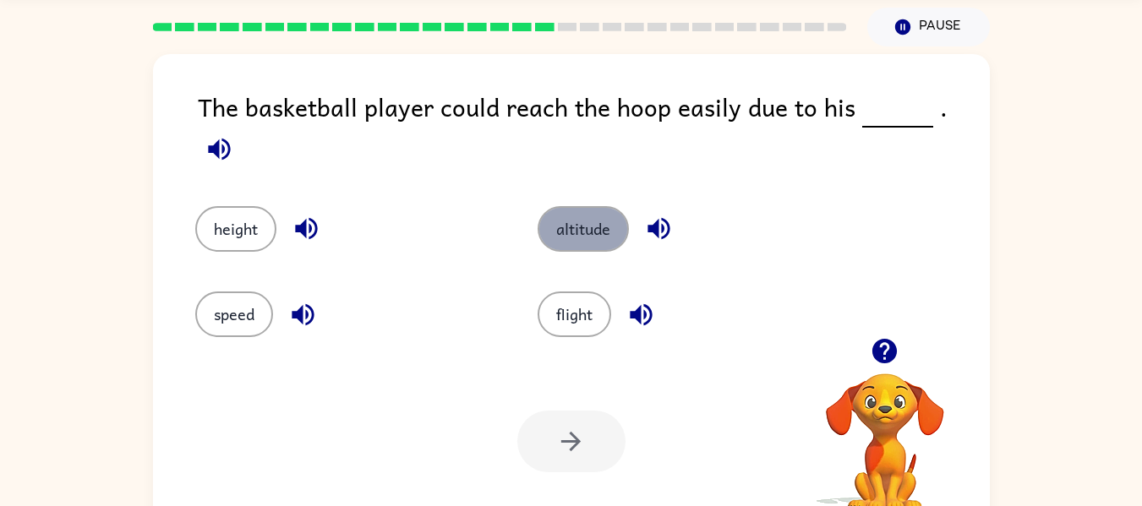
click at [597, 206] on button "altitude" at bounding box center [583, 229] width 91 height 46
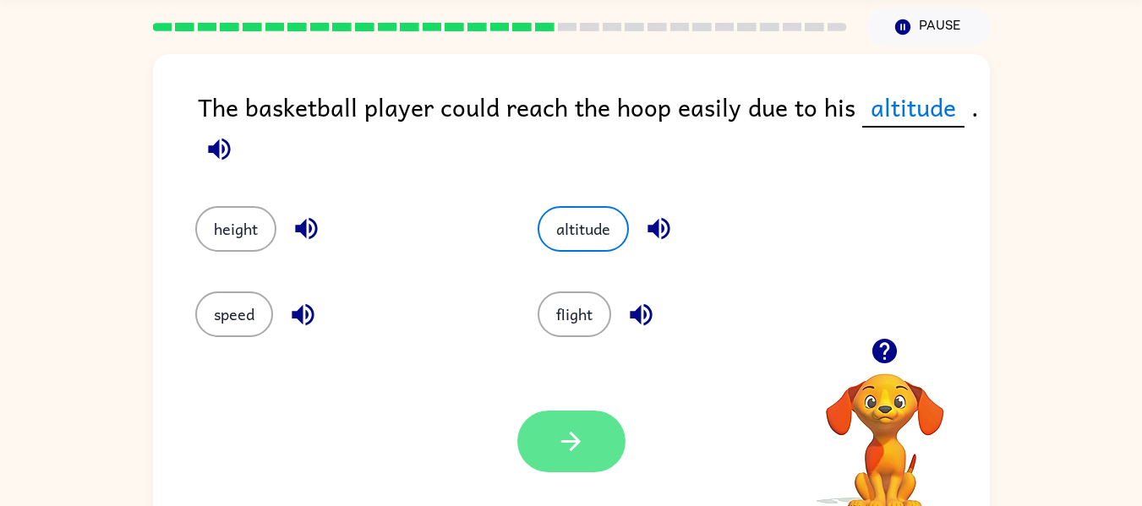
click at [568, 435] on icon "button" at bounding box center [571, 442] width 30 height 30
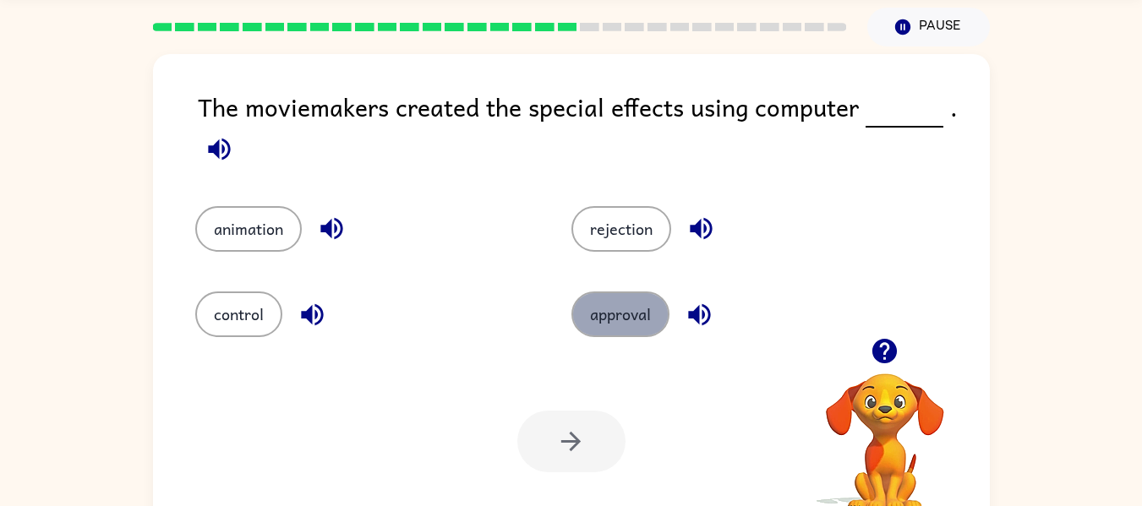
click at [638, 311] on button "approval" at bounding box center [620, 315] width 98 height 46
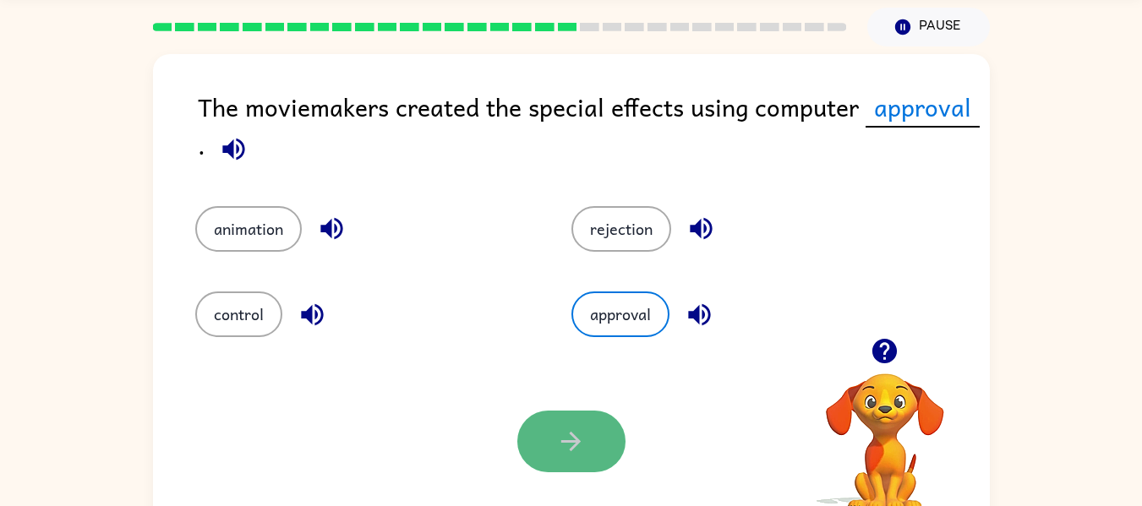
click at [550, 444] on button "button" at bounding box center [571, 442] width 108 height 62
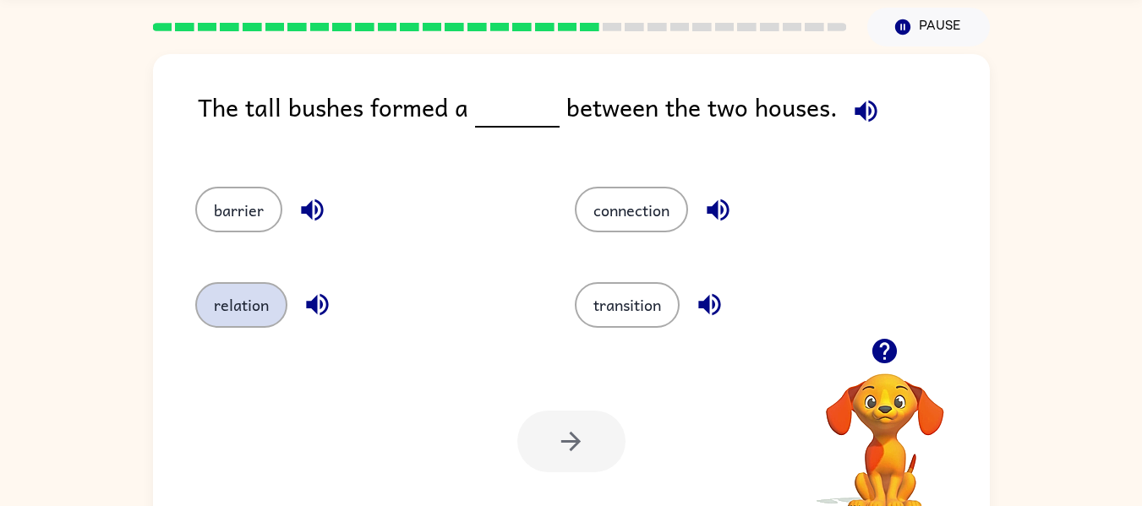
click at [232, 298] on button "relation" at bounding box center [241, 305] width 92 height 46
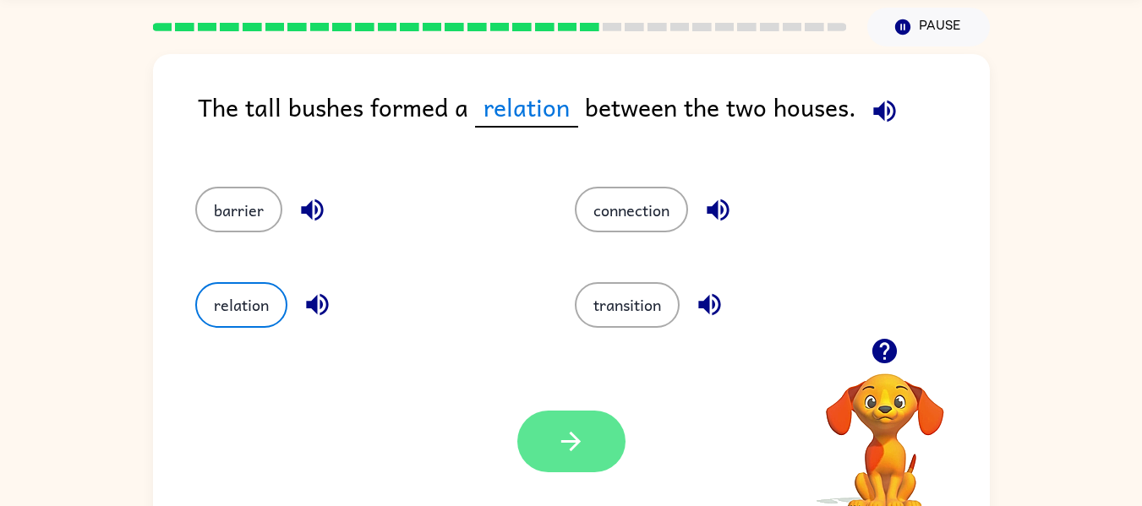
click at [592, 449] on button "button" at bounding box center [571, 442] width 108 height 62
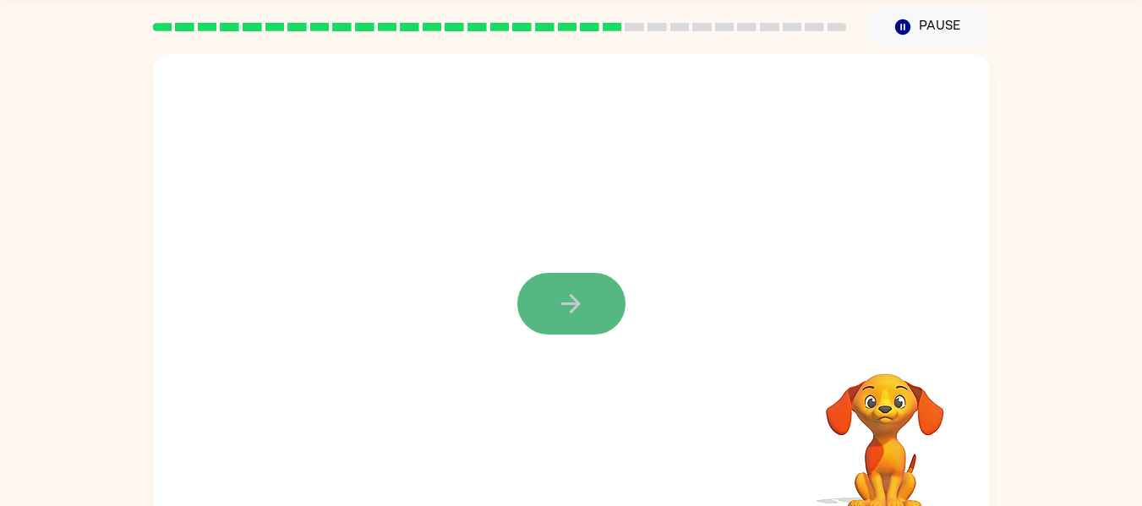
click at [566, 318] on icon "button" at bounding box center [571, 304] width 30 height 30
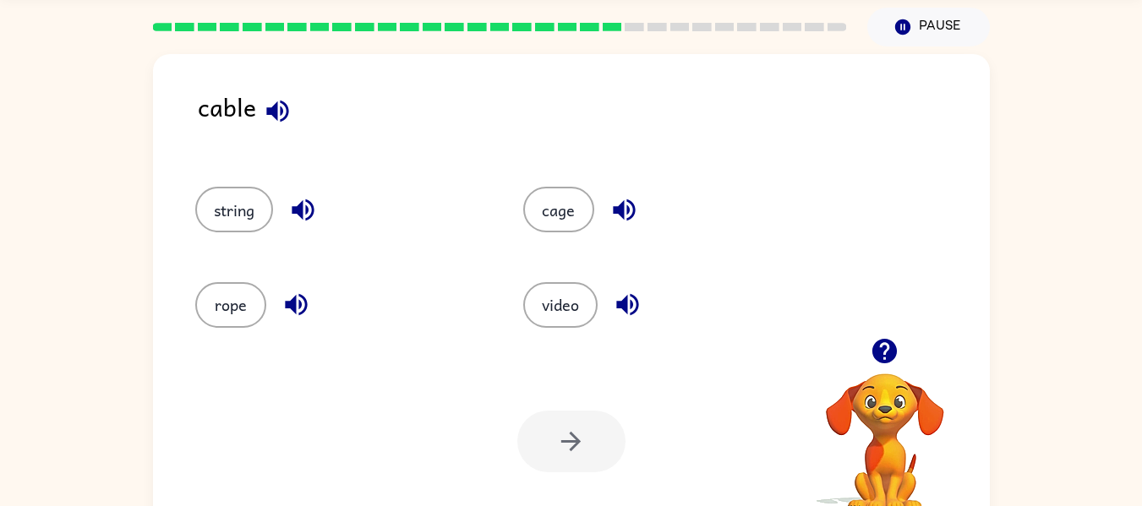
drag, startPoint x: 566, startPoint y: 315, endPoint x: 567, endPoint y: 358, distance: 43.1
click at [567, 358] on div "cable string cage rope video Your browser must support playing .mp4 files to us…" at bounding box center [571, 295] width 837 height 483
click at [247, 220] on button "string" at bounding box center [234, 210] width 78 height 46
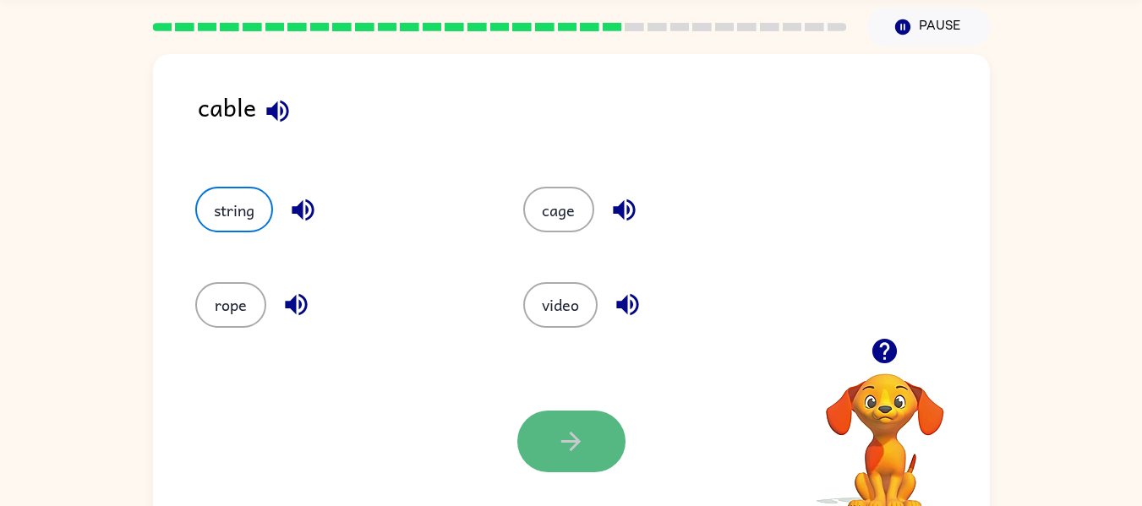
click at [571, 438] on icon "button" at bounding box center [571, 442] width 30 height 30
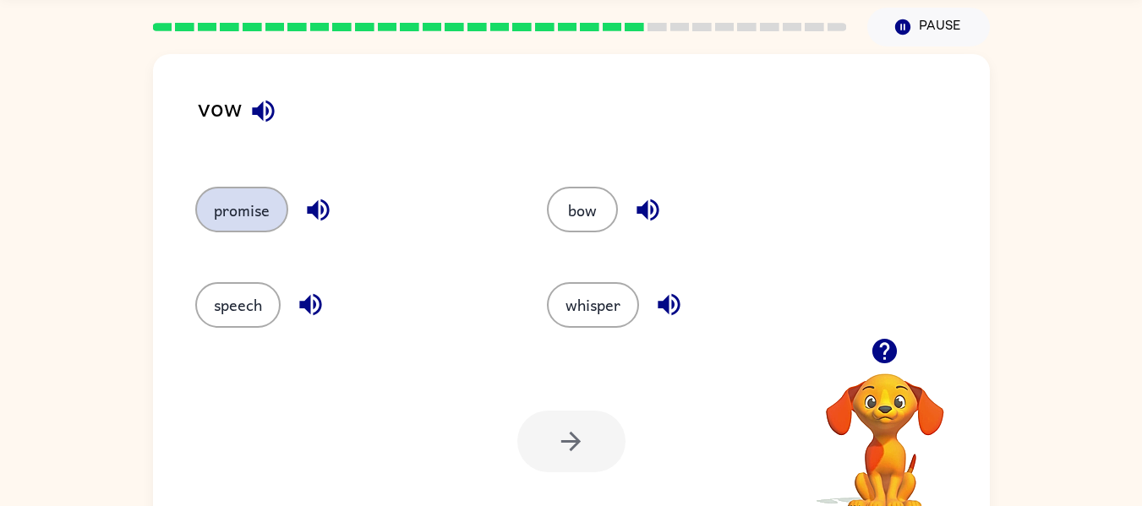
click at [216, 219] on button "promise" at bounding box center [241, 210] width 93 height 46
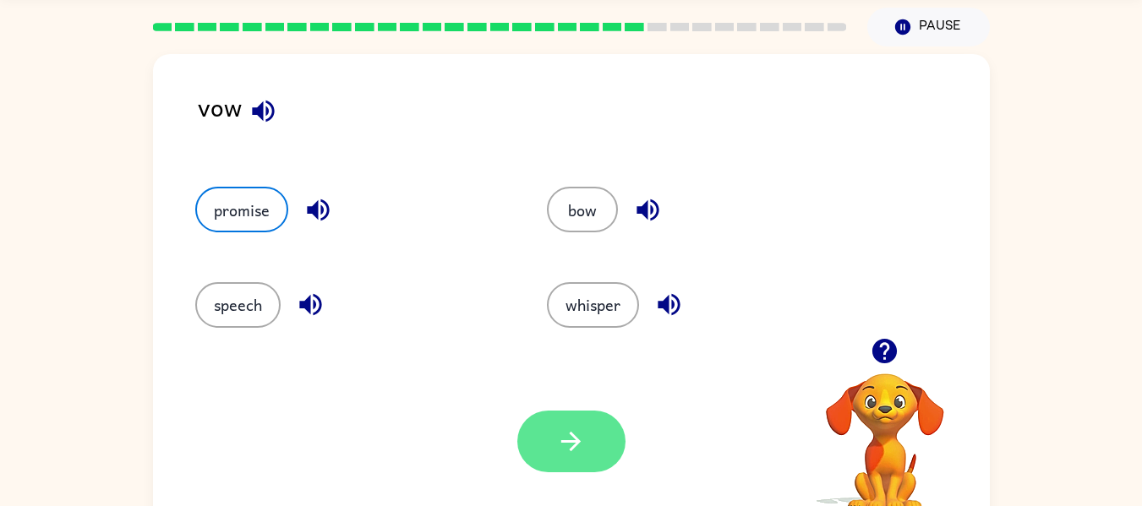
click at [556, 435] on icon "button" at bounding box center [571, 442] width 30 height 30
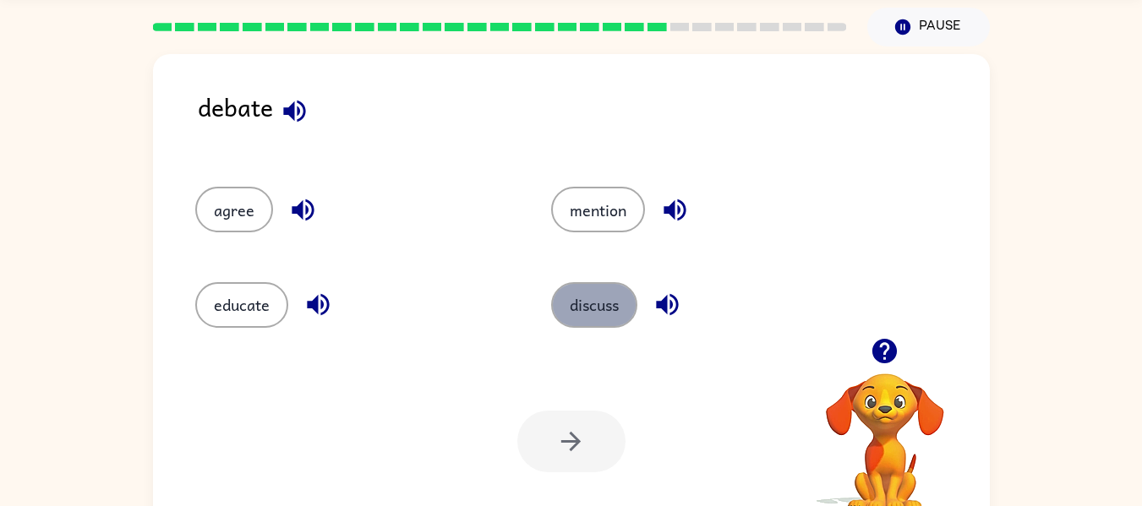
click at [591, 298] on button "discuss" at bounding box center [594, 305] width 86 height 46
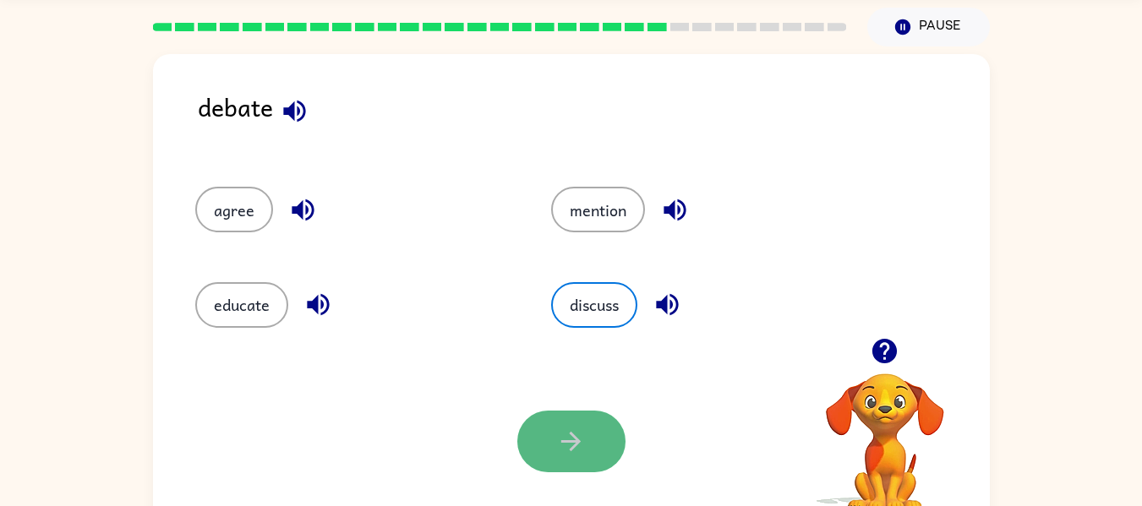
click at [563, 425] on button "button" at bounding box center [571, 442] width 108 height 62
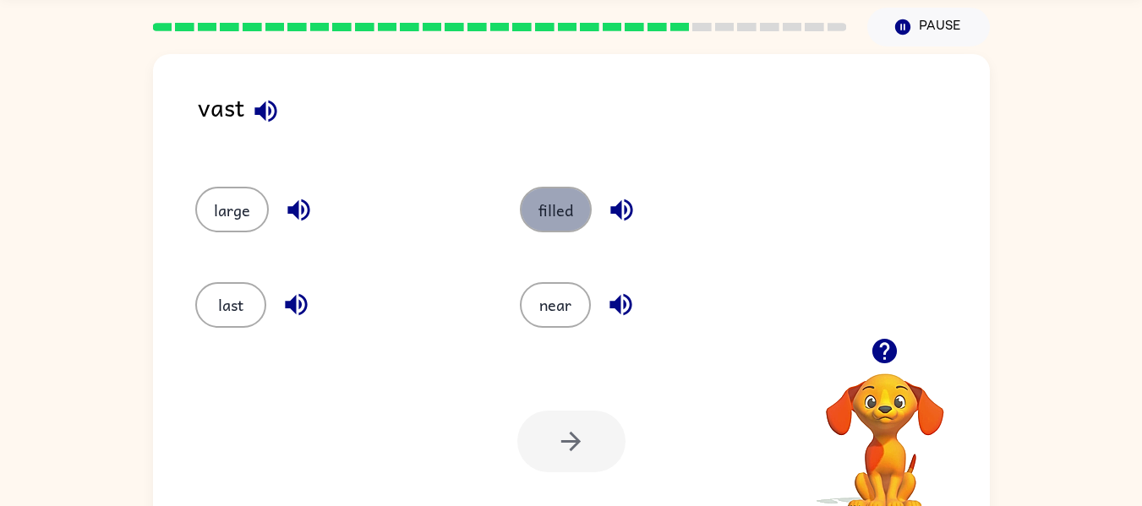
click at [544, 203] on button "filled" at bounding box center [556, 210] width 72 height 46
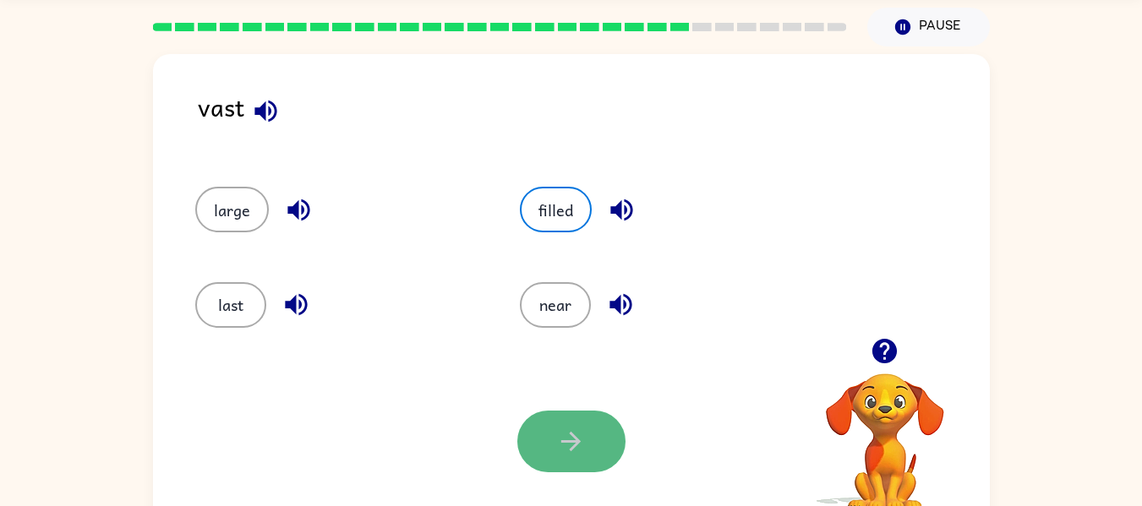
click at [571, 434] on icon "button" at bounding box center [570, 441] width 19 height 19
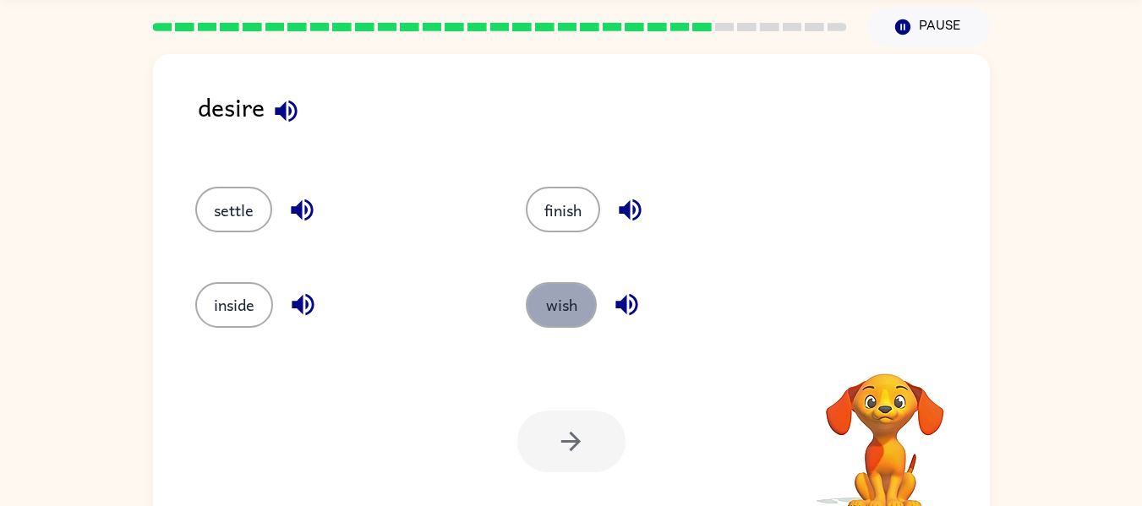
click at [571, 320] on button "wish" at bounding box center [561, 305] width 71 height 46
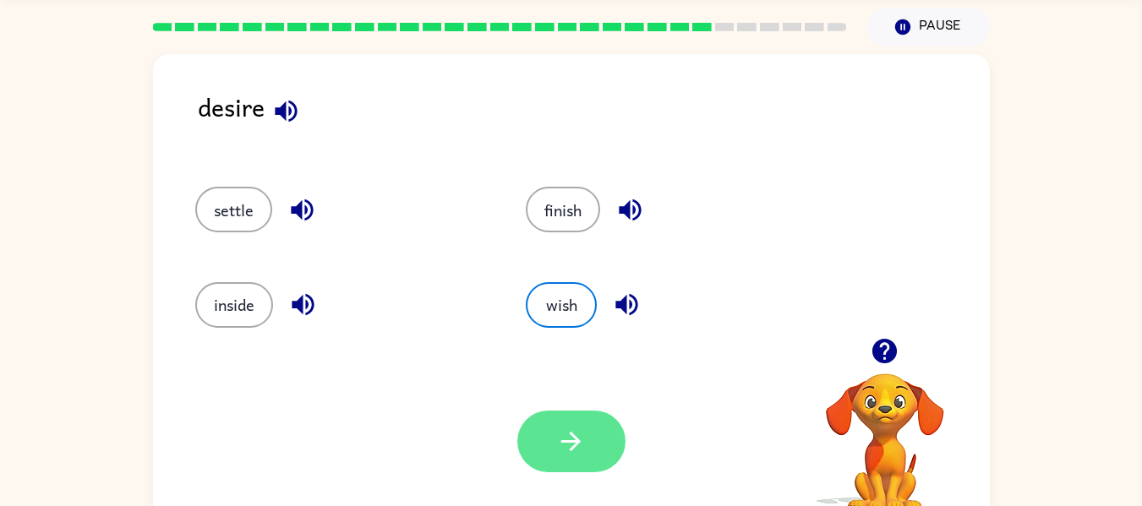
click at [577, 443] on icon "button" at bounding box center [570, 441] width 19 height 19
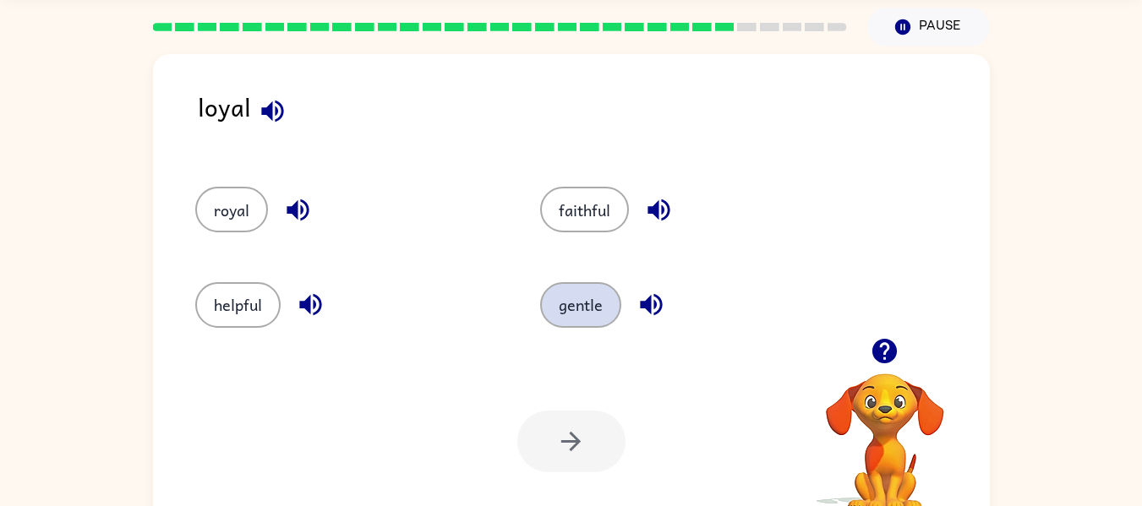
click at [565, 321] on button "gentle" at bounding box center [580, 305] width 81 height 46
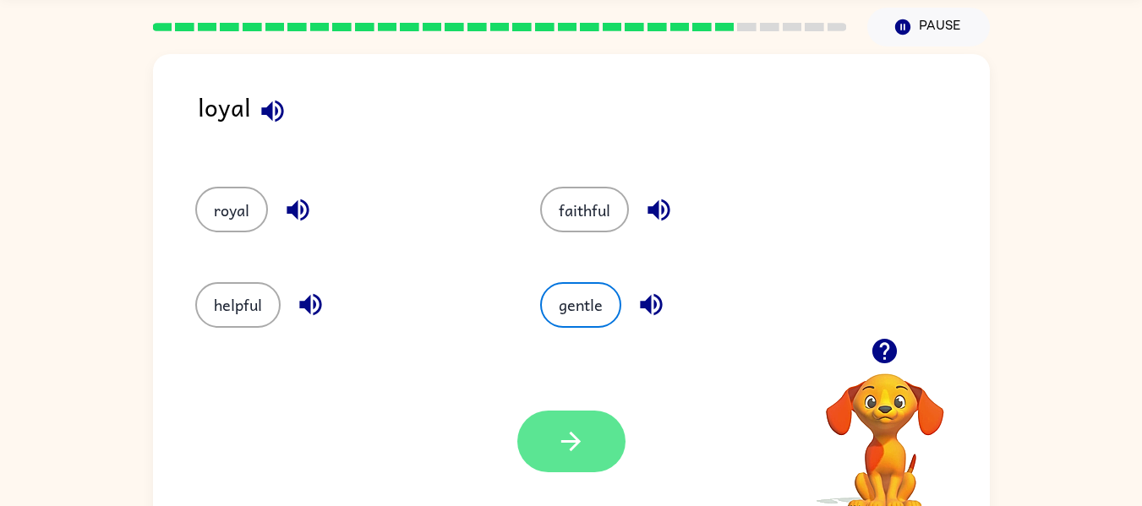
click at [567, 418] on button "button" at bounding box center [571, 442] width 108 height 62
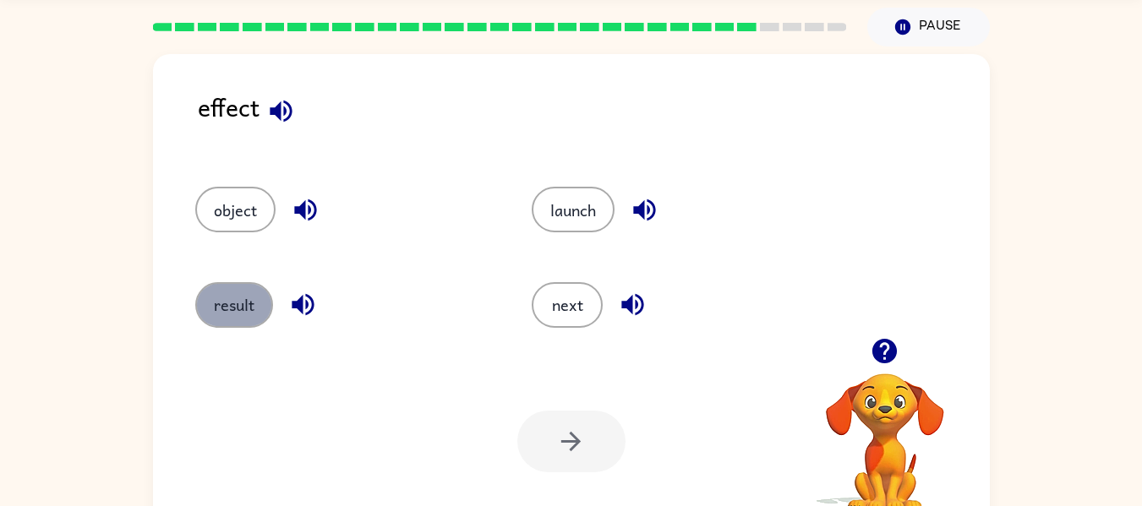
click at [246, 309] on button "result" at bounding box center [234, 305] width 78 height 46
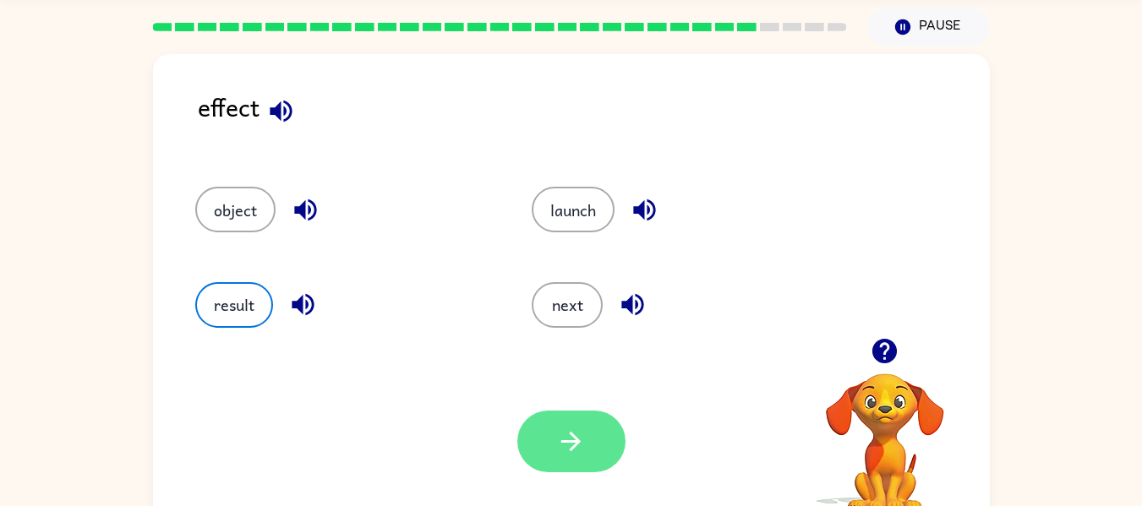
click at [557, 462] on button "button" at bounding box center [571, 442] width 108 height 62
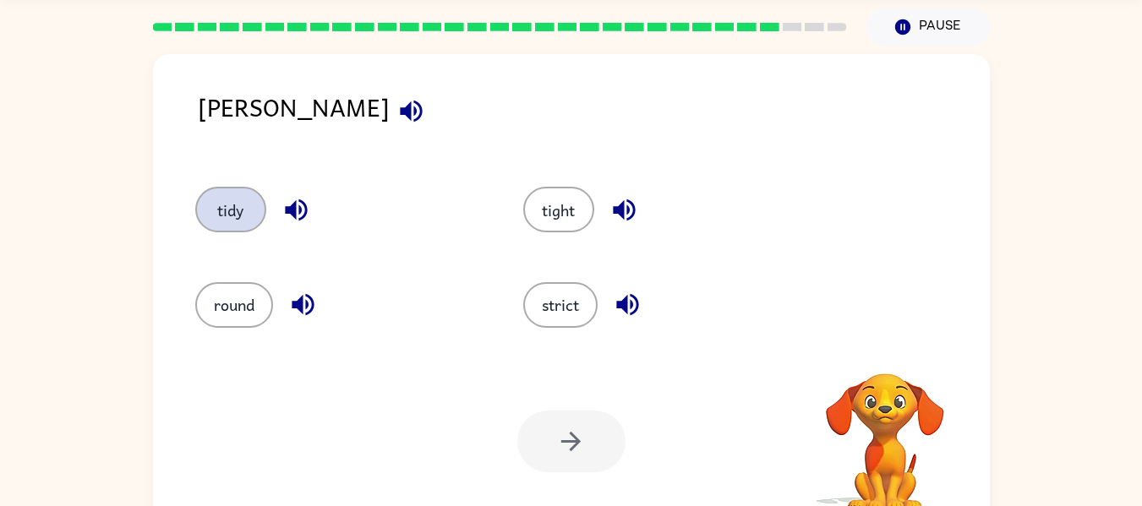
click at [233, 215] on button "tidy" at bounding box center [230, 210] width 71 height 46
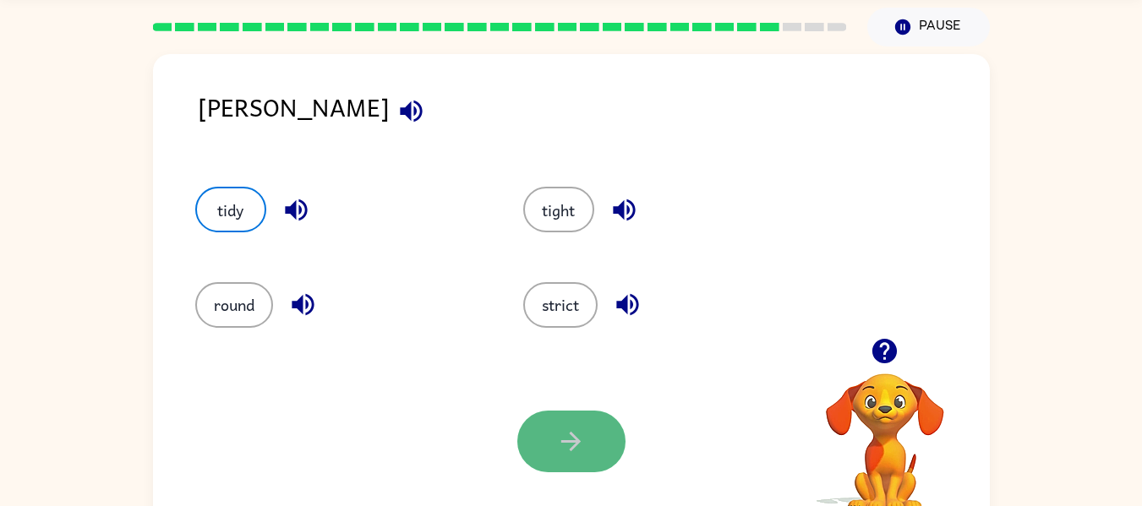
click at [568, 449] on icon "button" at bounding box center [571, 442] width 30 height 30
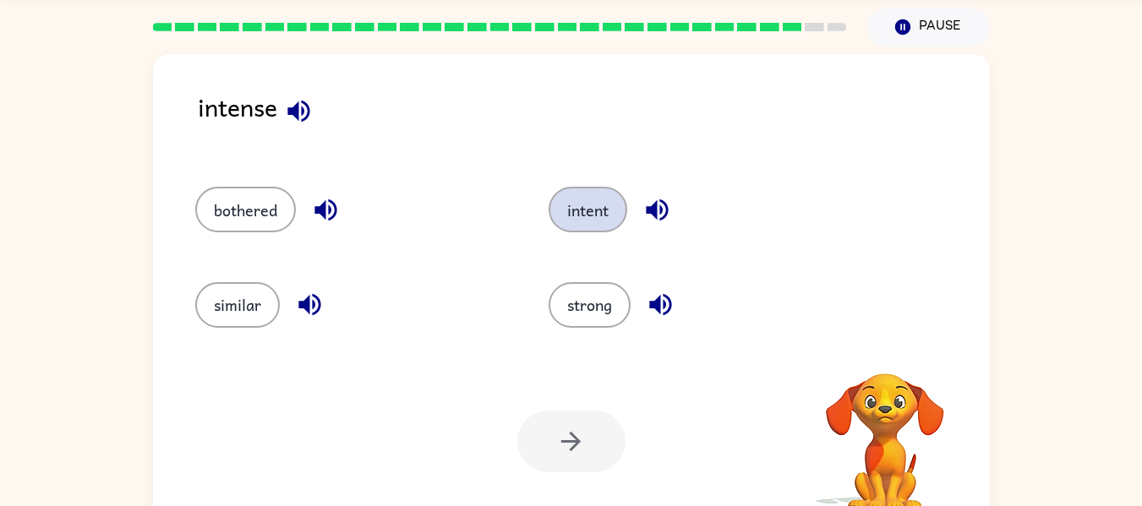
click at [568, 221] on button "intent" at bounding box center [588, 210] width 79 height 46
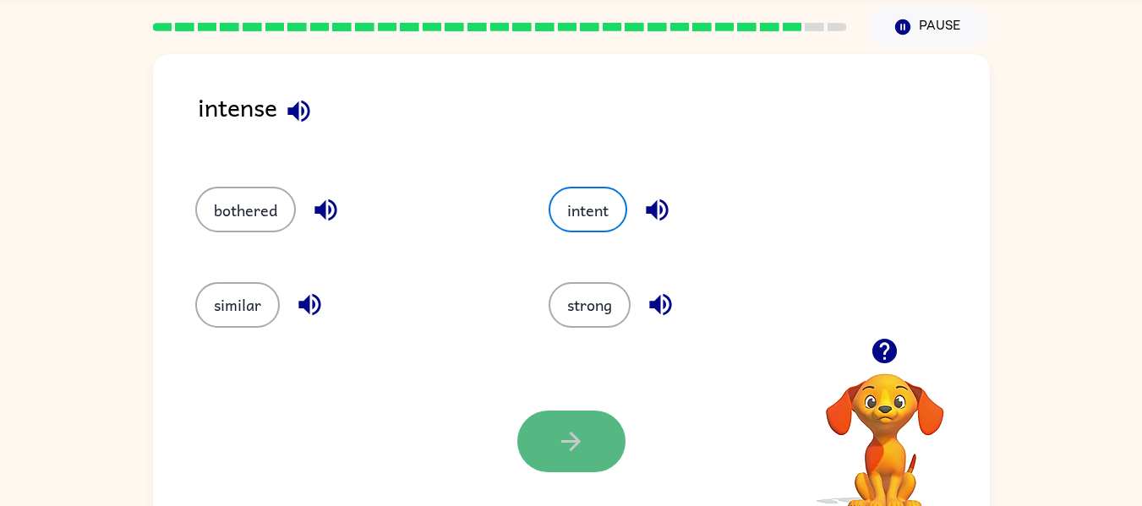
click at [550, 445] on button "button" at bounding box center [571, 442] width 108 height 62
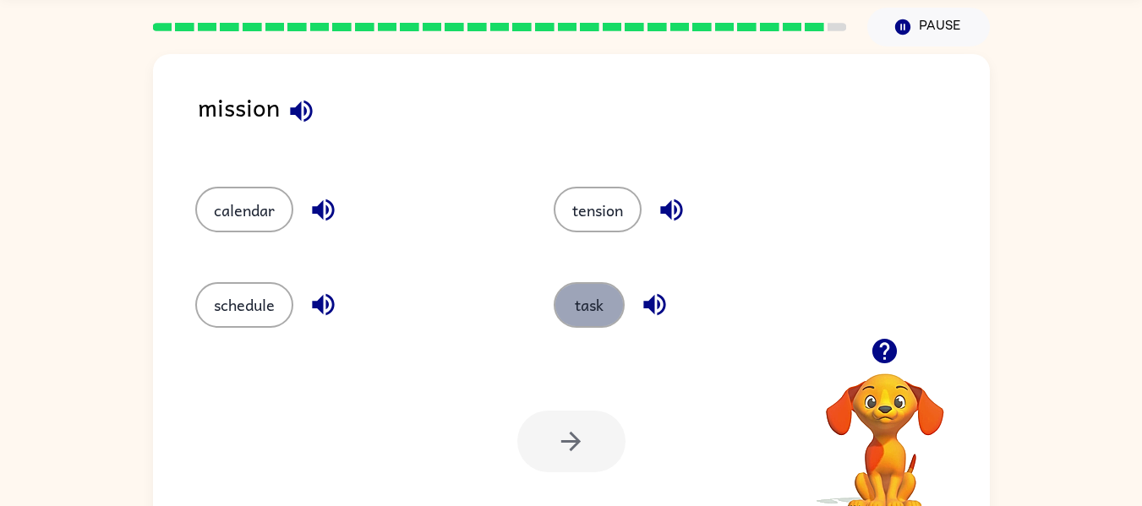
click at [582, 318] on button "task" at bounding box center [589, 305] width 71 height 46
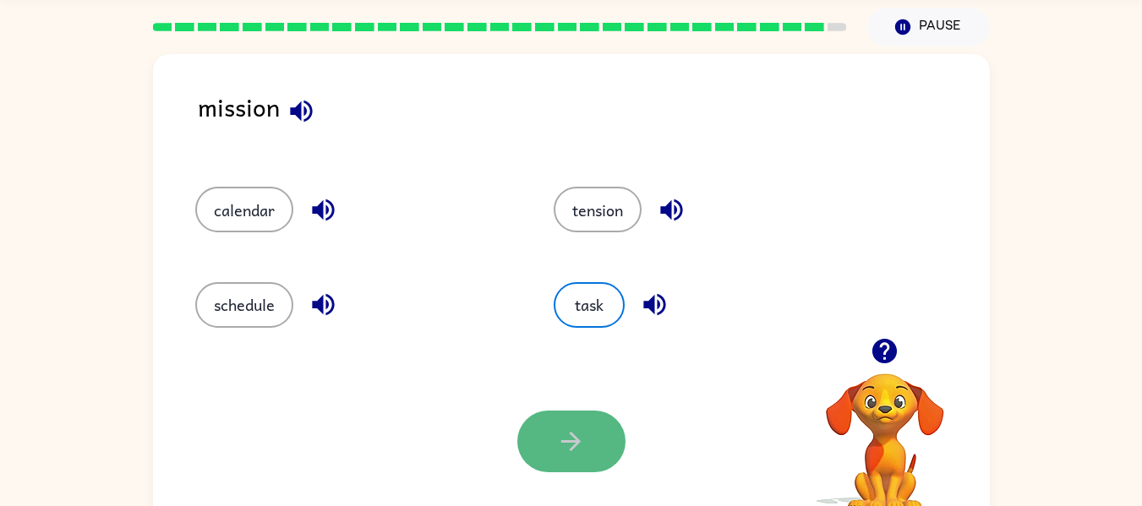
click at [601, 424] on button "button" at bounding box center [571, 442] width 108 height 62
